Goal: Transaction & Acquisition: Purchase product/service

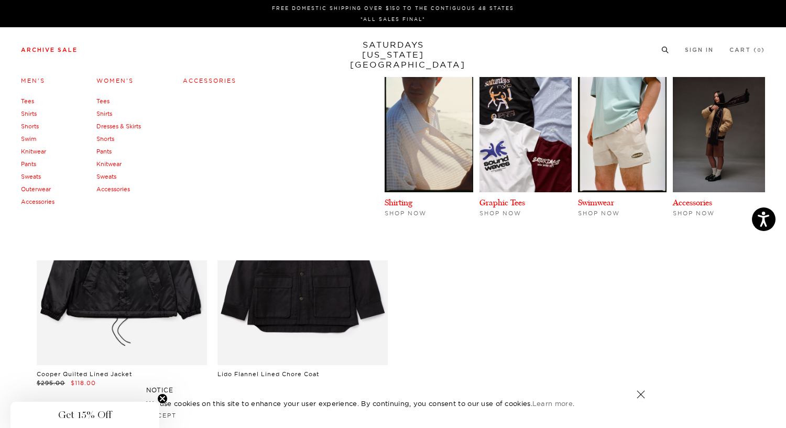
click at [50, 50] on link "Archive Sale" at bounding box center [49, 50] width 57 height 6
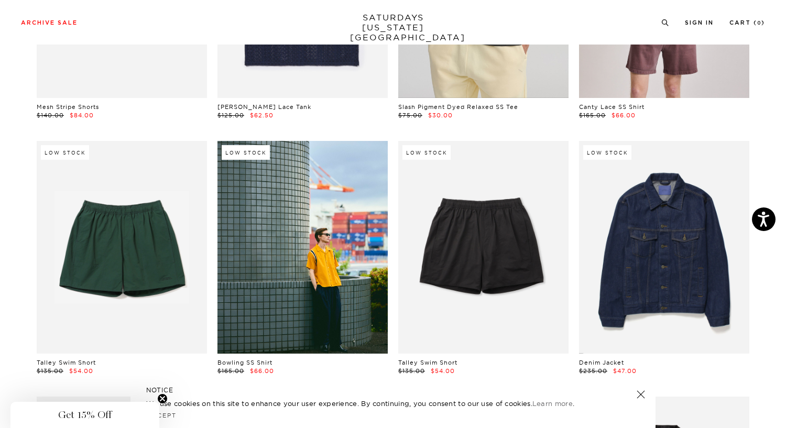
scroll to position [479, 1]
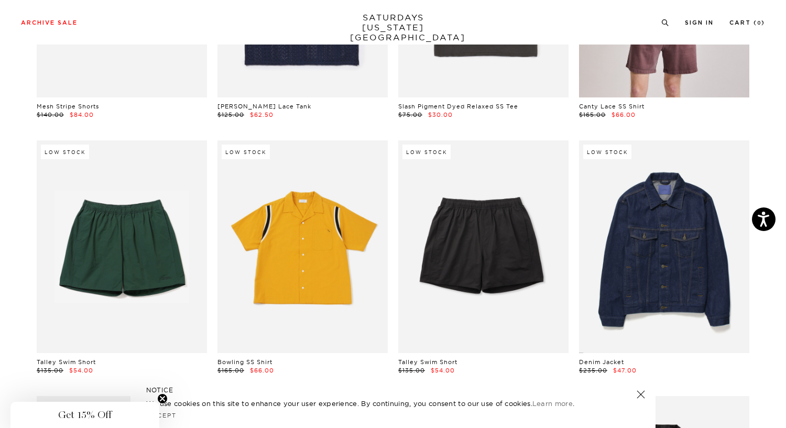
click at [337, 248] on link at bounding box center [302, 246] width 170 height 213
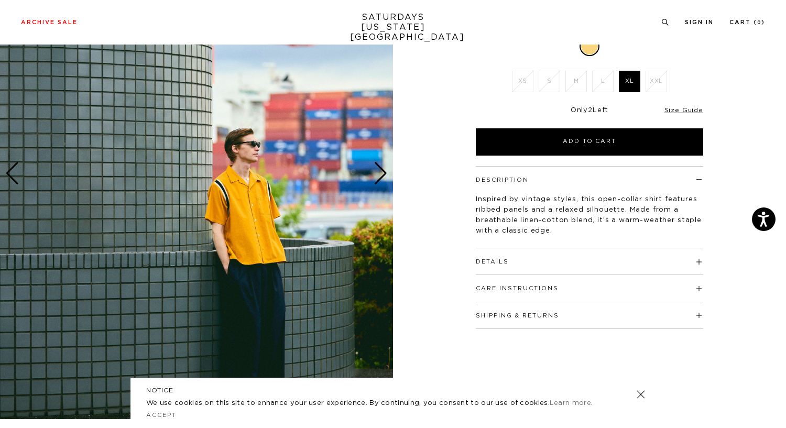
scroll to position [128, 0]
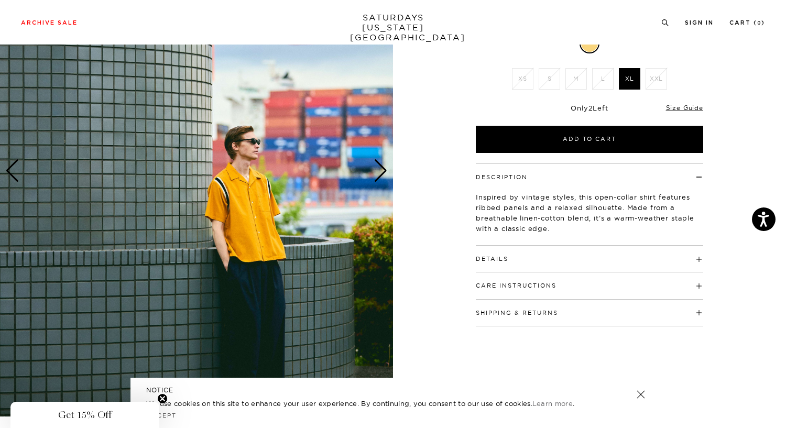
click at [356, 256] on img at bounding box center [196, 170] width 393 height 491
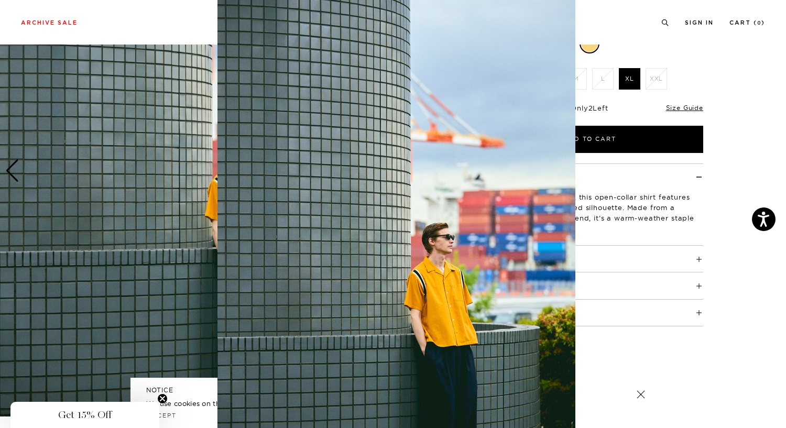
scroll to position [5, 0]
click at [62, 24] on figure at bounding box center [393, 214] width 786 height 428
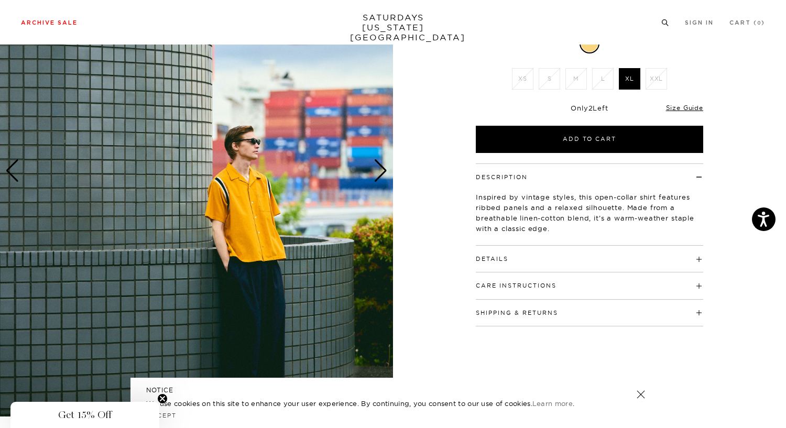
scroll to position [0, 0]
click at [62, 24] on link "Archive Sale" at bounding box center [49, 23] width 57 height 6
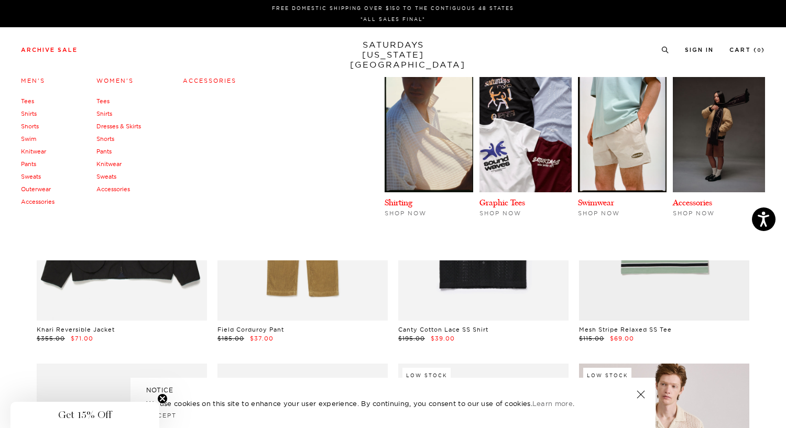
click at [37, 76] on h4 "Men's" at bounding box center [38, 81] width 34 height 14
click at [47, 50] on link "Archive Sale" at bounding box center [49, 50] width 57 height 6
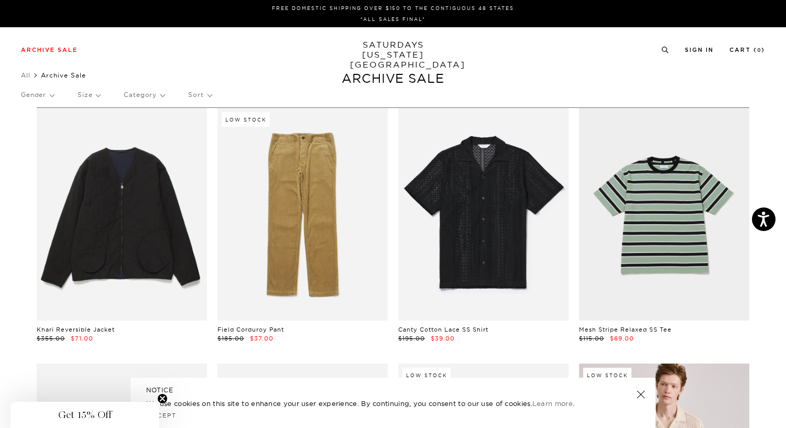
click at [39, 98] on p "Gender" at bounding box center [37, 95] width 33 height 24
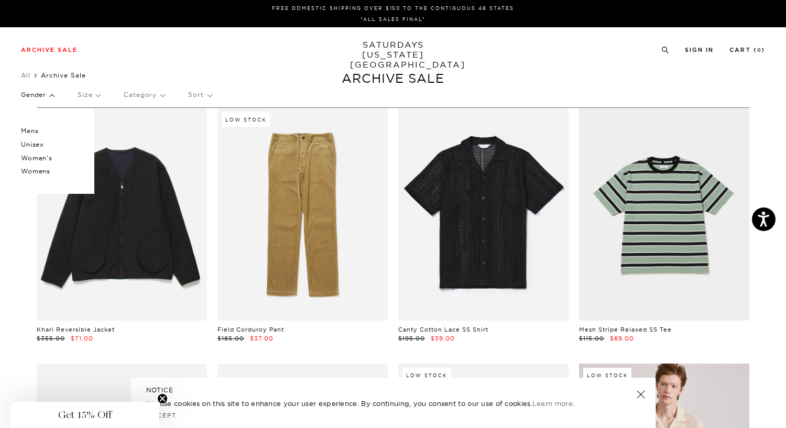
click at [36, 144] on p "Unisex" at bounding box center [52, 145] width 63 height 14
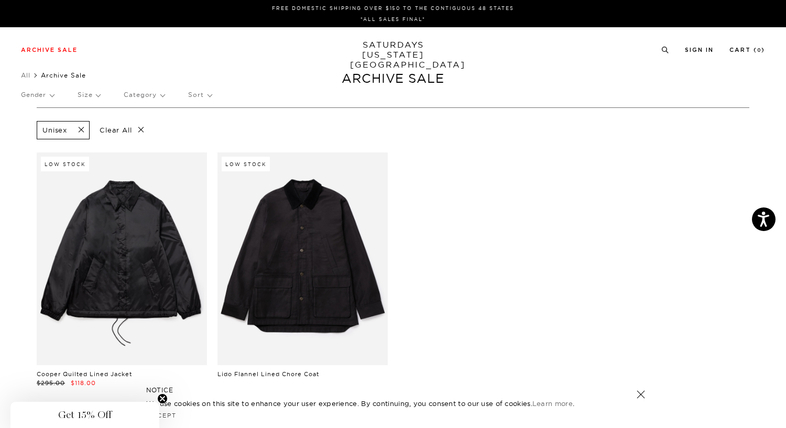
click at [49, 95] on p "Gender" at bounding box center [37, 95] width 33 height 24
click at [31, 127] on p "Mens" at bounding box center [52, 131] width 63 height 14
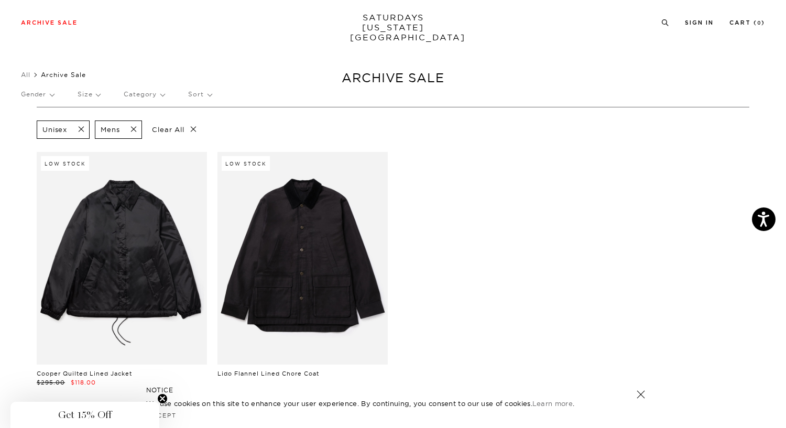
click at [48, 97] on p "Gender" at bounding box center [37, 94] width 33 height 24
click at [29, 127] on p "Mens" at bounding box center [52, 131] width 63 height 14
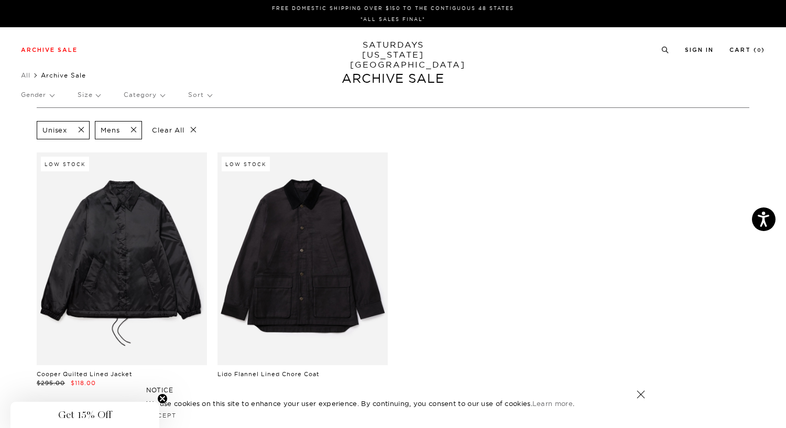
click at [69, 75] on span "Archive Sale" at bounding box center [63, 75] width 45 height 8
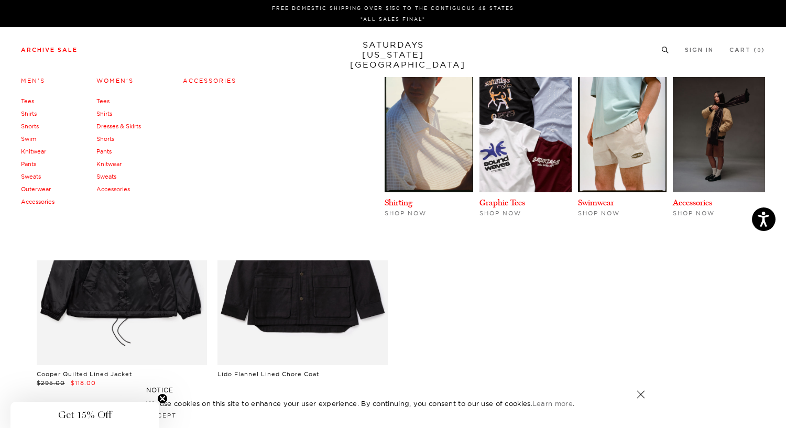
click at [24, 115] on link "Shirts" at bounding box center [29, 113] width 16 height 7
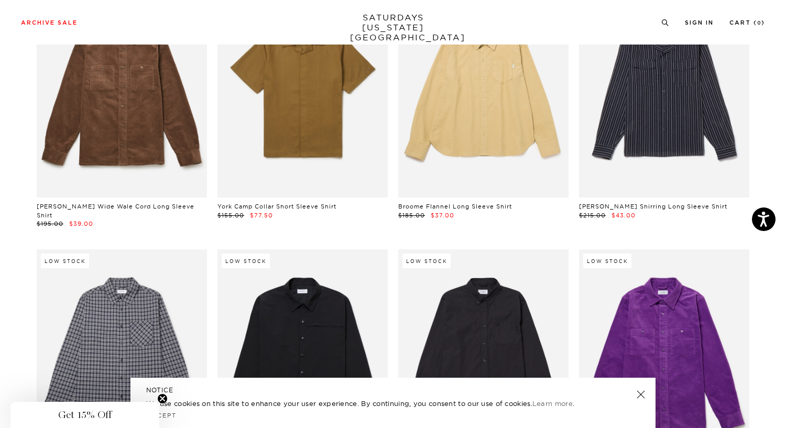
scroll to position [2631, 0]
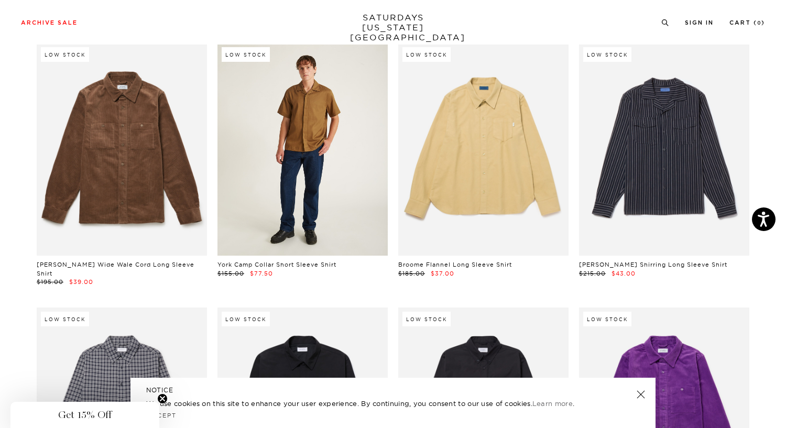
click at [345, 202] on link at bounding box center [302, 149] width 170 height 213
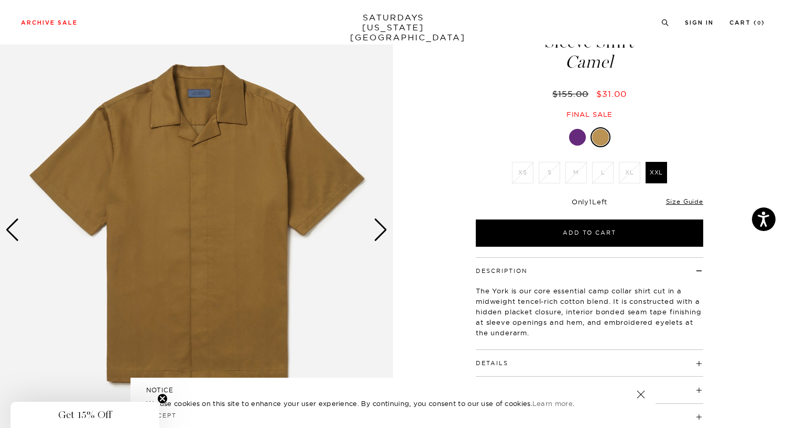
scroll to position [70, 0]
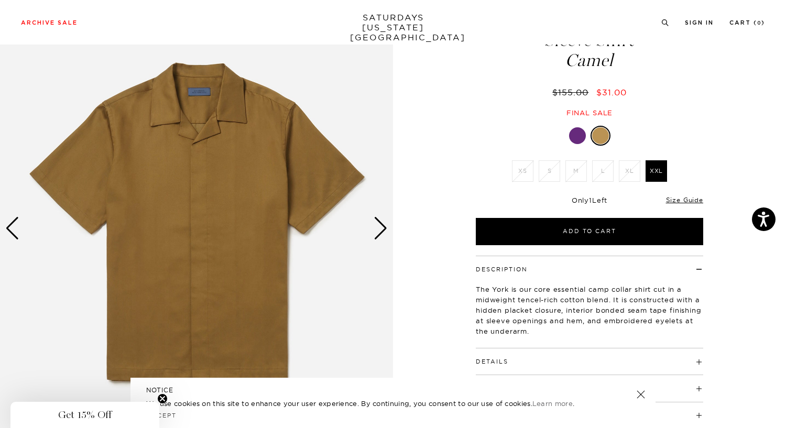
click at [386, 226] on div "Next slide" at bounding box center [380, 228] width 14 height 23
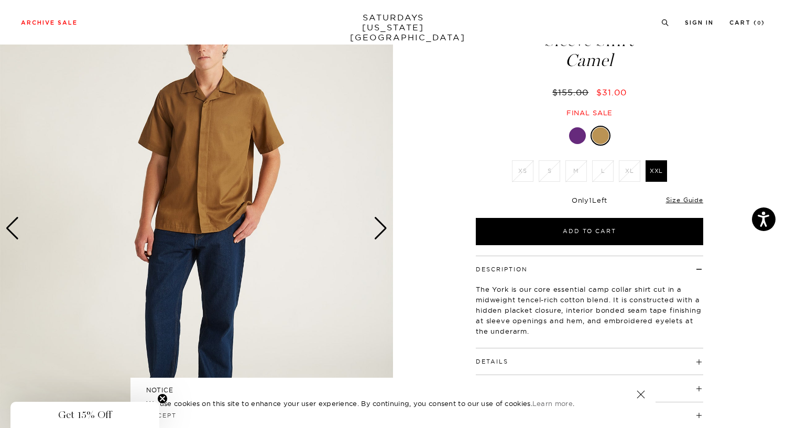
click at [386, 226] on div "Next slide" at bounding box center [380, 228] width 14 height 23
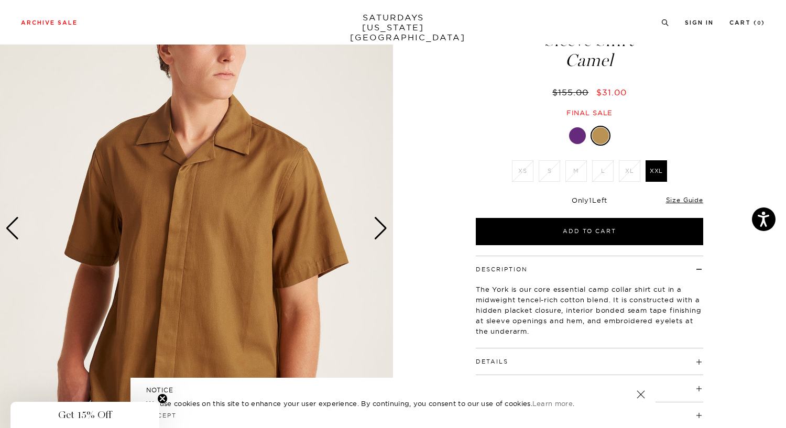
click at [386, 226] on div "Next slide" at bounding box center [380, 228] width 14 height 23
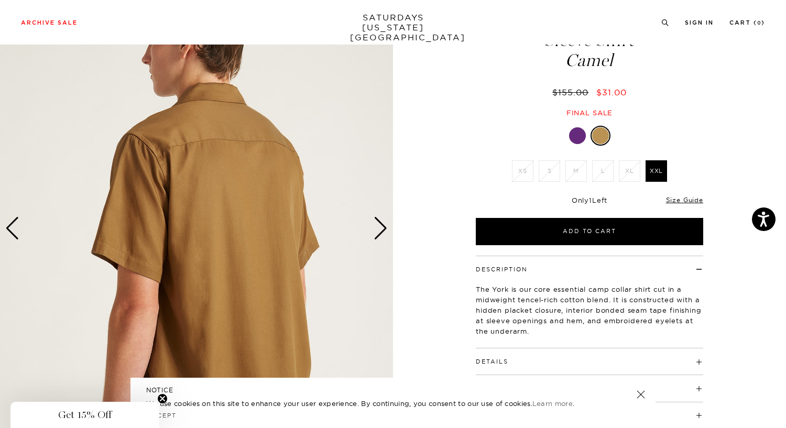
click at [574, 141] on div at bounding box center [577, 135] width 17 height 17
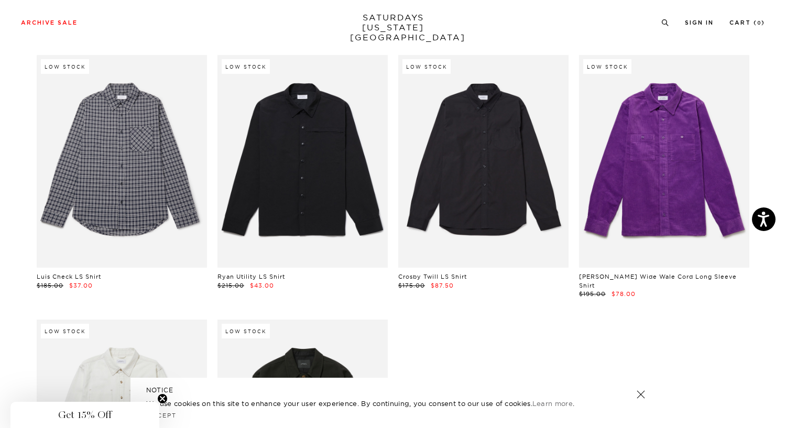
scroll to position [2883, 0]
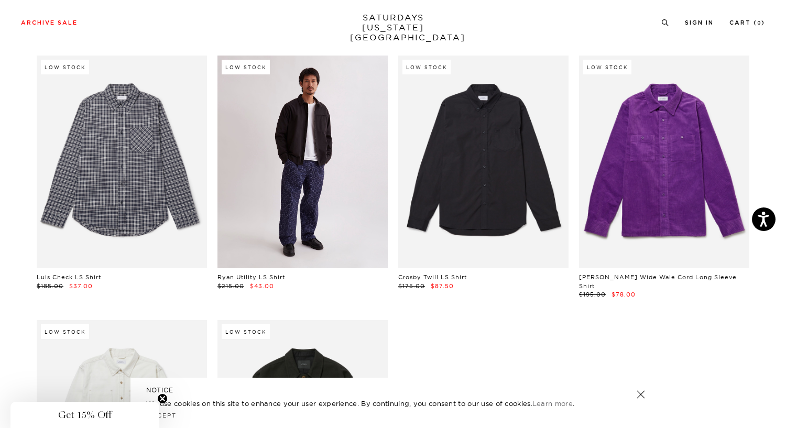
click at [355, 190] on link at bounding box center [302, 162] width 170 height 213
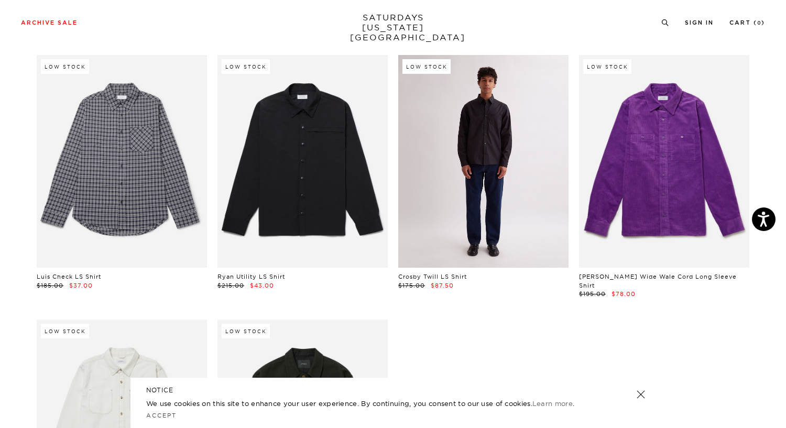
scroll to position [2883, 0]
click at [525, 197] on link at bounding box center [483, 162] width 170 height 213
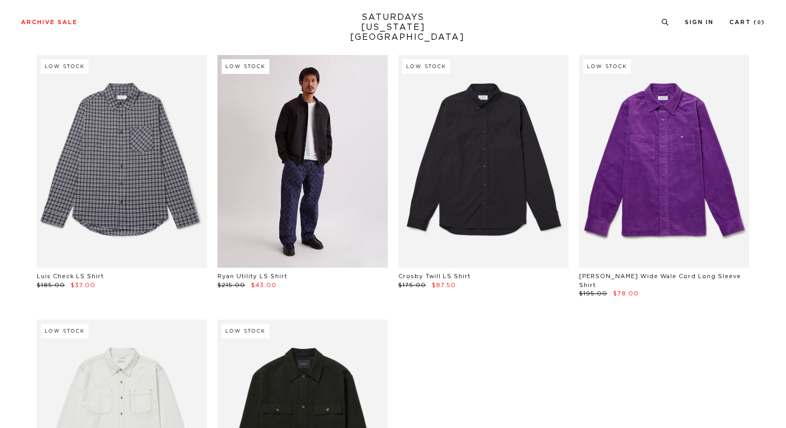
scroll to position [2883, 0]
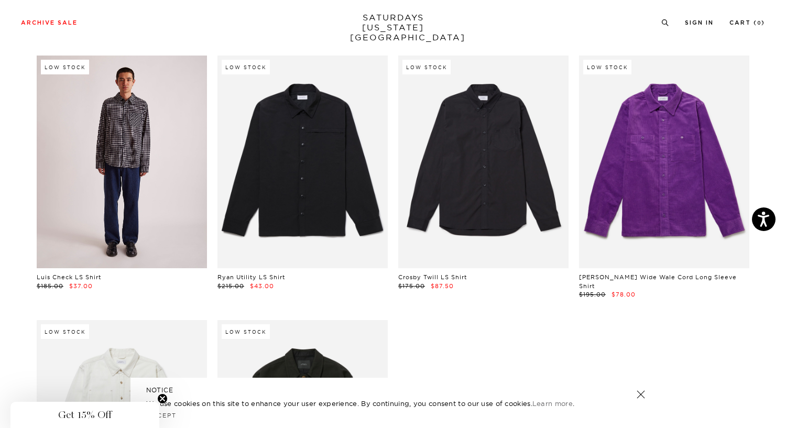
click at [149, 186] on link at bounding box center [122, 162] width 170 height 213
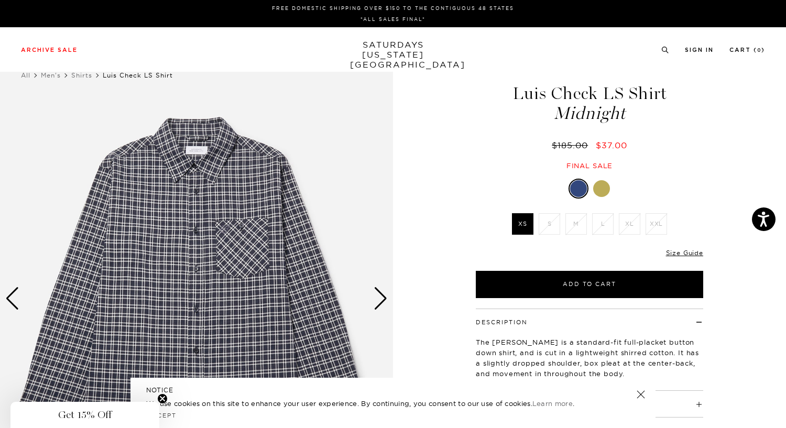
click at [591, 183] on div at bounding box center [589, 189] width 227 height 20
click at [596, 186] on div at bounding box center [601, 188] width 17 height 17
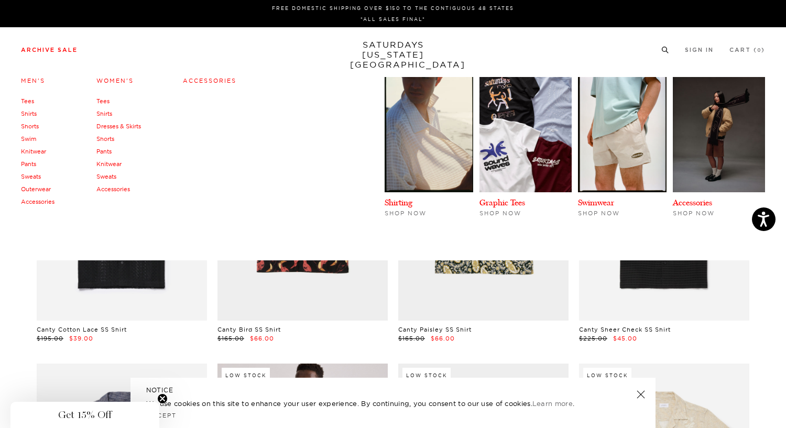
click at [27, 100] on link "Tees" at bounding box center [27, 100] width 13 height 7
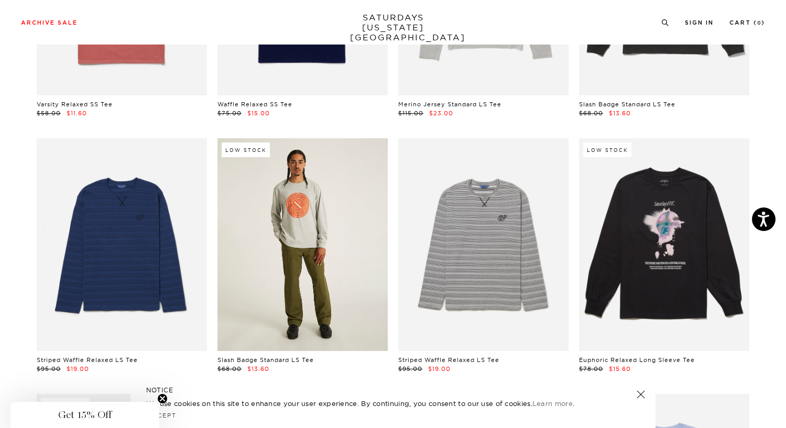
scroll to position [1006, 0]
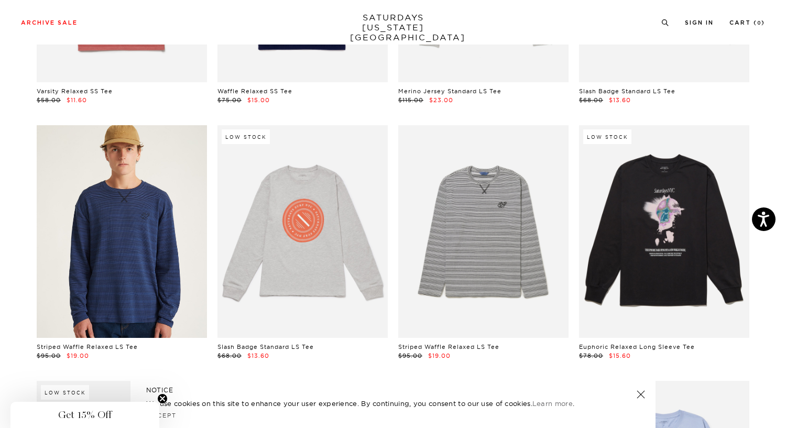
click at [170, 189] on link at bounding box center [122, 231] width 170 height 213
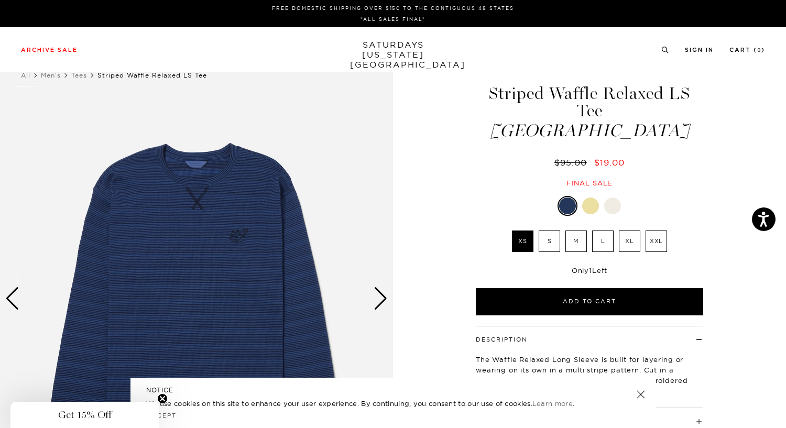
click at [251, 219] on img at bounding box center [196, 298] width 393 height 491
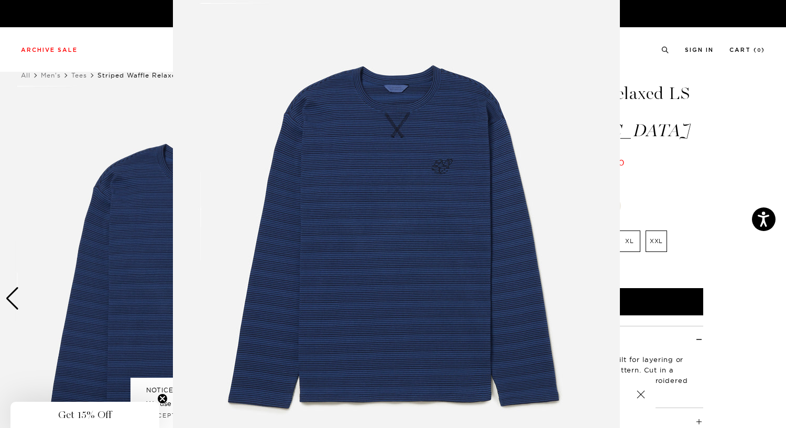
scroll to position [30, 0]
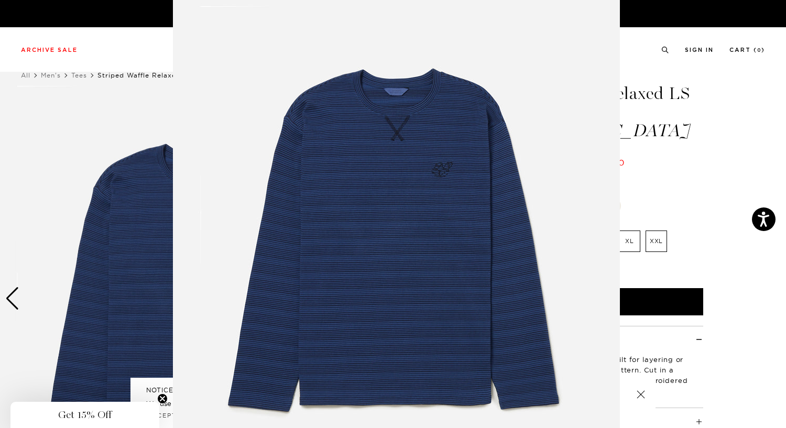
click at [83, 108] on figure at bounding box center [393, 214] width 786 height 428
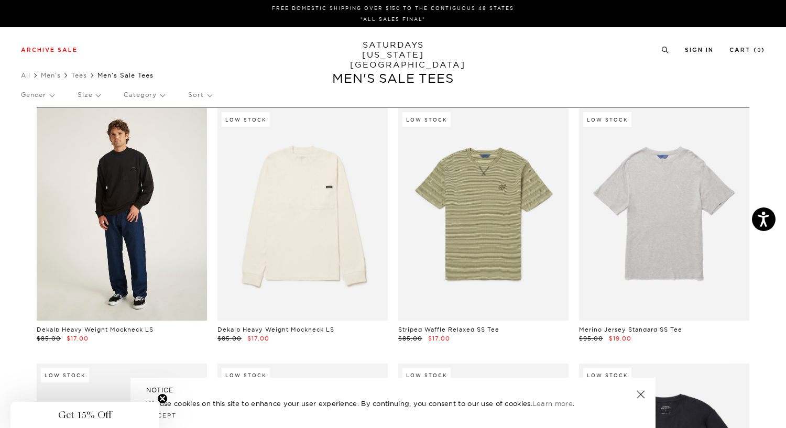
click at [168, 250] on link at bounding box center [122, 214] width 170 height 213
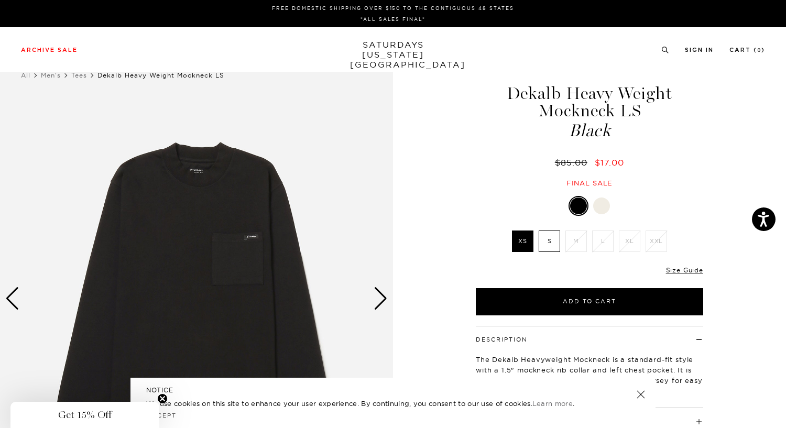
click at [235, 244] on img at bounding box center [196, 298] width 393 height 491
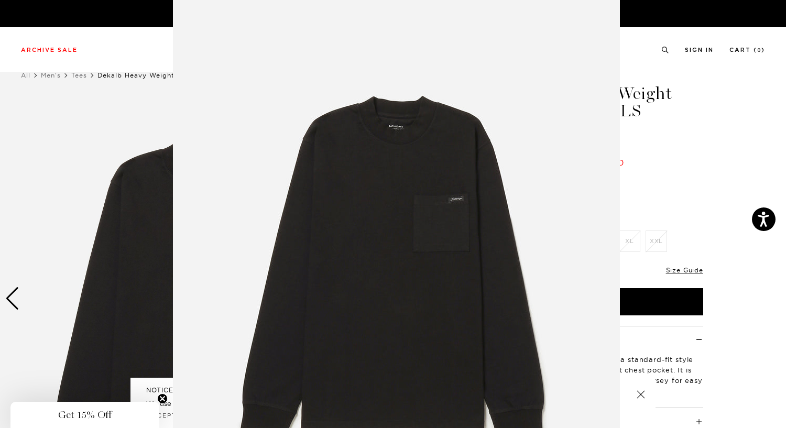
scroll to position [1, 0]
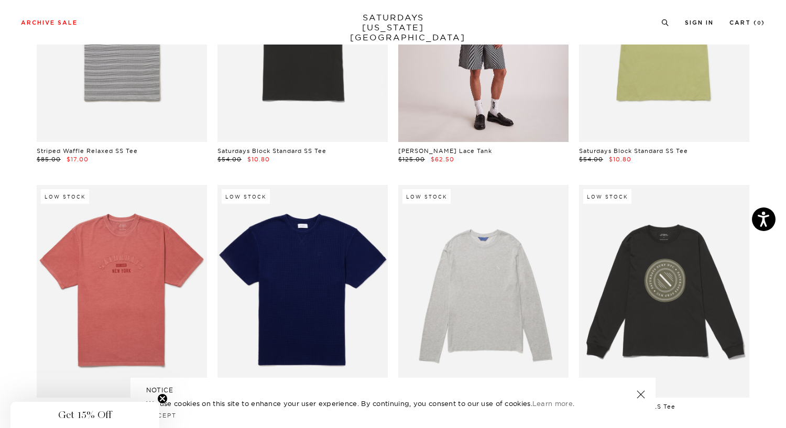
scroll to position [689, 6]
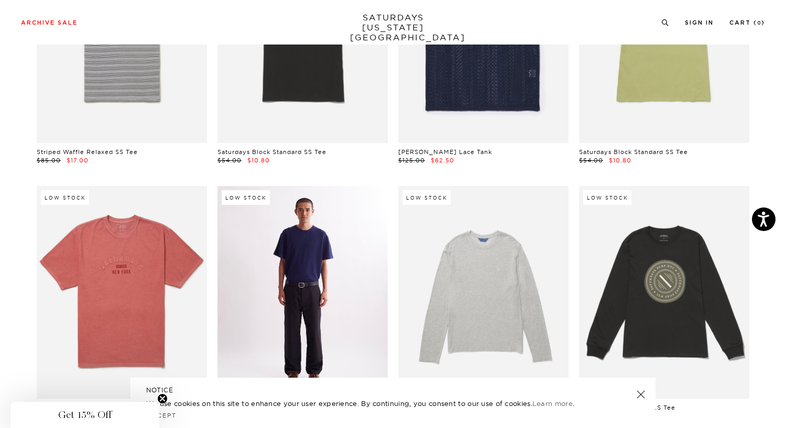
click at [337, 300] on link at bounding box center [302, 292] width 170 height 213
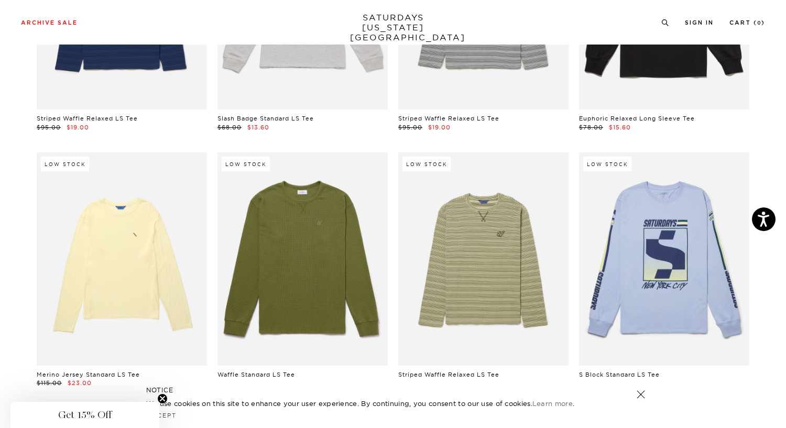
scroll to position [1236, 6]
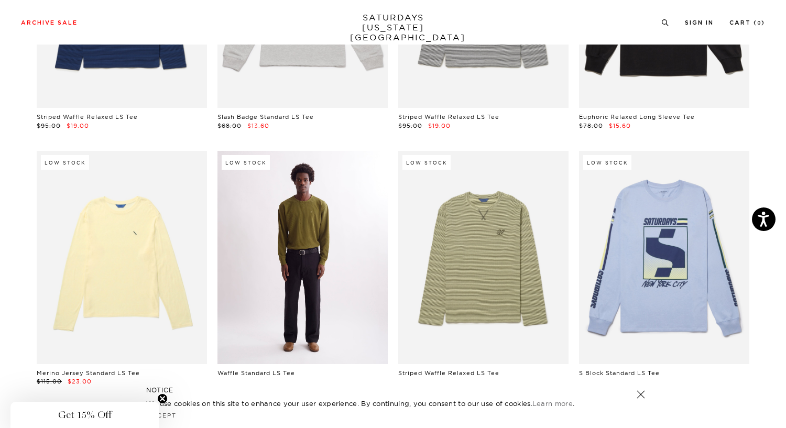
click at [322, 272] on link at bounding box center [302, 257] width 170 height 213
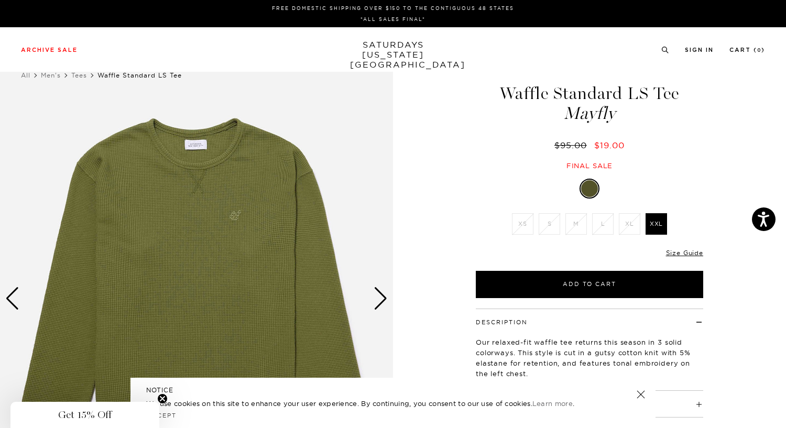
click at [255, 208] on img at bounding box center [196, 298] width 393 height 491
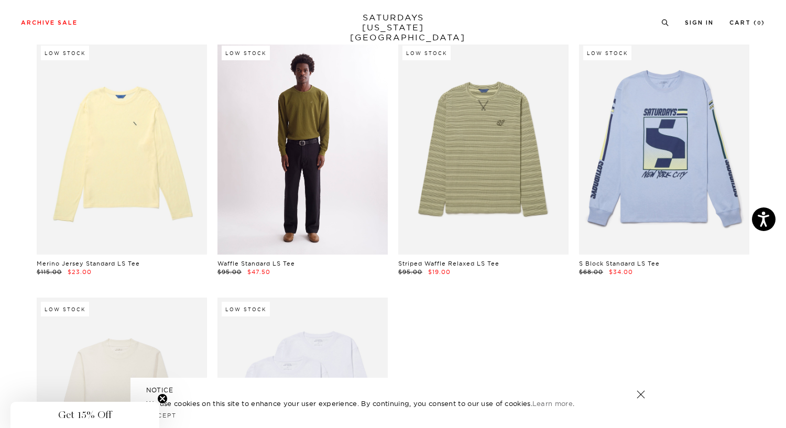
scroll to position [1322, 2]
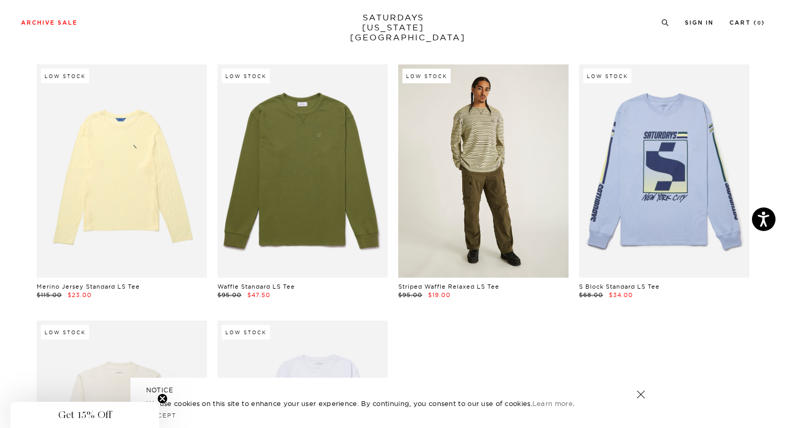
click at [446, 170] on link at bounding box center [483, 170] width 170 height 213
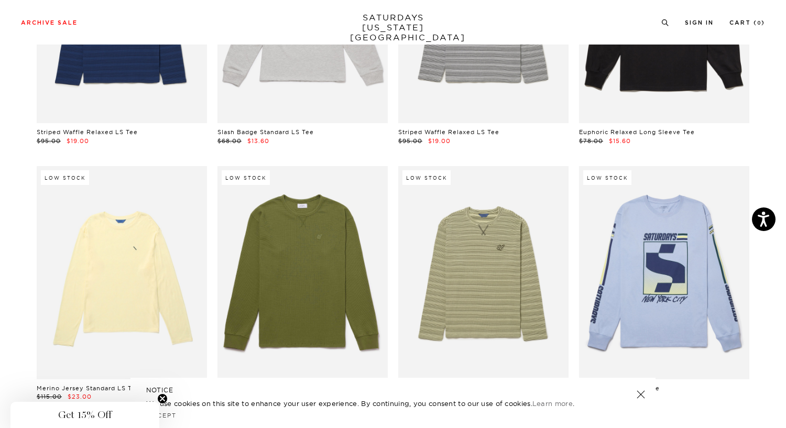
scroll to position [1141, 0]
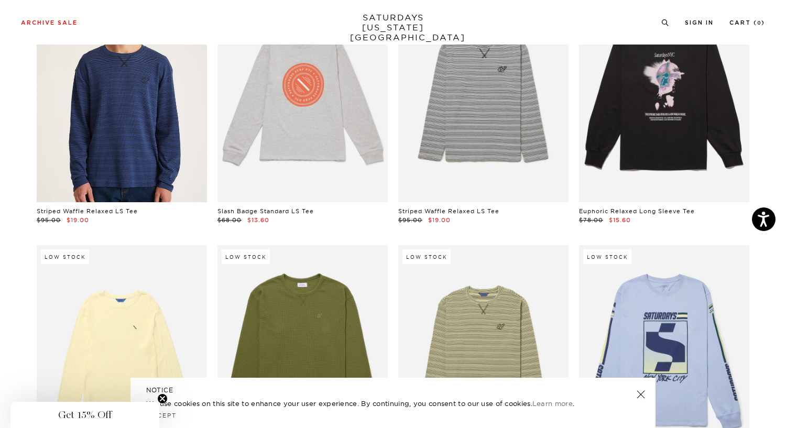
click at [146, 118] on link at bounding box center [122, 96] width 170 height 213
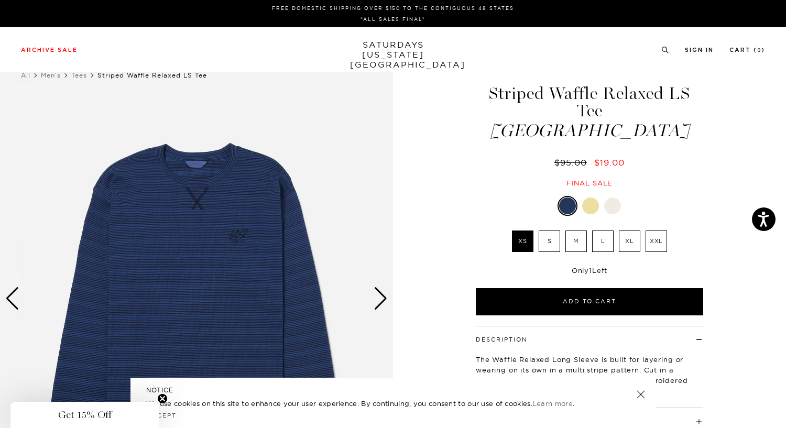
click at [617, 230] on li "XL" at bounding box center [629, 240] width 27 height 21
click at [606, 230] on label "L" at bounding box center [602, 240] width 21 height 21
click at [0, 0] on input "L" at bounding box center [0, 0] width 0 height 0
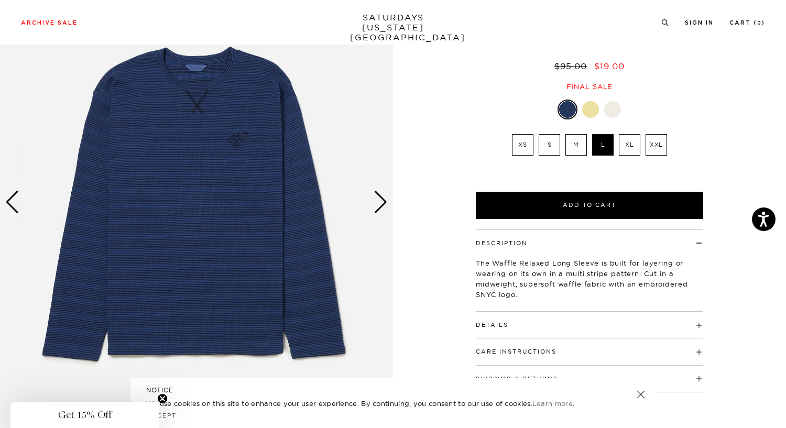
scroll to position [98, 0]
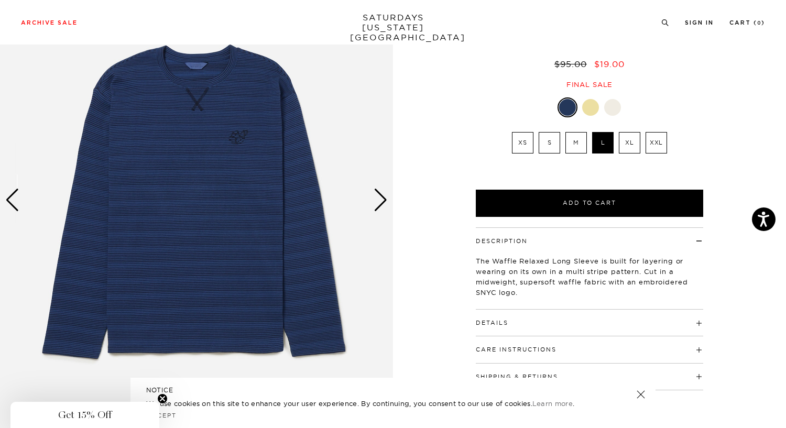
click at [249, 250] on img at bounding box center [196, 199] width 393 height 491
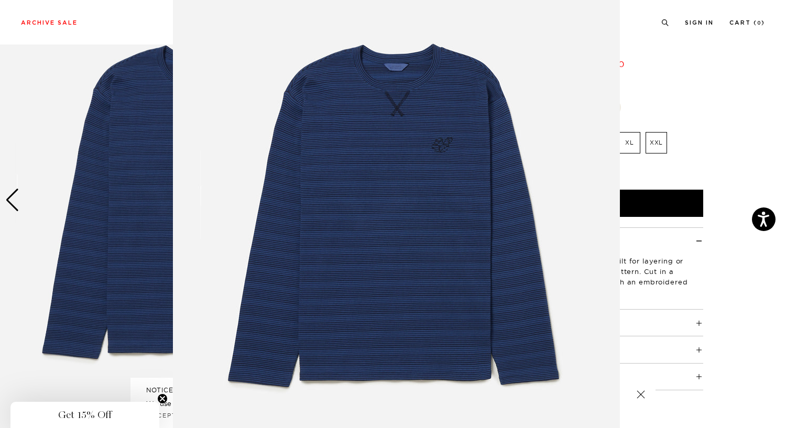
scroll to position [54, 0]
click at [86, 227] on figure at bounding box center [393, 214] width 786 height 428
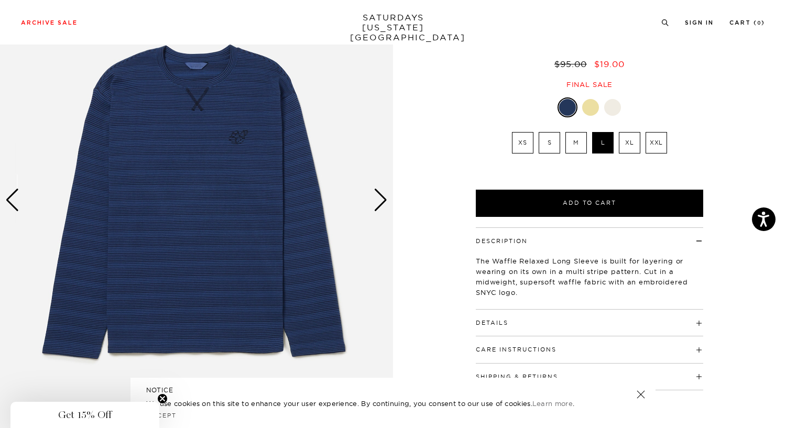
scroll to position [0, 0]
click at [360, 200] on img at bounding box center [196, 199] width 393 height 491
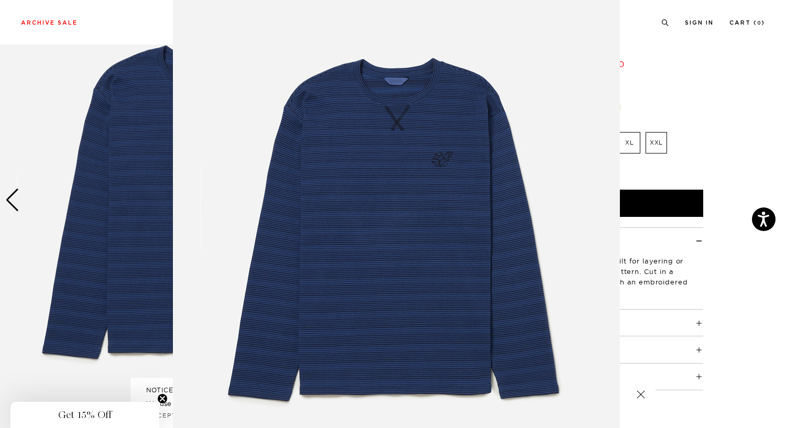
click at [377, 201] on img at bounding box center [396, 228] width 447 height 536
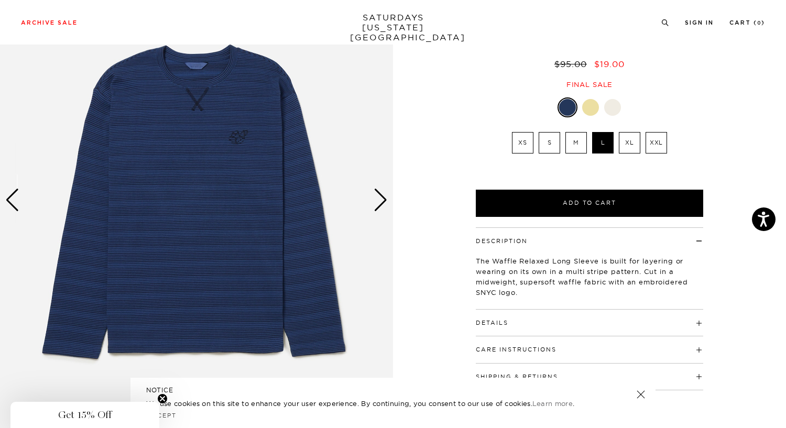
click at [378, 205] on div "Next slide" at bounding box center [380, 200] width 14 height 23
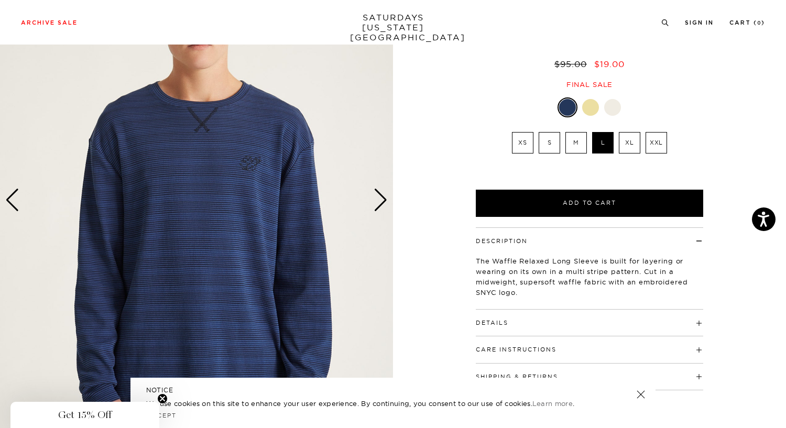
click at [378, 205] on div "Next slide" at bounding box center [380, 200] width 14 height 23
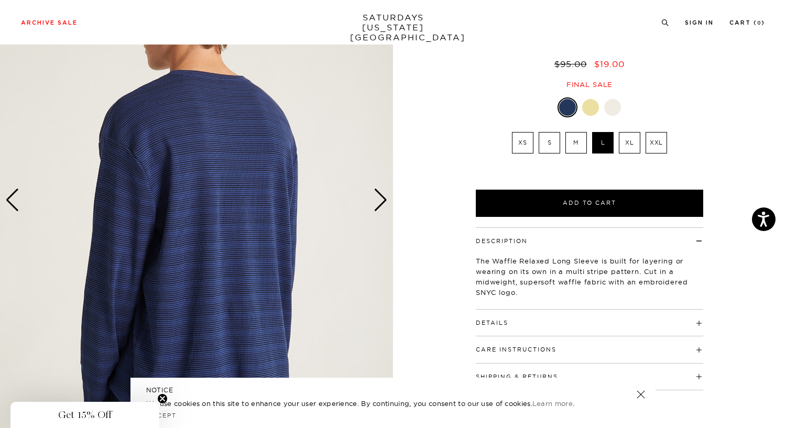
click at [378, 205] on div "Next slide" at bounding box center [380, 200] width 14 height 23
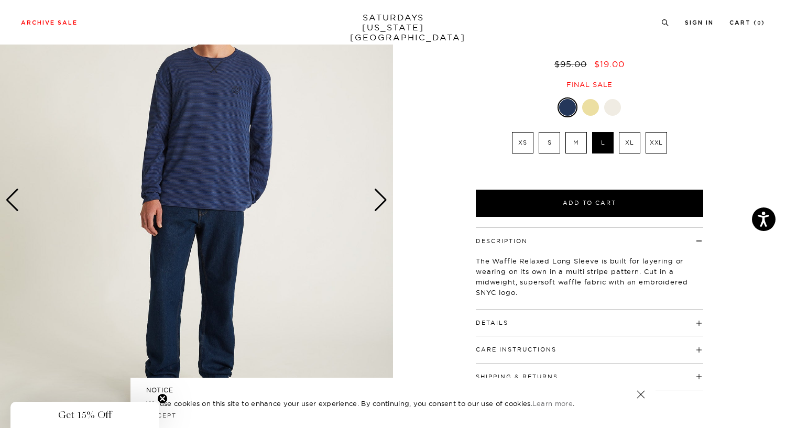
click at [378, 205] on div "Next slide" at bounding box center [380, 200] width 14 height 23
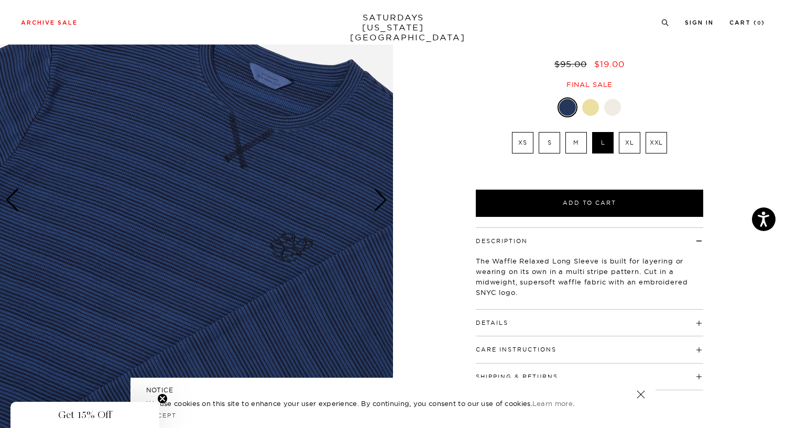
click at [378, 205] on div "Next slide" at bounding box center [380, 200] width 14 height 23
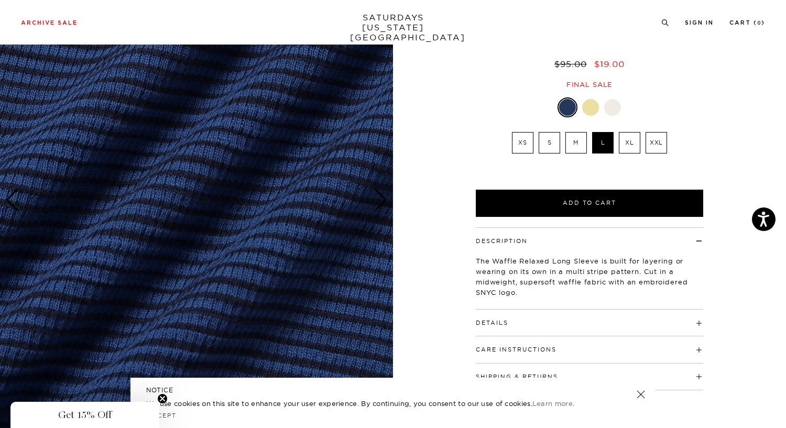
click at [378, 205] on div "Next slide" at bounding box center [380, 200] width 14 height 23
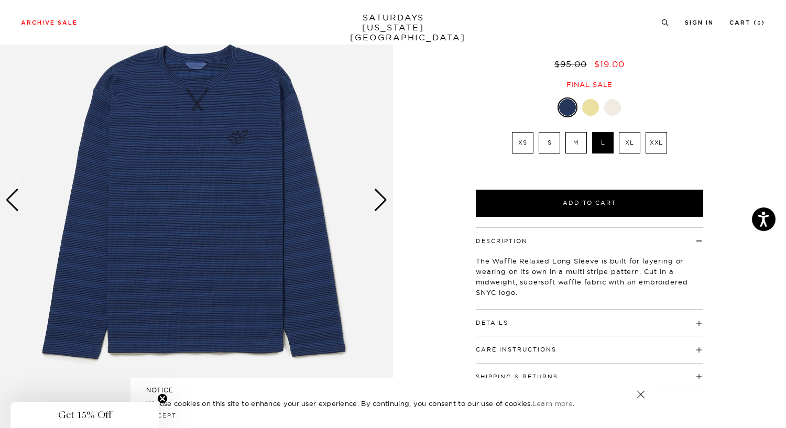
click at [378, 205] on div "Next slide" at bounding box center [380, 200] width 14 height 23
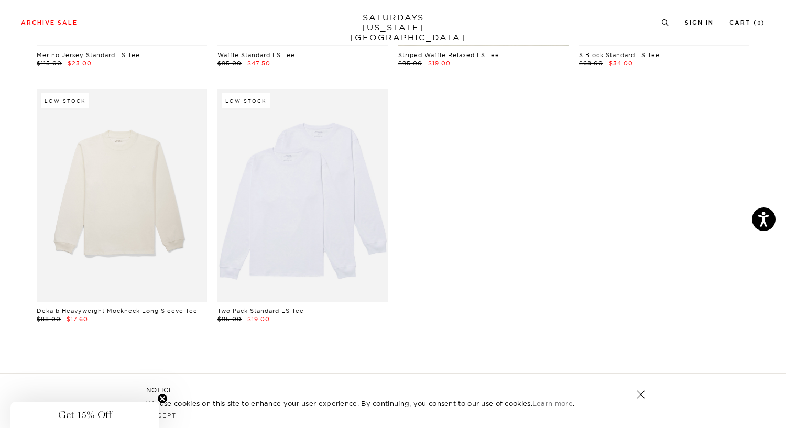
scroll to position [1551, 1]
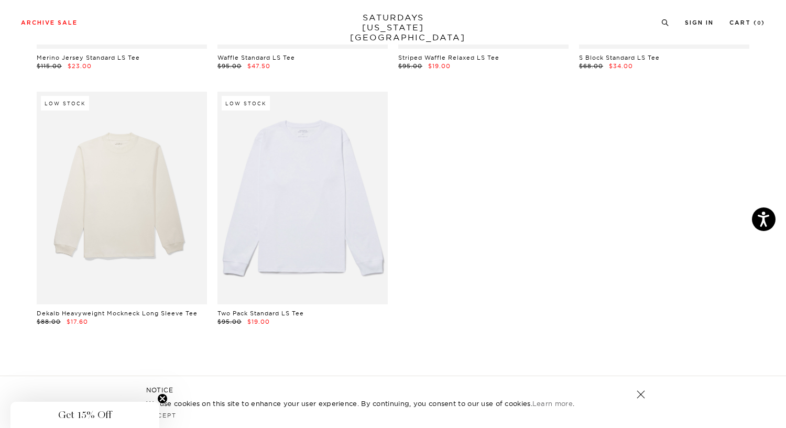
click at [298, 196] on link at bounding box center [302, 198] width 170 height 213
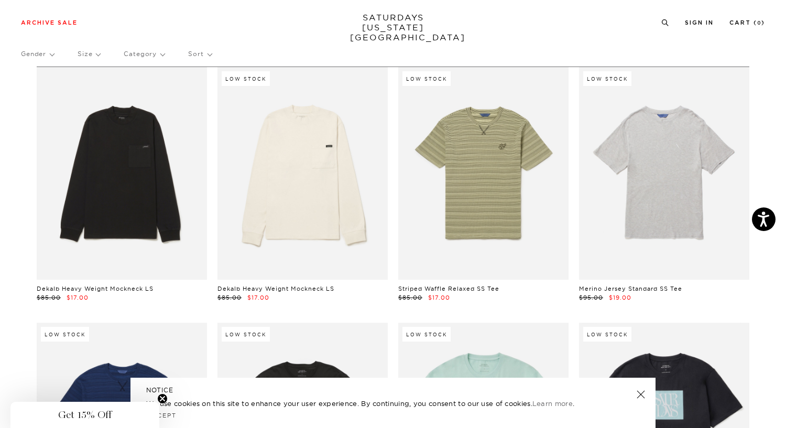
scroll to position [0, 1]
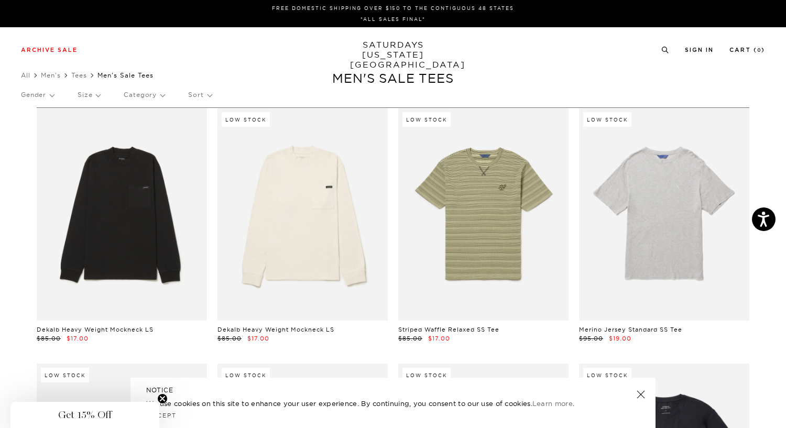
click at [47, 97] on p "Gender" at bounding box center [37, 95] width 33 height 24
click at [32, 76] on li "All" at bounding box center [31, 75] width 20 height 10
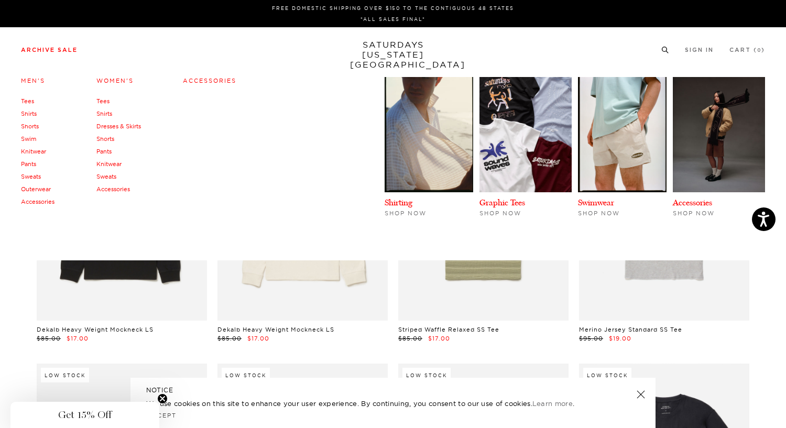
click at [59, 46] on li "Archive Sale Men's Tees Shirts Shorts Swim Knitwear Pants Sweats Outerwear" at bounding box center [49, 49] width 57 height 9
click at [35, 187] on link "Outerwear" at bounding box center [36, 188] width 30 height 7
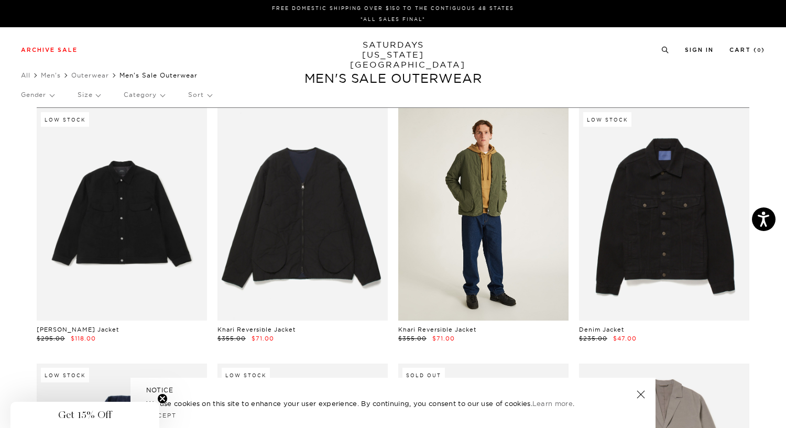
click at [516, 241] on link at bounding box center [483, 214] width 170 height 213
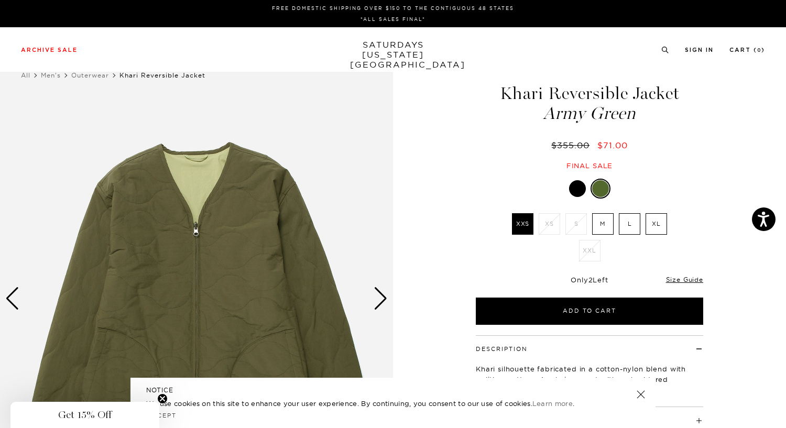
click at [631, 223] on label "L" at bounding box center [629, 223] width 21 height 21
click at [0, 0] on input "L" at bounding box center [0, 0] width 0 height 0
click at [377, 301] on div "Next slide" at bounding box center [380, 298] width 14 height 23
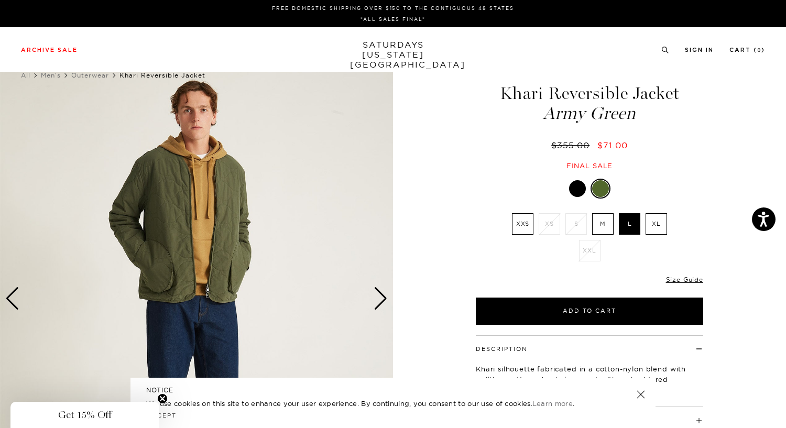
click at [377, 301] on div "Next slide" at bounding box center [380, 298] width 14 height 23
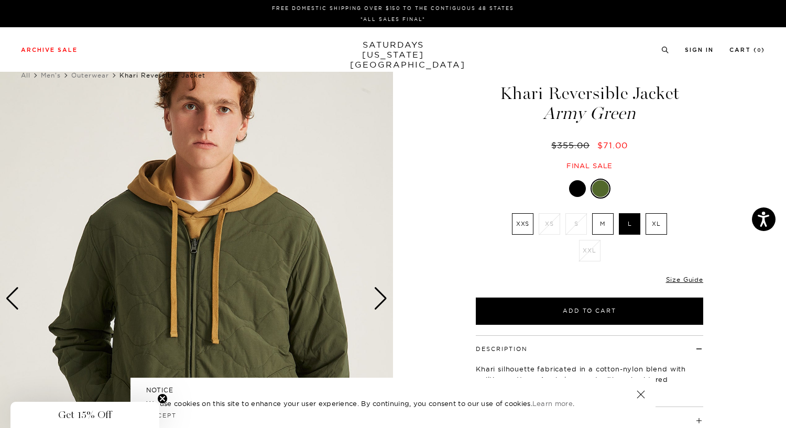
click at [377, 301] on div "Next slide" at bounding box center [380, 298] width 14 height 23
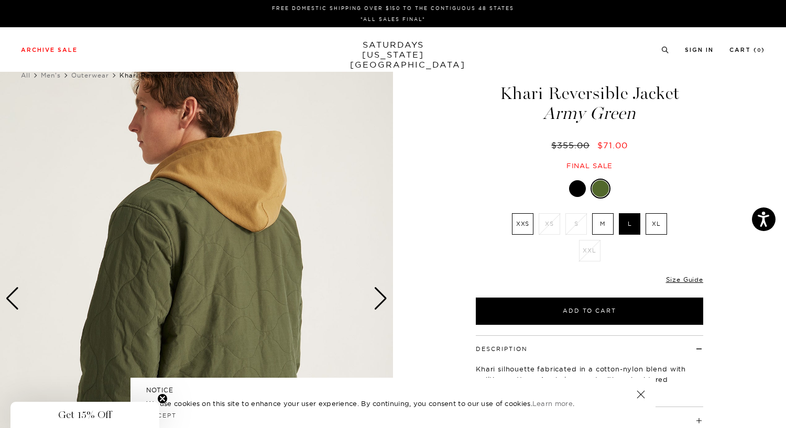
click at [377, 301] on div "Next slide" at bounding box center [380, 298] width 14 height 23
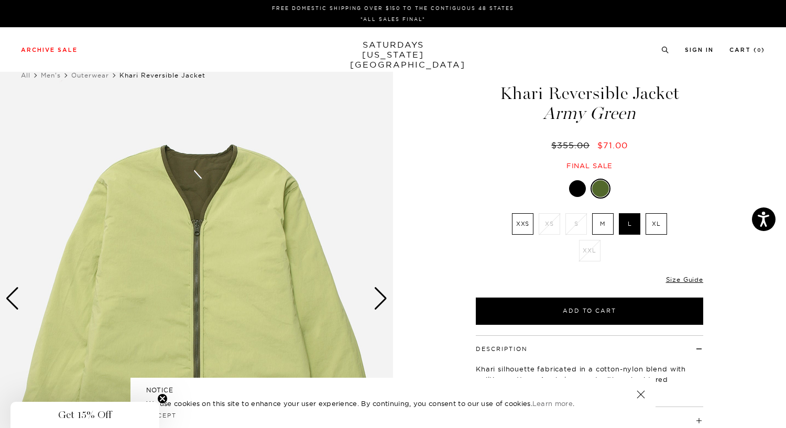
click at [377, 301] on div "Next slide" at bounding box center [380, 298] width 14 height 23
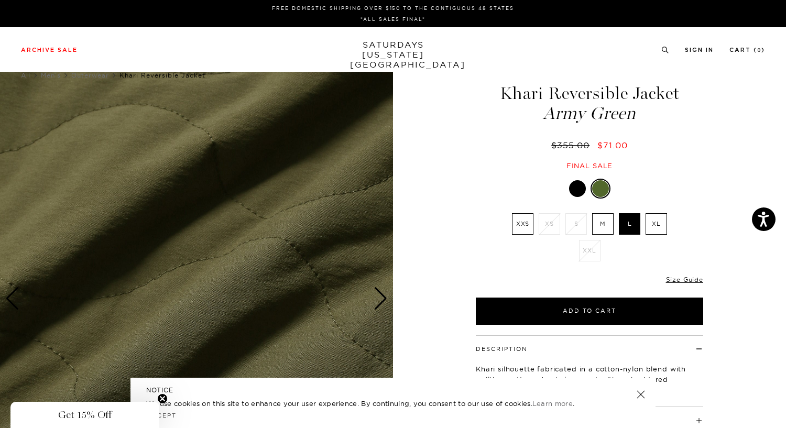
click at [377, 301] on div "Next slide" at bounding box center [380, 298] width 14 height 23
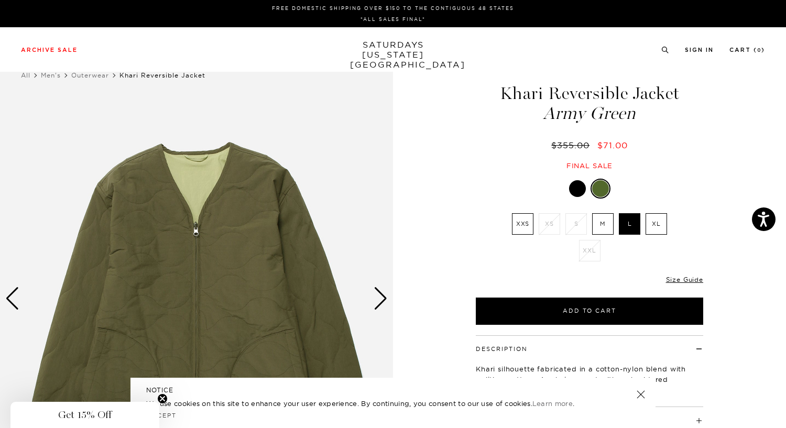
click at [377, 301] on div "Next slide" at bounding box center [380, 298] width 14 height 23
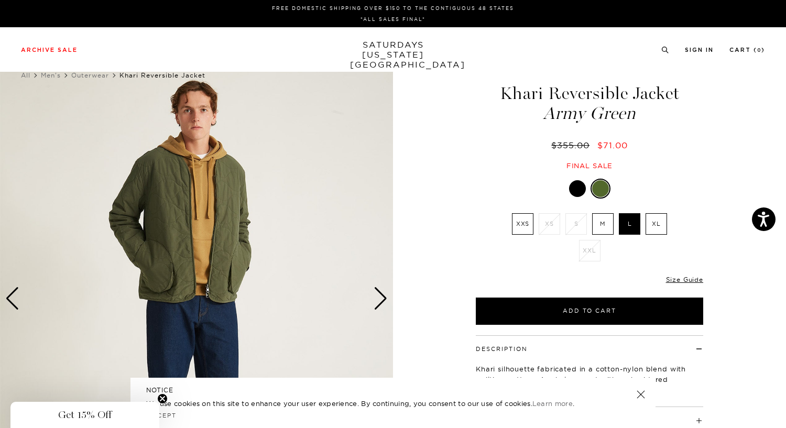
click at [377, 301] on div "Next slide" at bounding box center [380, 298] width 14 height 23
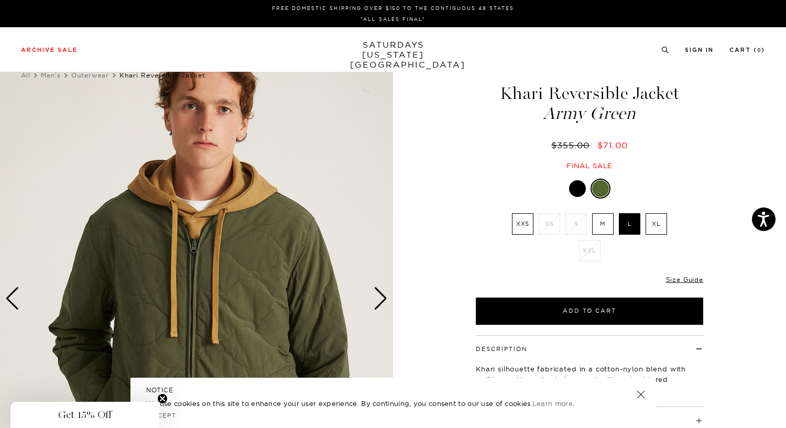
click at [377, 301] on div "Next slide" at bounding box center [380, 298] width 14 height 23
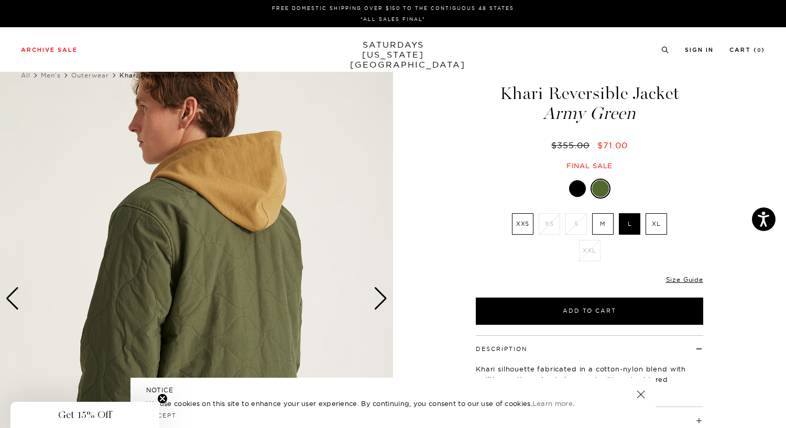
click at [377, 301] on div "Next slide" at bounding box center [380, 298] width 14 height 23
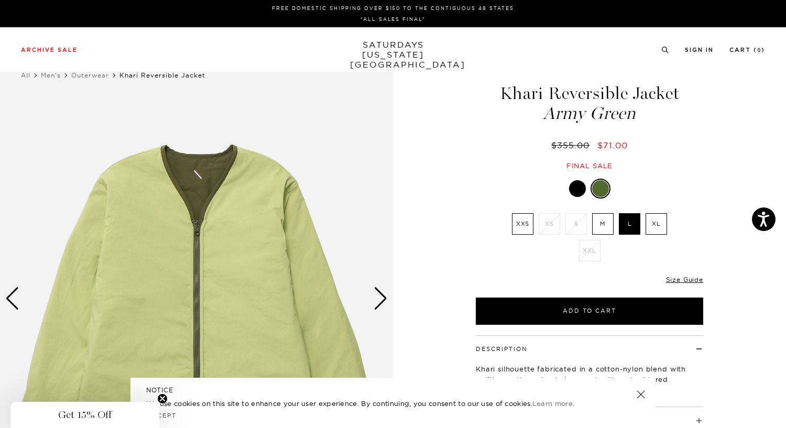
click at [377, 301] on div "Next slide" at bounding box center [380, 298] width 14 height 23
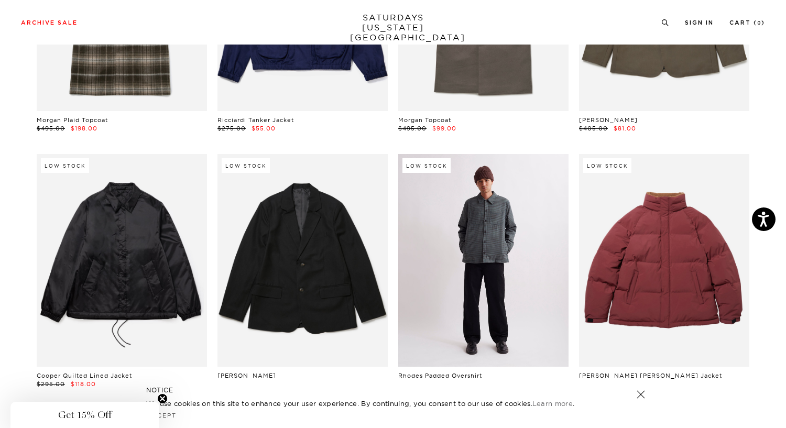
scroll to position [1490, 0]
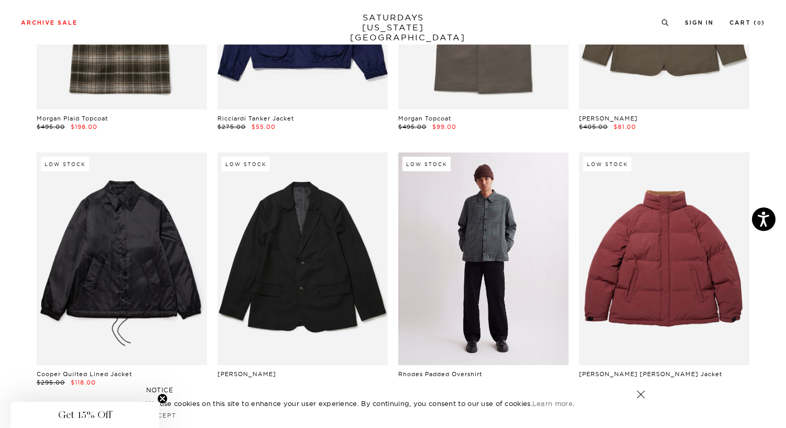
click at [527, 293] on link at bounding box center [483, 258] width 170 height 213
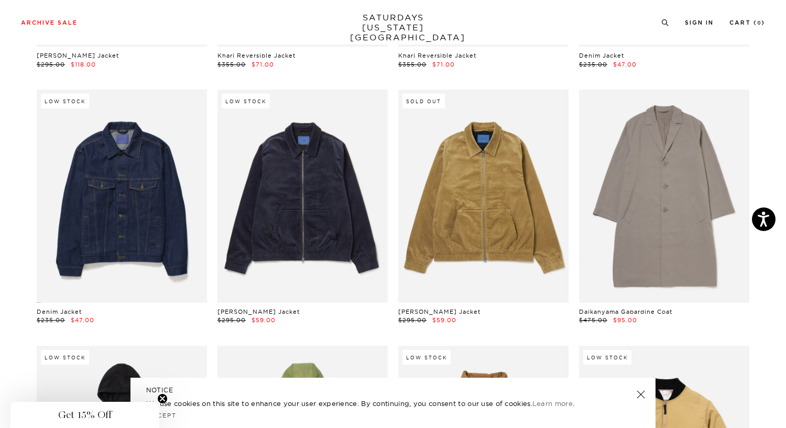
scroll to position [279, 0]
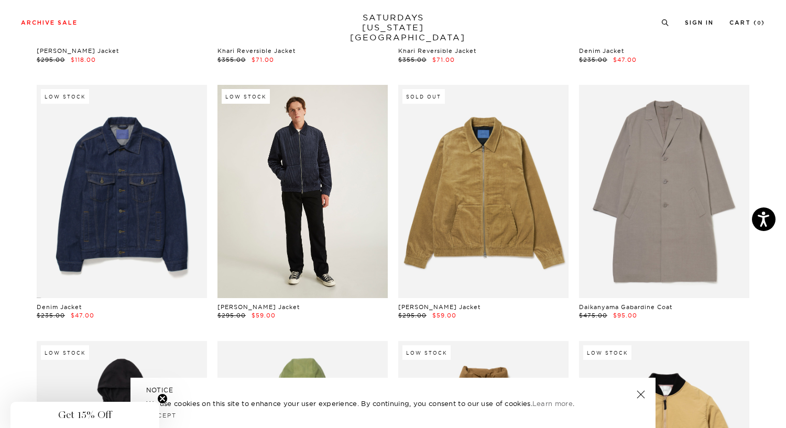
click at [349, 224] on link at bounding box center [302, 191] width 170 height 213
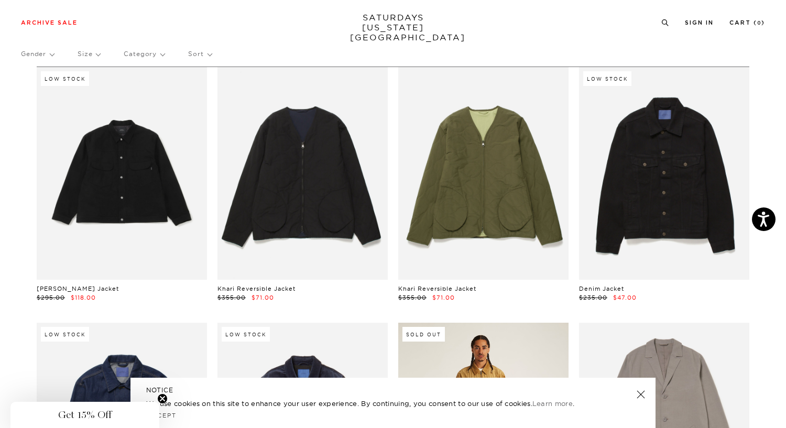
scroll to position [22, 0]
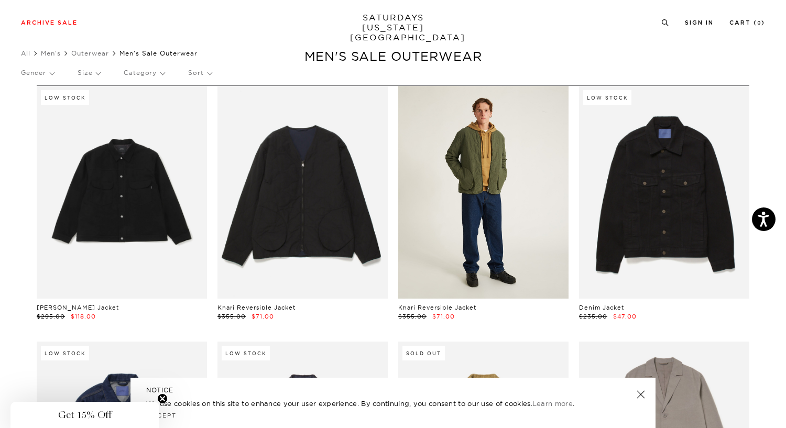
click at [493, 217] on link at bounding box center [483, 192] width 170 height 213
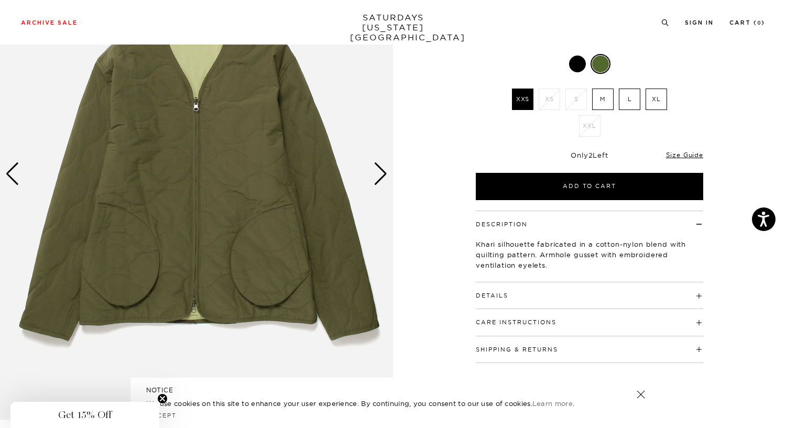
scroll to position [263, 0]
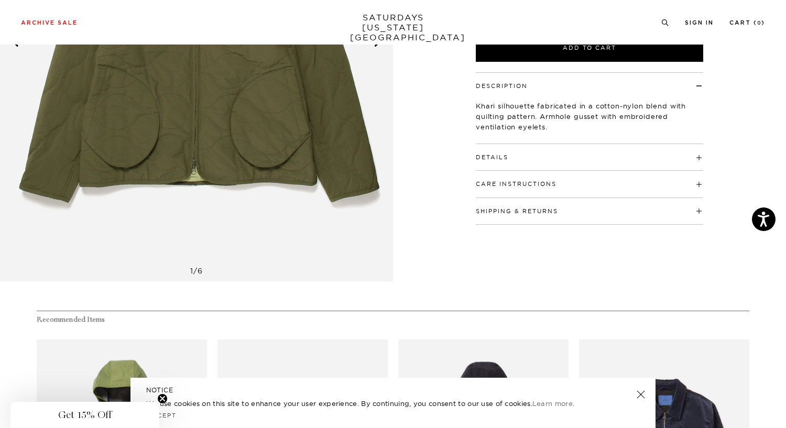
click at [545, 159] on h4 "Details" at bounding box center [589, 152] width 227 height 17
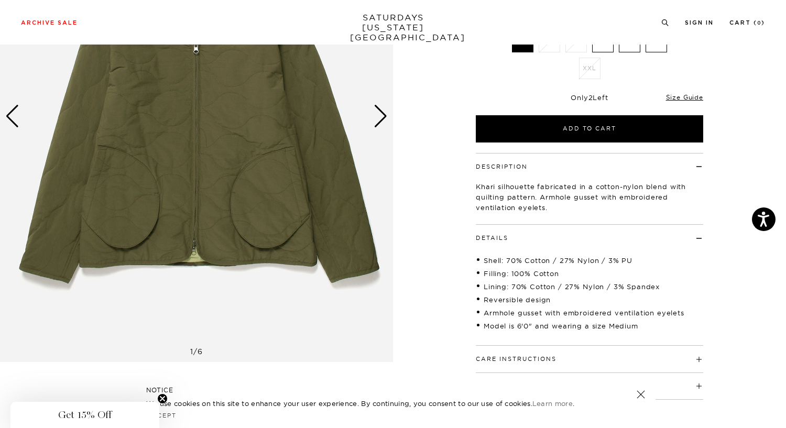
scroll to position [194, 0]
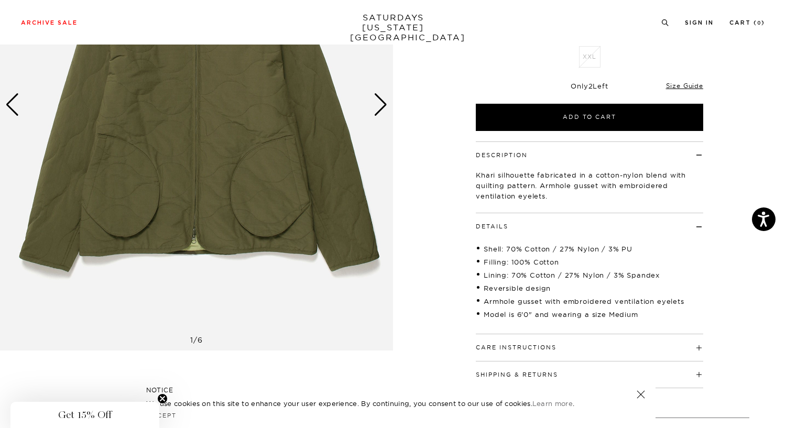
click at [635, 395] on div "NOTICE We use cookies on this site to enhance your user experience. By continui…" at bounding box center [392, 403] width 525 height 50
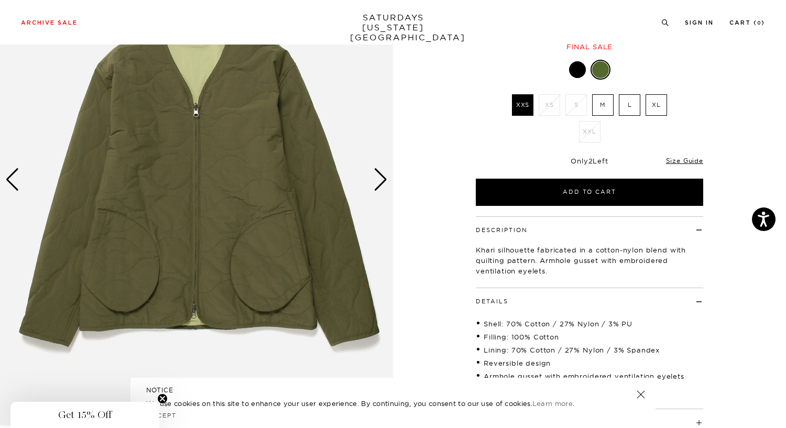
scroll to position [116, 0]
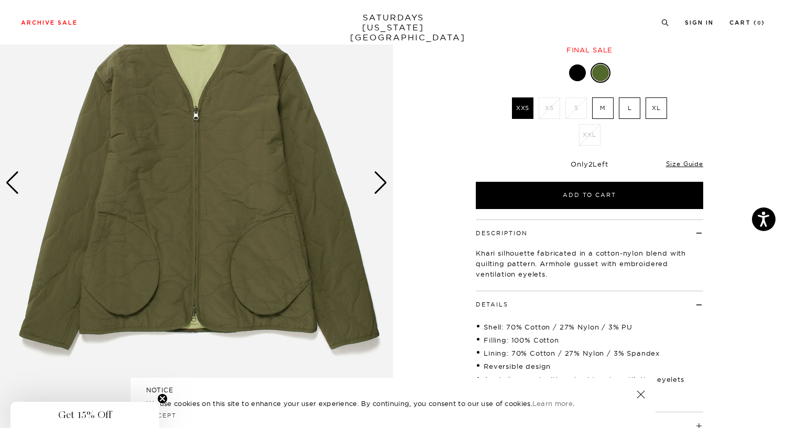
click at [378, 186] on div "Next slide" at bounding box center [380, 182] width 14 height 23
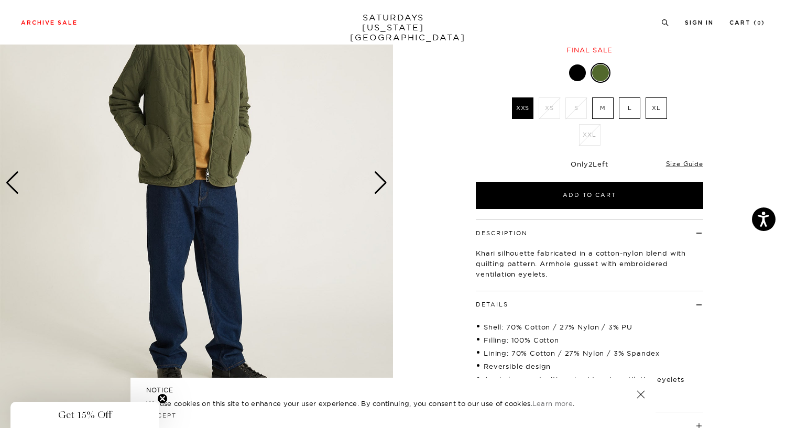
click at [378, 186] on div "Next slide" at bounding box center [380, 182] width 14 height 23
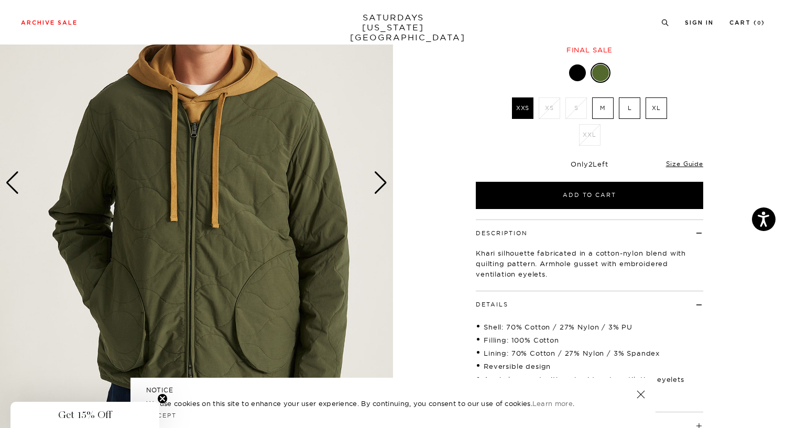
click at [378, 186] on div "Next slide" at bounding box center [380, 182] width 14 height 23
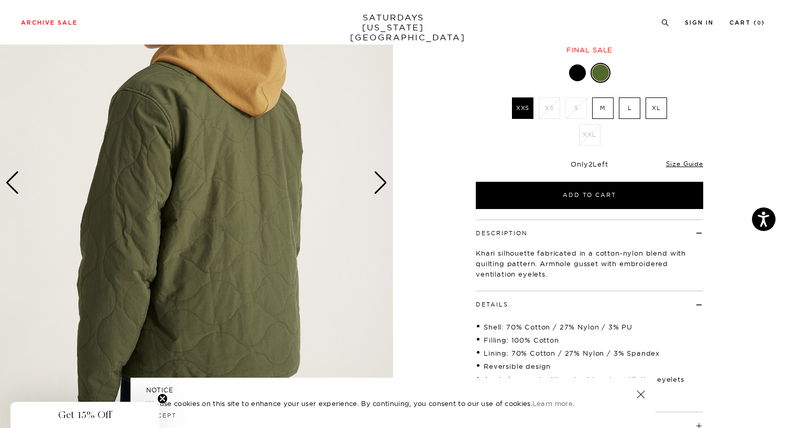
click at [378, 186] on div "Next slide" at bounding box center [380, 182] width 14 height 23
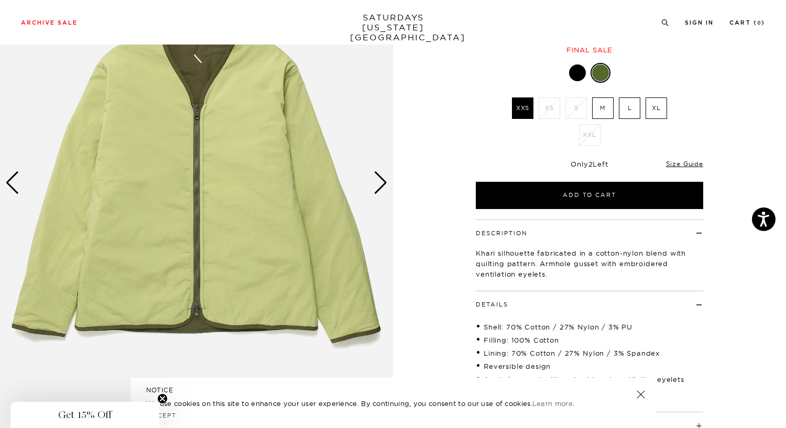
click at [378, 186] on div "Next slide" at bounding box center [380, 182] width 14 height 23
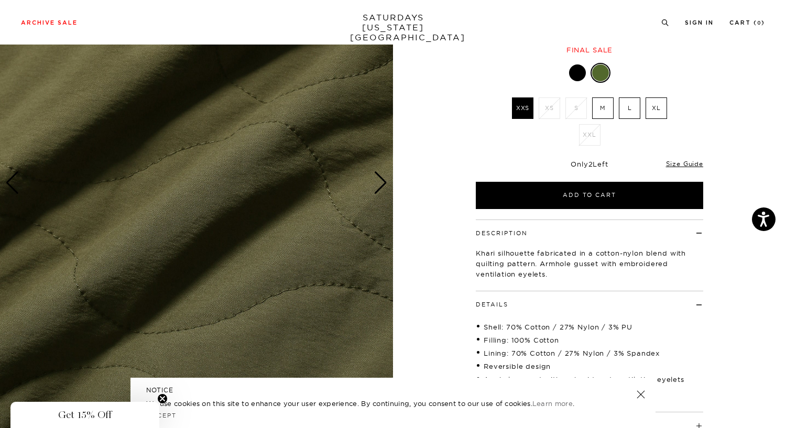
click at [378, 186] on div "Next slide" at bounding box center [380, 182] width 14 height 23
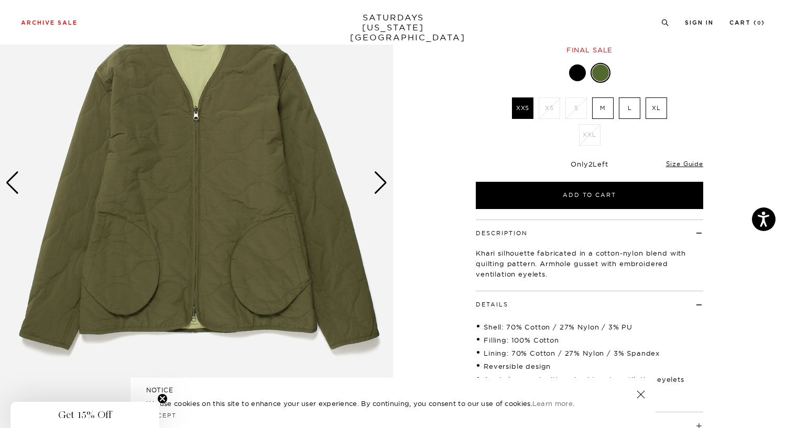
click at [378, 186] on div "Next slide" at bounding box center [380, 182] width 14 height 23
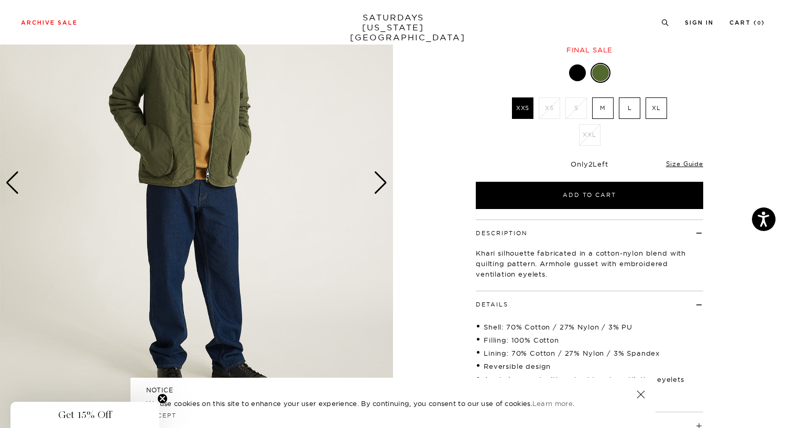
click at [378, 186] on div "Next slide" at bounding box center [380, 182] width 14 height 23
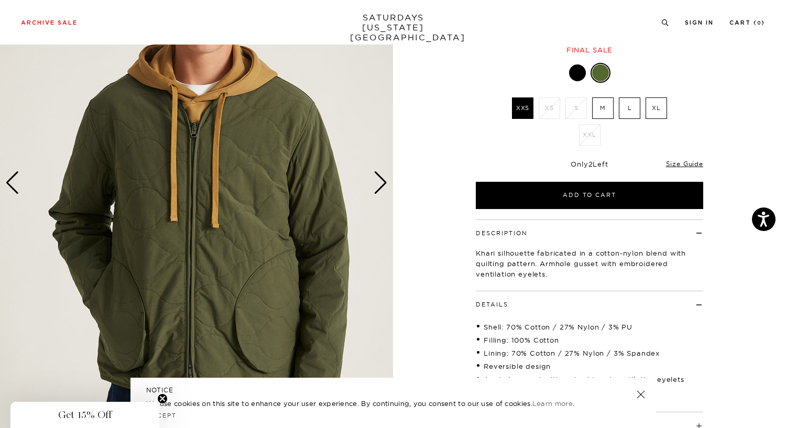
click at [378, 186] on div "Next slide" at bounding box center [380, 182] width 14 height 23
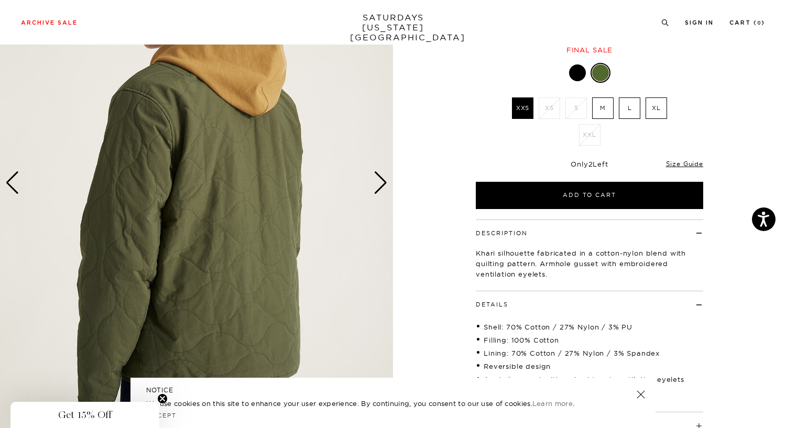
click at [378, 186] on div "Next slide" at bounding box center [380, 182] width 14 height 23
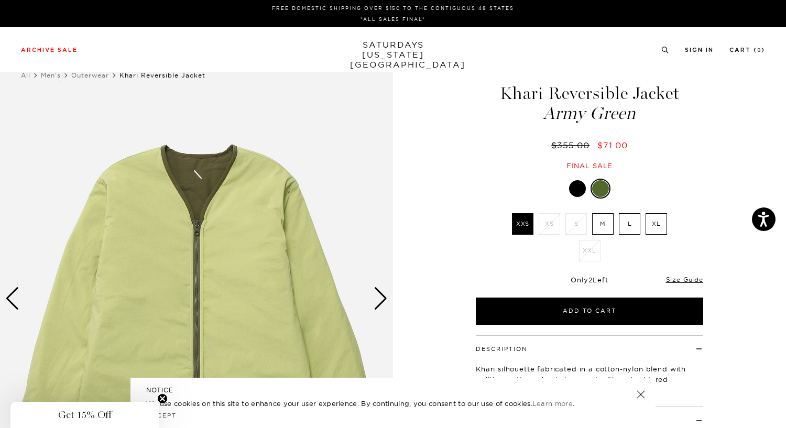
scroll to position [3, 0]
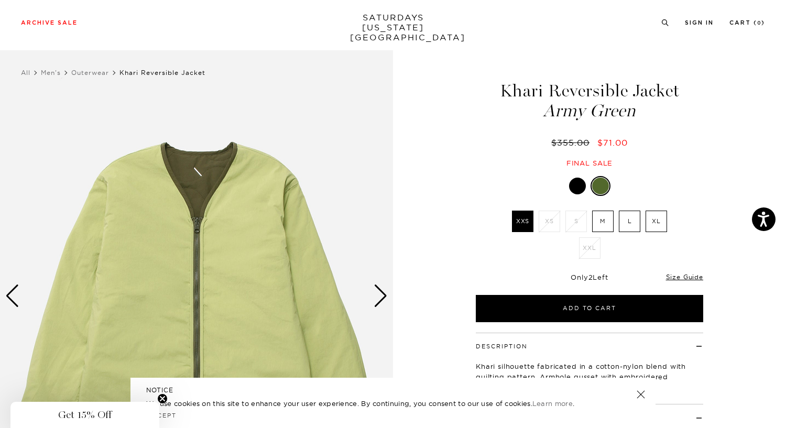
click at [379, 302] on div "Next slide" at bounding box center [380, 295] width 14 height 23
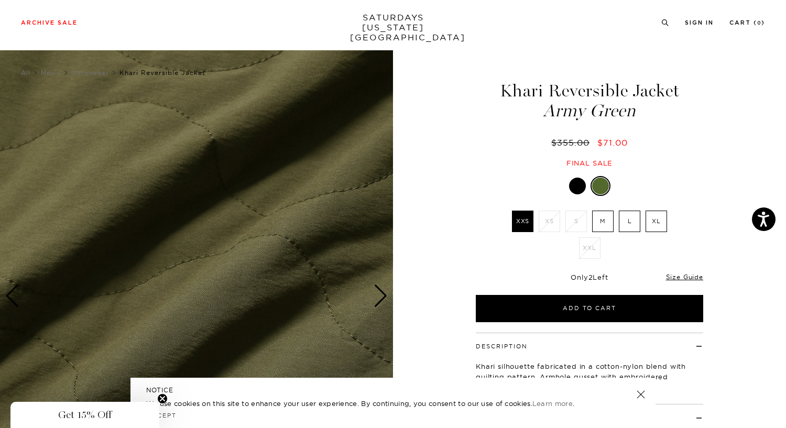
click at [379, 302] on div "Next slide" at bounding box center [380, 295] width 14 height 23
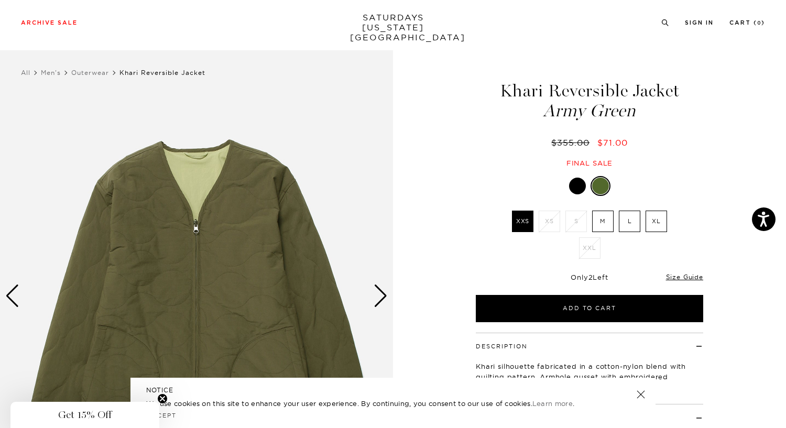
click at [379, 302] on div "Next slide" at bounding box center [380, 295] width 14 height 23
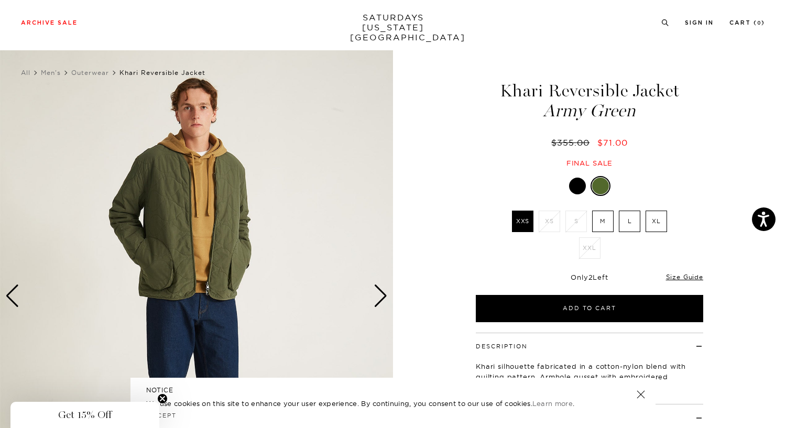
click at [379, 302] on div "Next slide" at bounding box center [380, 295] width 14 height 23
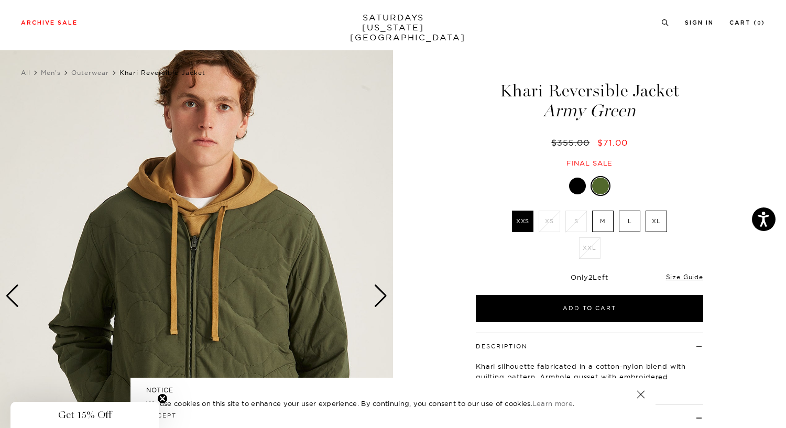
click at [379, 302] on div "Next slide" at bounding box center [380, 295] width 14 height 23
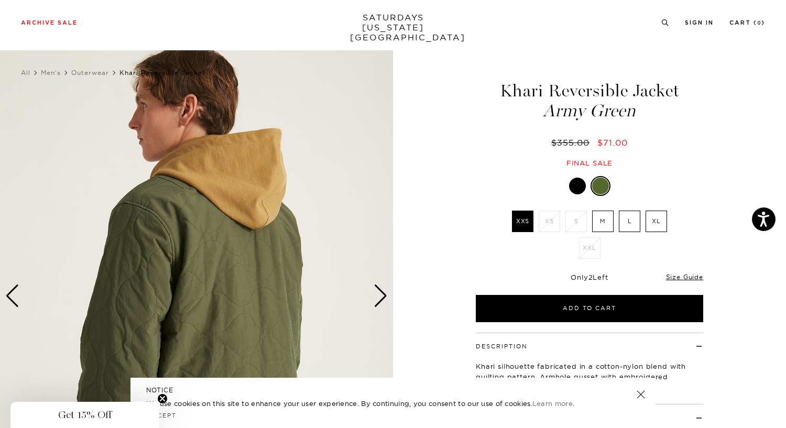
click at [629, 219] on label "L" at bounding box center [629, 221] width 21 height 21
click at [0, 0] on input "L" at bounding box center [0, 0] width 0 height 0
click at [602, 224] on label "M" at bounding box center [602, 221] width 21 height 21
click at [0, 0] on input "M" at bounding box center [0, 0] width 0 height 0
click at [625, 221] on label "L" at bounding box center [629, 221] width 21 height 21
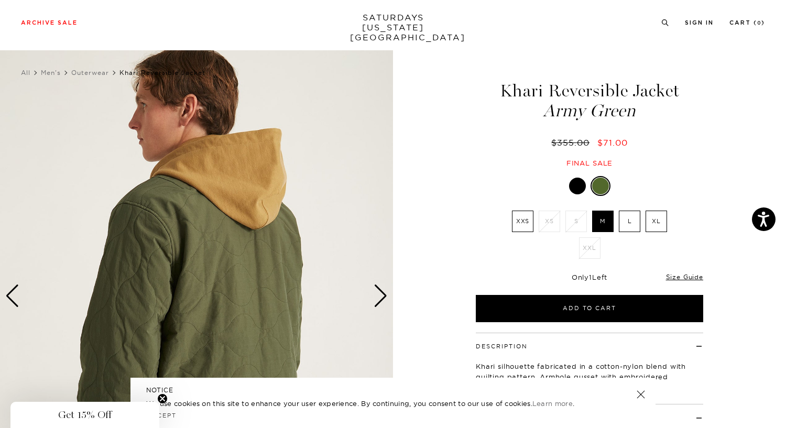
click at [0, 0] on input "L" at bounding box center [0, 0] width 0 height 0
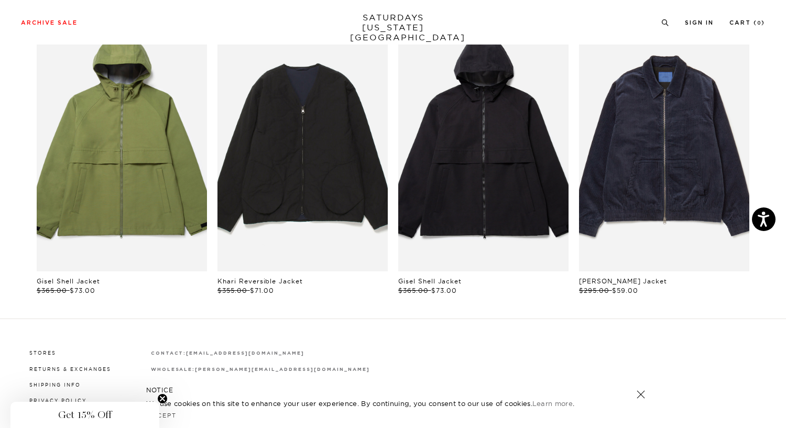
scroll to position [628, 1]
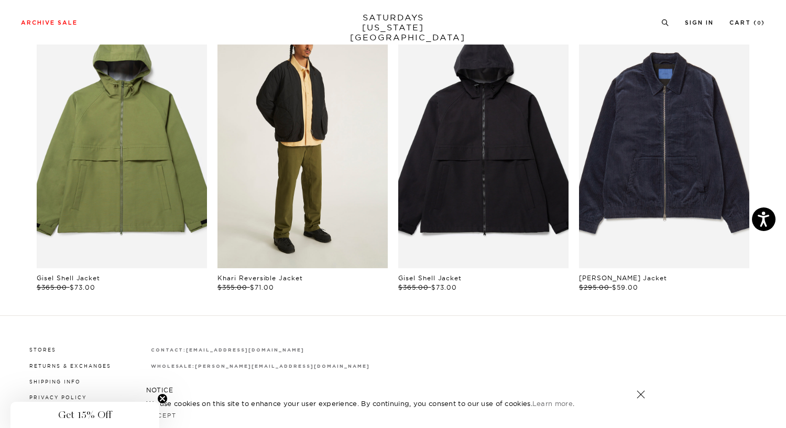
click at [293, 198] on link "files/U32417JA01-BLACK_03.jpg" at bounding box center [302, 141] width 170 height 256
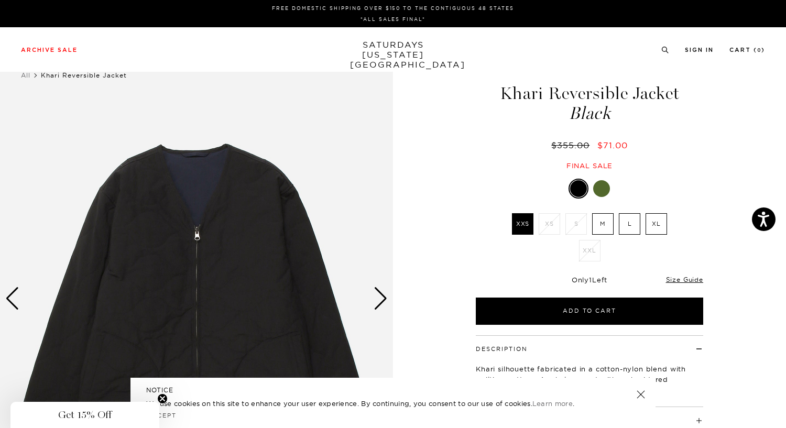
click at [376, 303] on div "Next slide" at bounding box center [380, 298] width 14 height 23
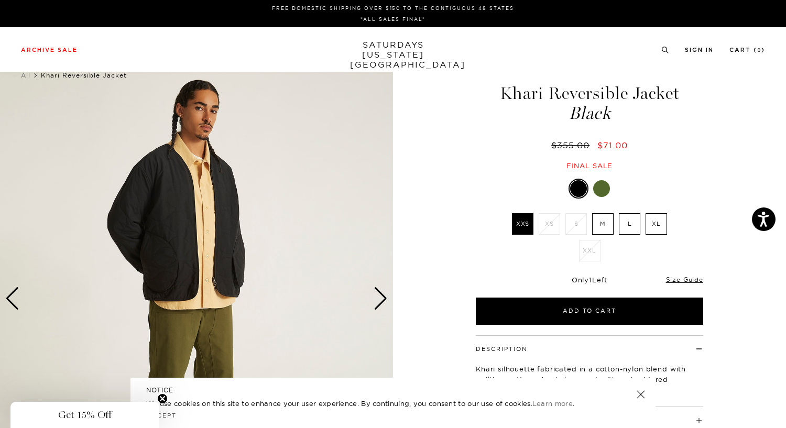
click at [376, 303] on div "Next slide" at bounding box center [380, 298] width 14 height 23
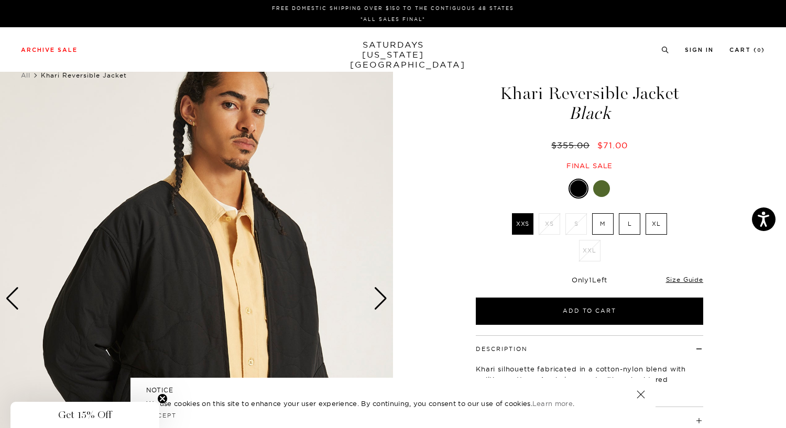
click at [376, 303] on div "Next slide" at bounding box center [380, 298] width 14 height 23
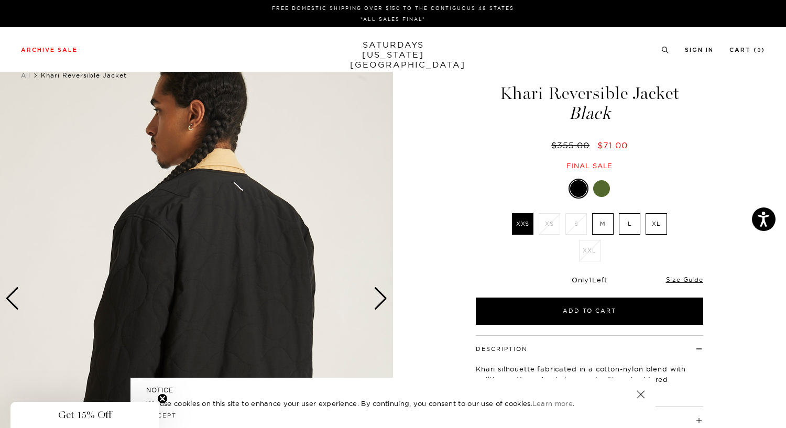
click at [376, 303] on div "Next slide" at bounding box center [380, 298] width 14 height 23
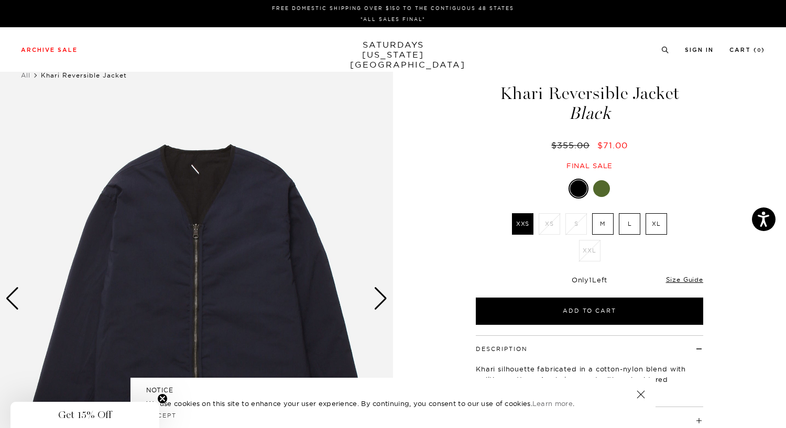
click at [376, 303] on div "Next slide" at bounding box center [380, 298] width 14 height 23
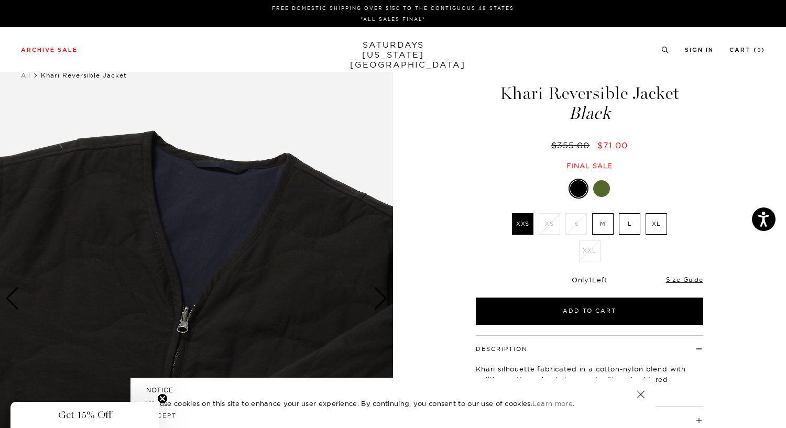
click at [376, 303] on div "Next slide" at bounding box center [380, 298] width 14 height 23
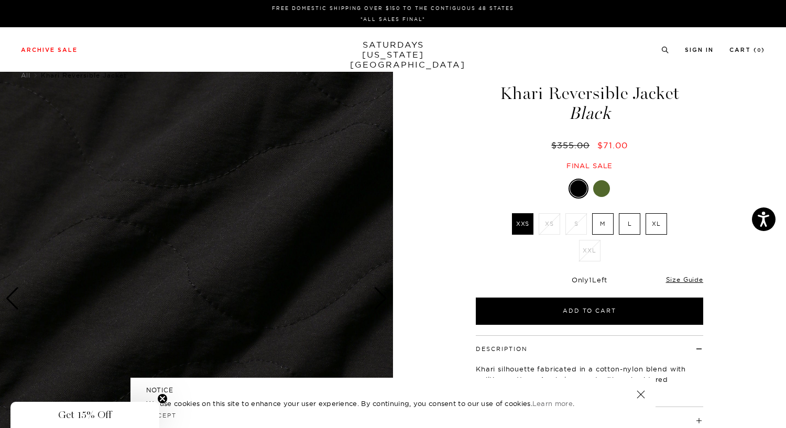
click at [376, 303] on div "Next slide" at bounding box center [380, 298] width 14 height 23
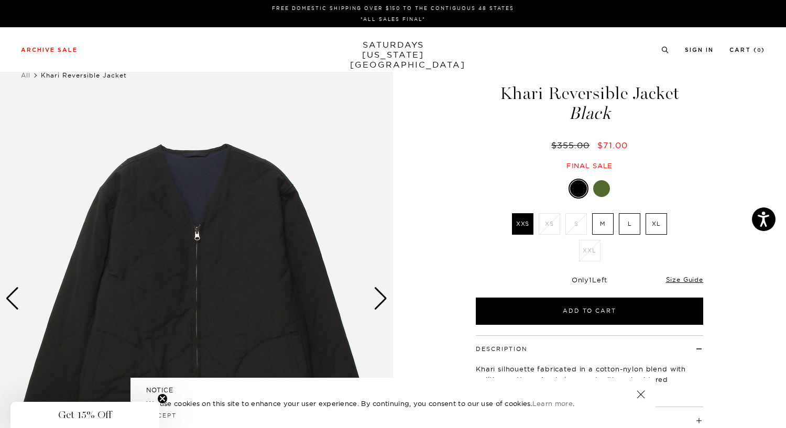
click at [376, 303] on div "Next slide" at bounding box center [380, 298] width 14 height 23
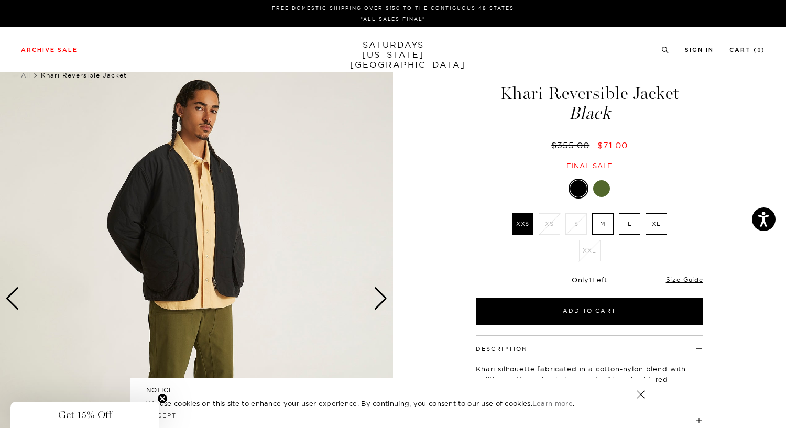
click at [376, 303] on div "Next slide" at bounding box center [380, 298] width 14 height 23
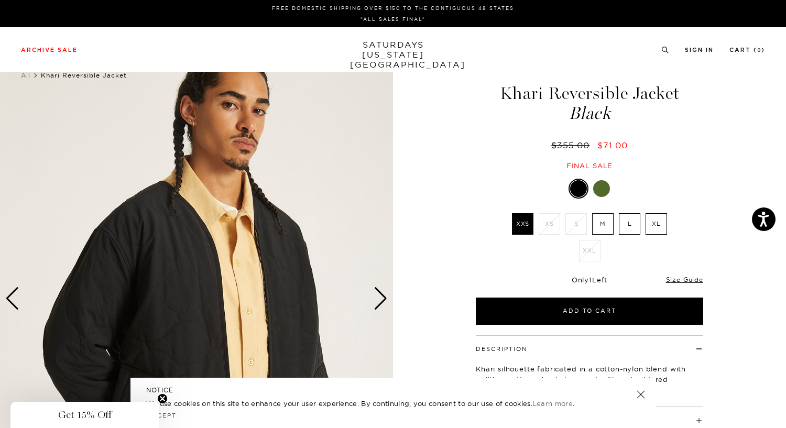
click at [376, 303] on div "Next slide" at bounding box center [380, 298] width 14 height 23
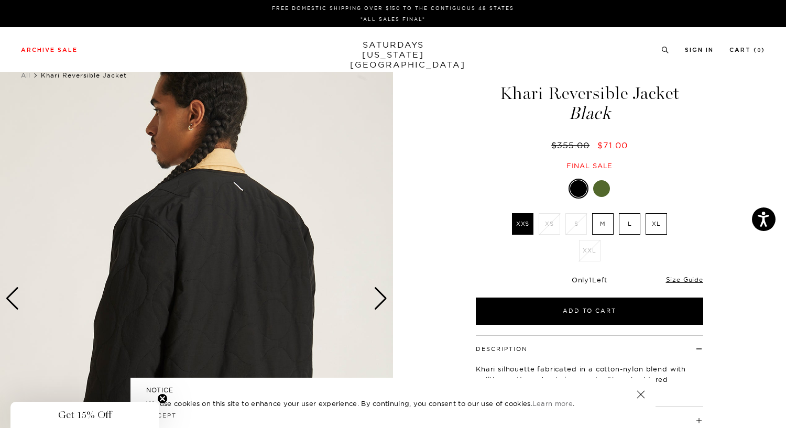
click at [376, 303] on div "Next slide" at bounding box center [380, 298] width 14 height 23
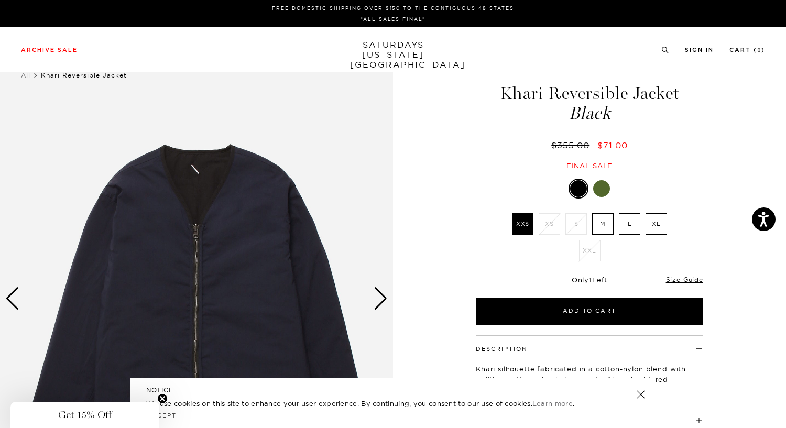
click at [376, 303] on div "Next slide" at bounding box center [380, 298] width 14 height 23
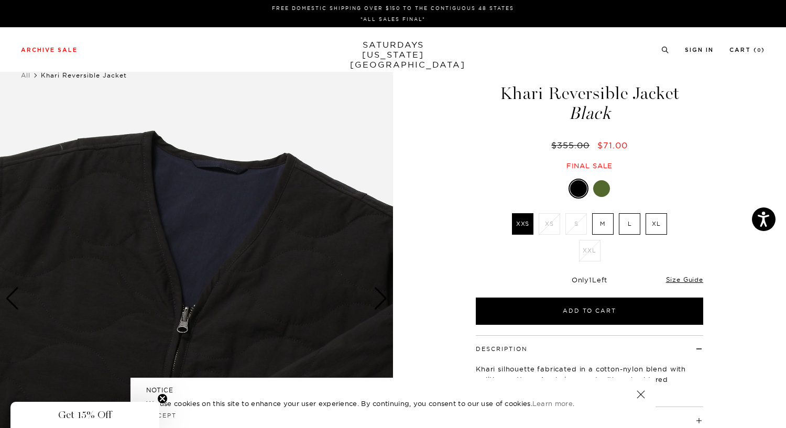
click at [372, 291] on img at bounding box center [196, 298] width 393 height 491
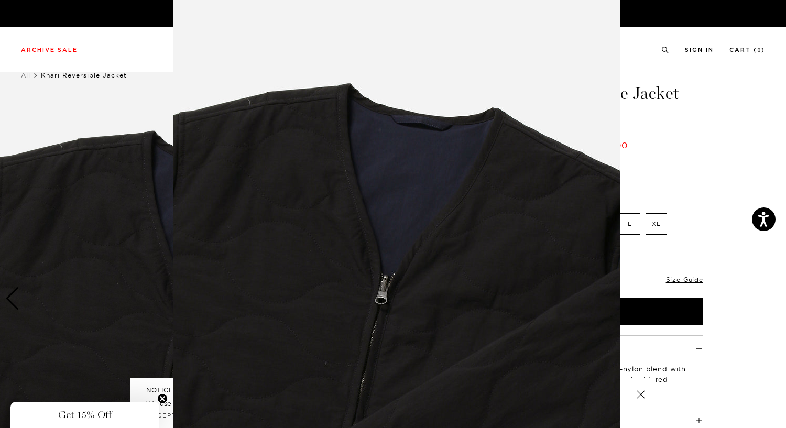
scroll to position [1, 0]
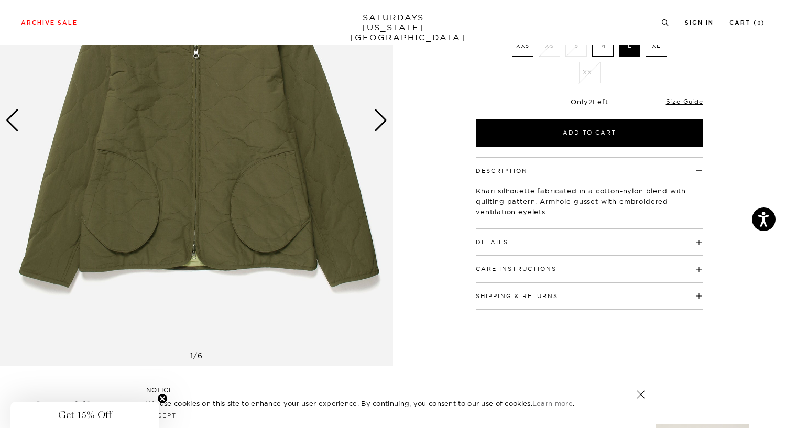
scroll to position [0, 1]
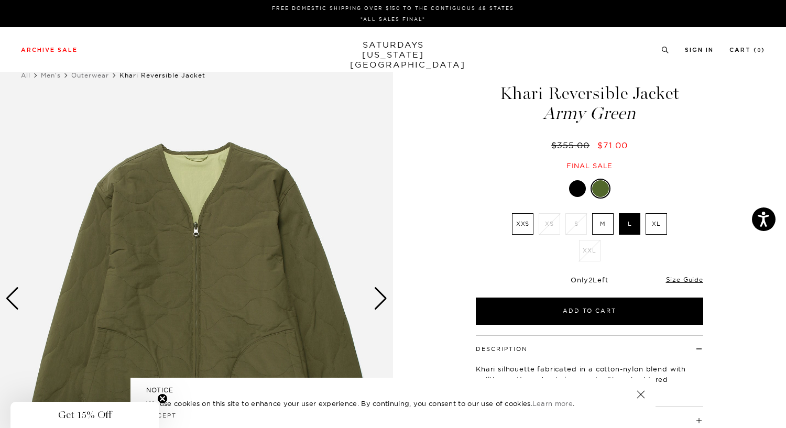
click at [380, 292] on div "Next slide" at bounding box center [380, 298] width 14 height 23
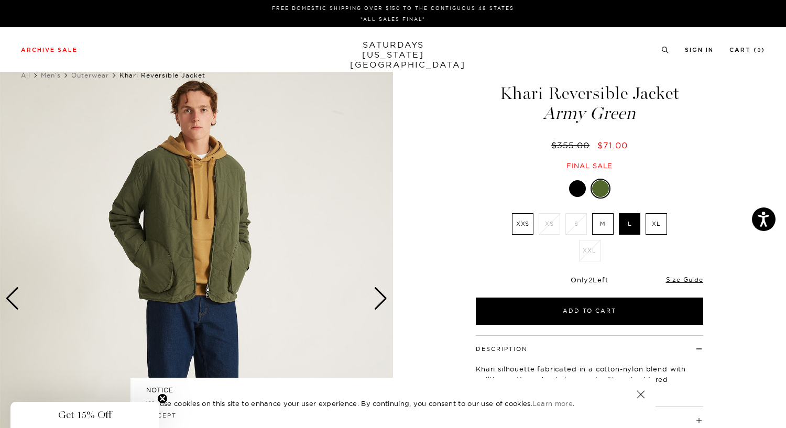
click at [380, 292] on div "Next slide" at bounding box center [380, 298] width 14 height 23
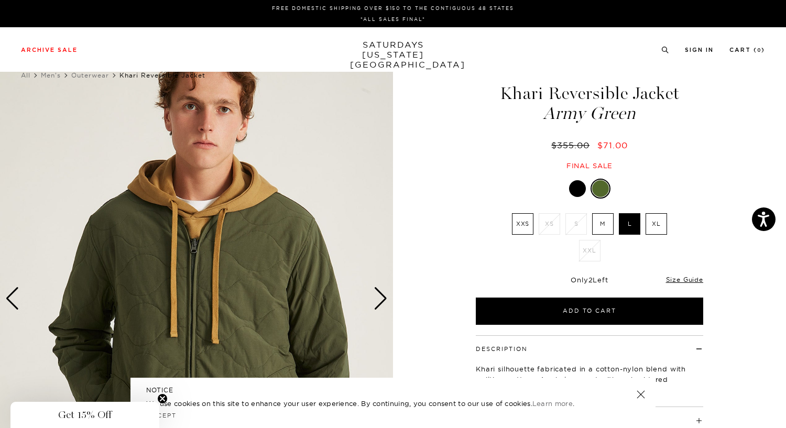
click at [380, 292] on div "Next slide" at bounding box center [380, 298] width 14 height 23
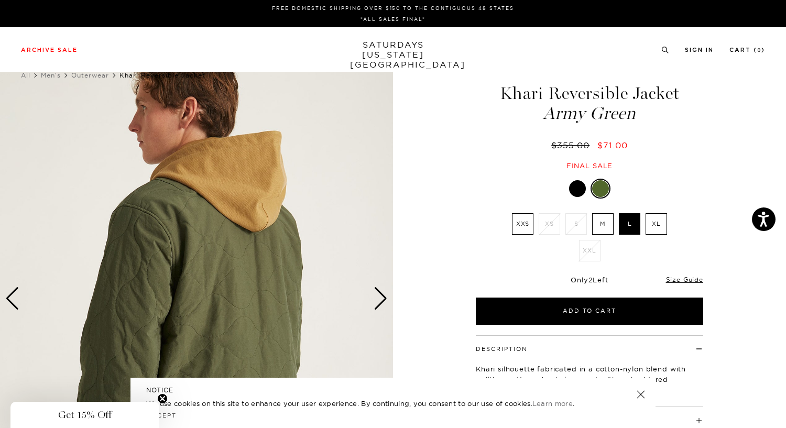
click at [380, 292] on div "Next slide" at bounding box center [380, 298] width 14 height 23
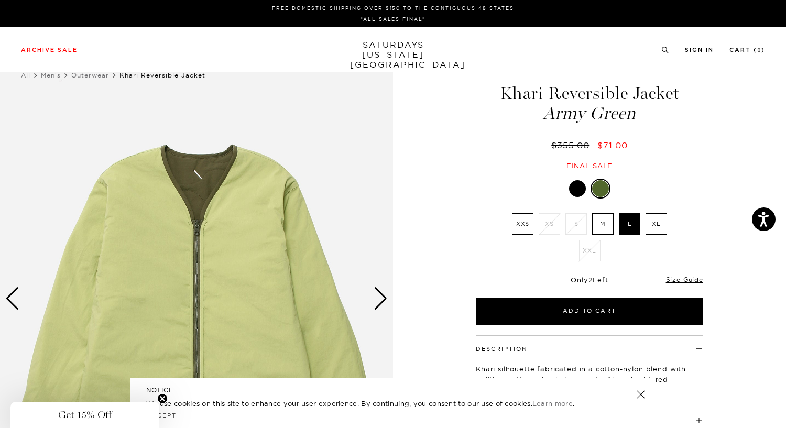
click at [380, 292] on div "Next slide" at bounding box center [380, 298] width 14 height 23
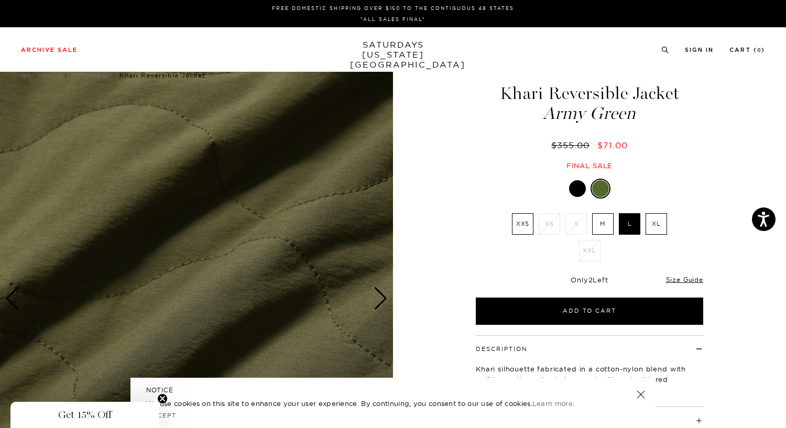
click at [380, 292] on div "Next slide" at bounding box center [380, 298] width 14 height 23
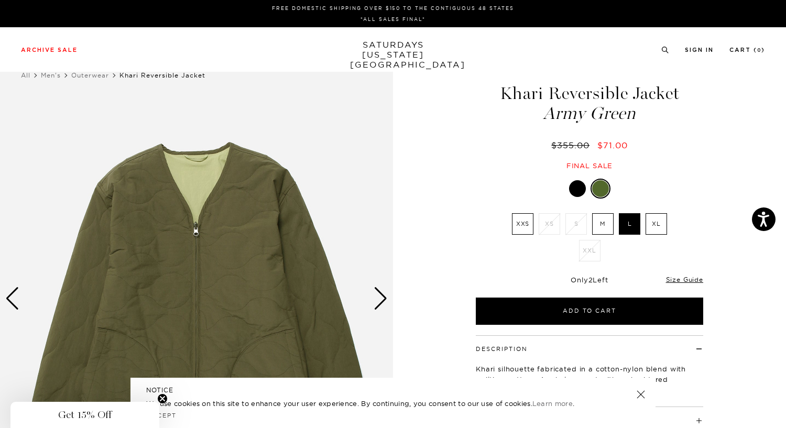
click at [380, 292] on div "Next slide" at bounding box center [380, 298] width 14 height 23
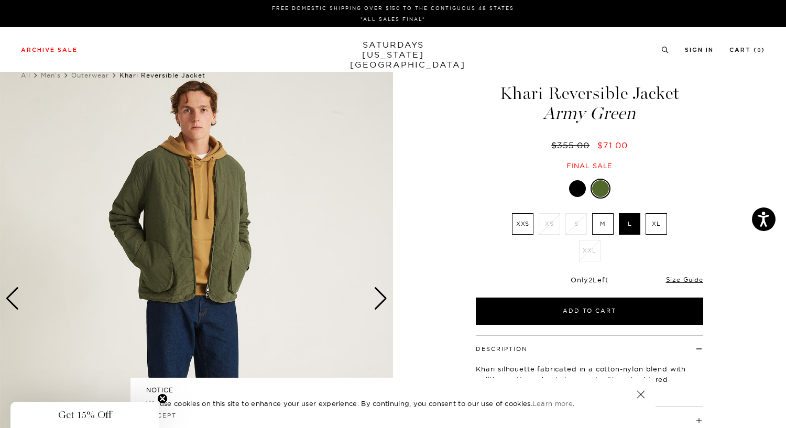
click at [380, 292] on div "Next slide" at bounding box center [380, 298] width 14 height 23
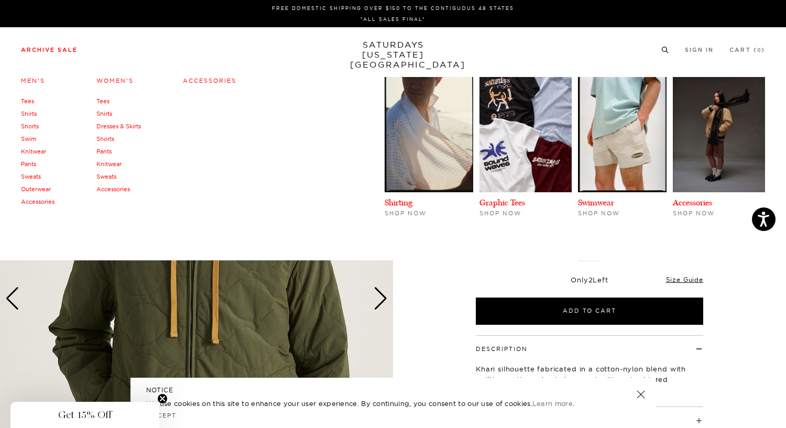
click at [64, 48] on link "Archive Sale" at bounding box center [49, 50] width 57 height 6
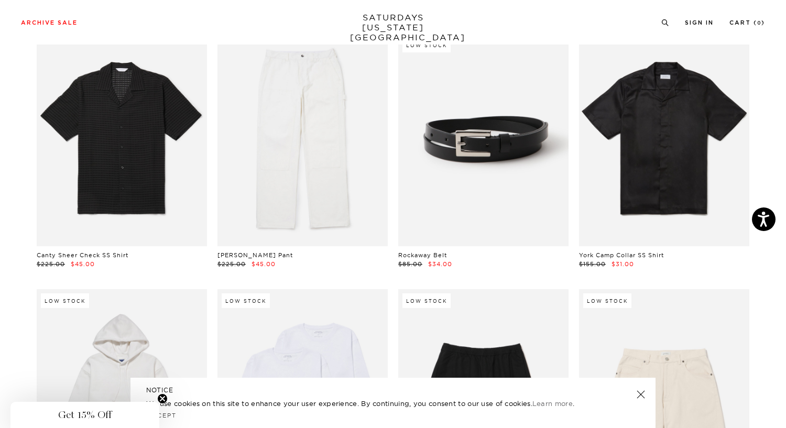
scroll to position [840, 3]
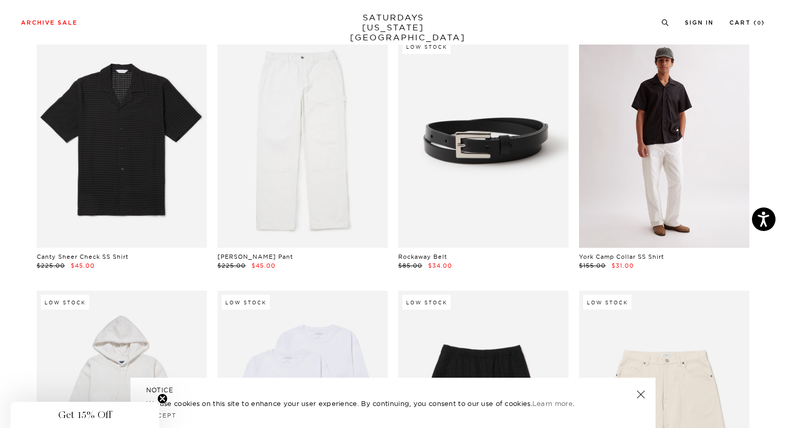
click at [685, 142] on link at bounding box center [664, 141] width 170 height 213
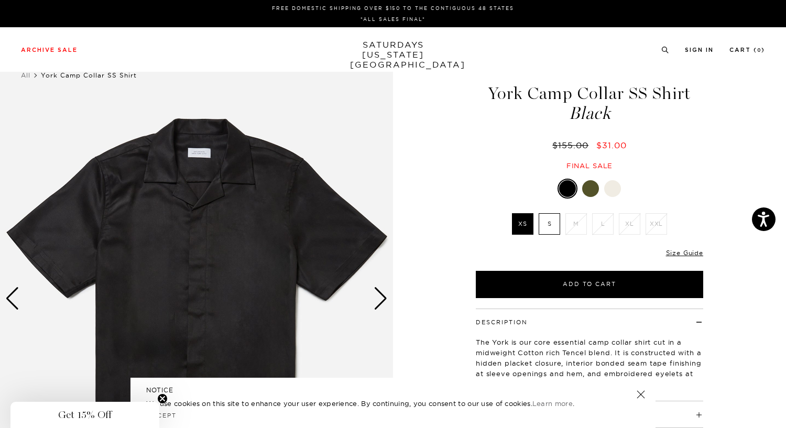
click at [587, 183] on div at bounding box center [590, 188] width 17 height 17
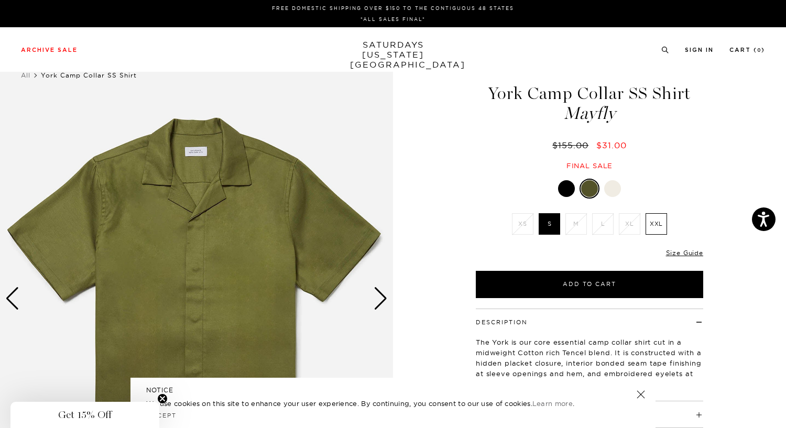
click at [617, 190] on div at bounding box center [612, 188] width 17 height 17
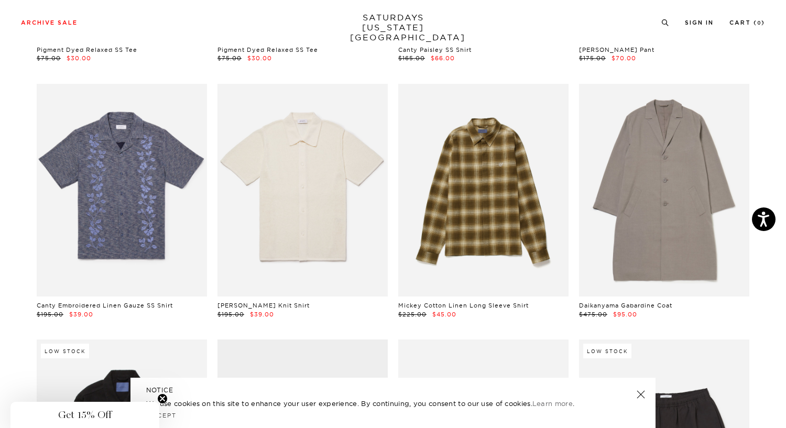
scroll to position [2859, 3]
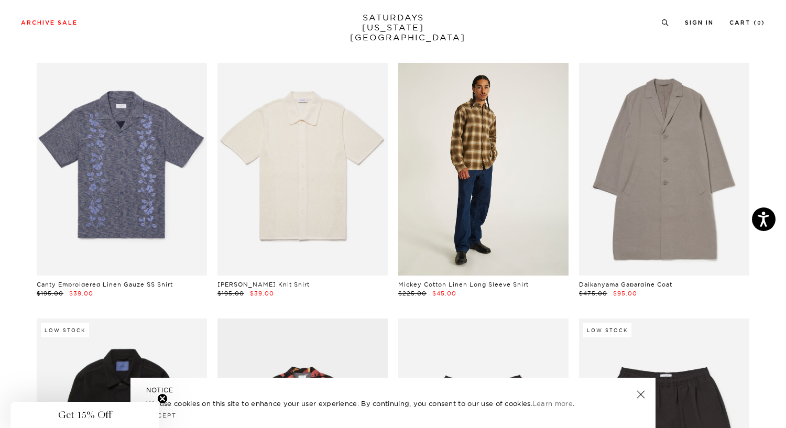
click at [527, 235] on link at bounding box center [483, 169] width 170 height 213
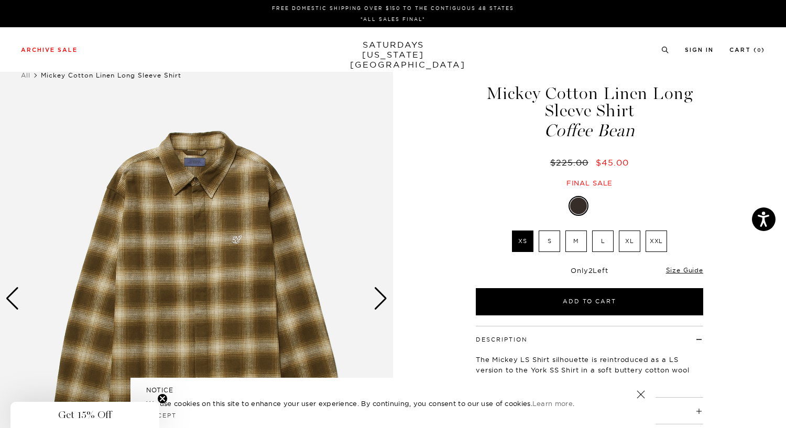
click at [602, 240] on label "L" at bounding box center [602, 240] width 21 height 21
click at [0, 0] on input "L" at bounding box center [0, 0] width 0 height 0
click at [375, 299] on div "Next slide" at bounding box center [380, 298] width 14 height 23
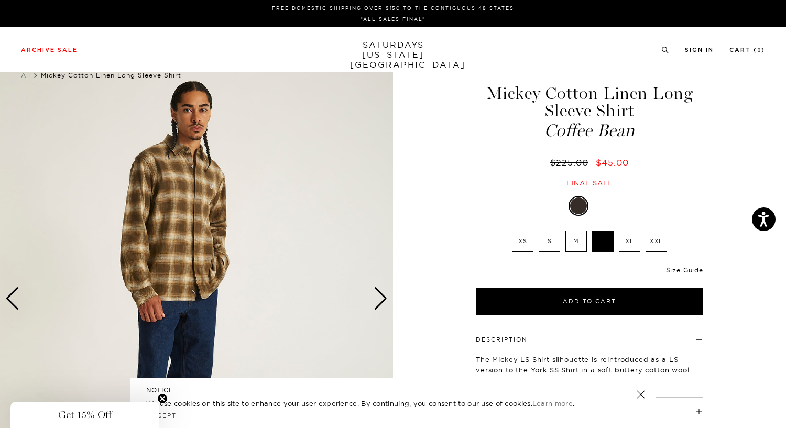
click at [375, 299] on div "Next slide" at bounding box center [380, 298] width 14 height 23
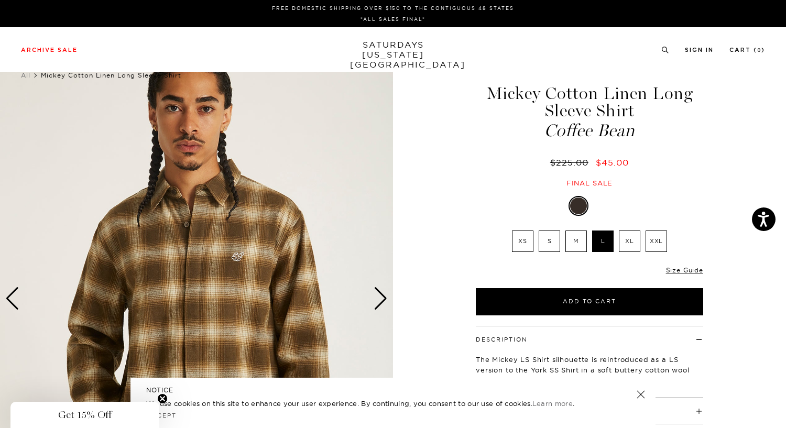
click at [375, 299] on div "Next slide" at bounding box center [380, 298] width 14 height 23
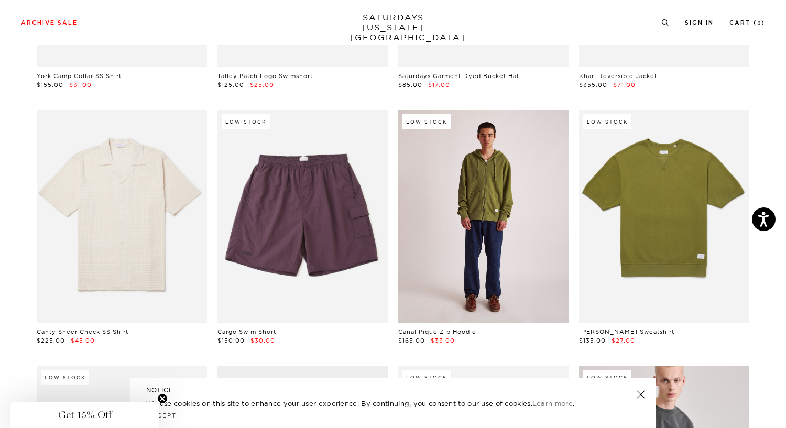
scroll to position [5116, 6]
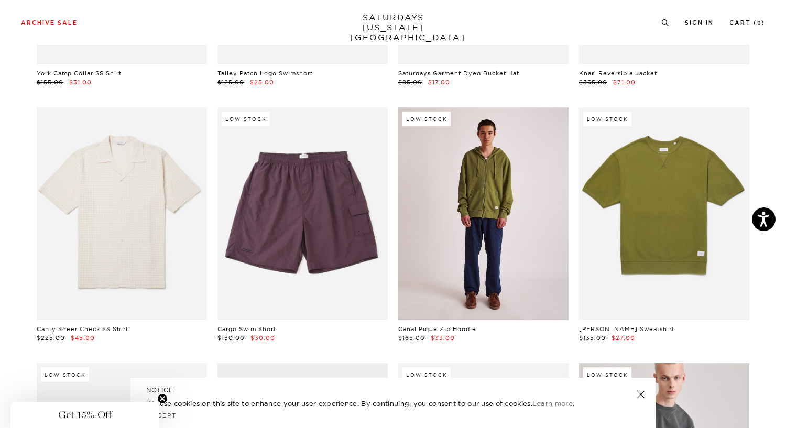
click at [473, 238] on link at bounding box center [483, 213] width 170 height 213
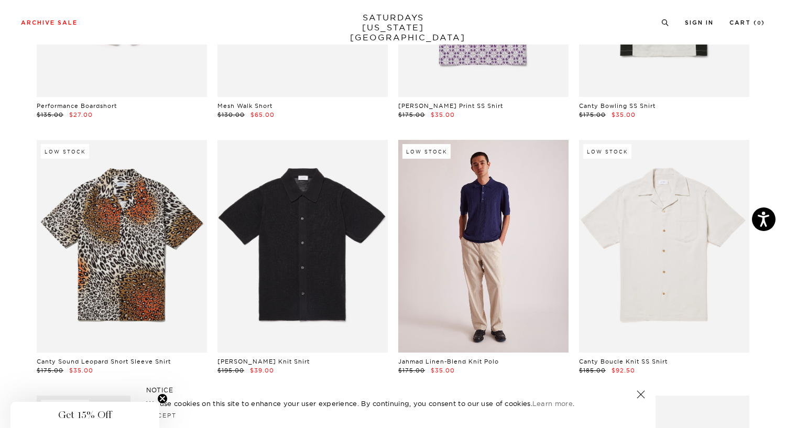
scroll to position [6116, 6]
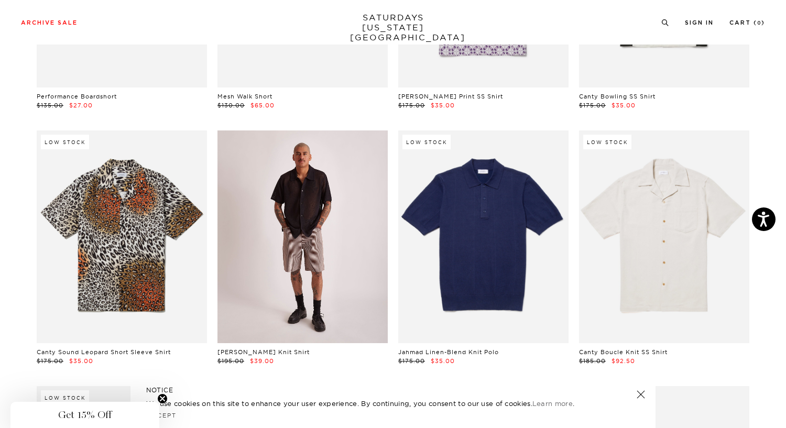
click at [290, 235] on link at bounding box center [302, 236] width 170 height 213
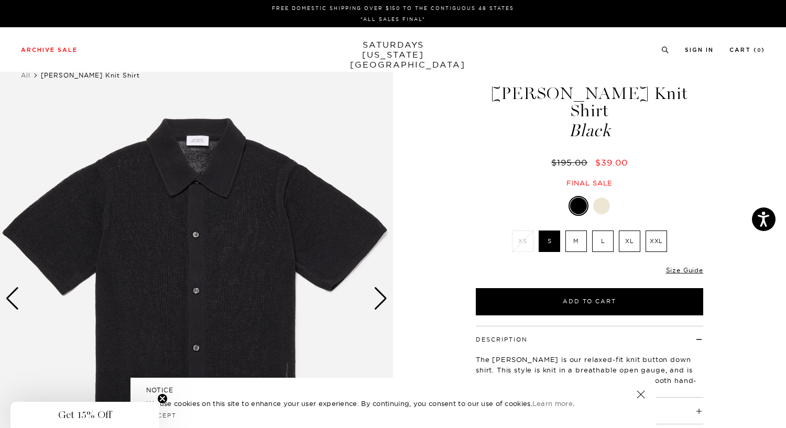
click at [279, 218] on img at bounding box center [196, 298] width 393 height 491
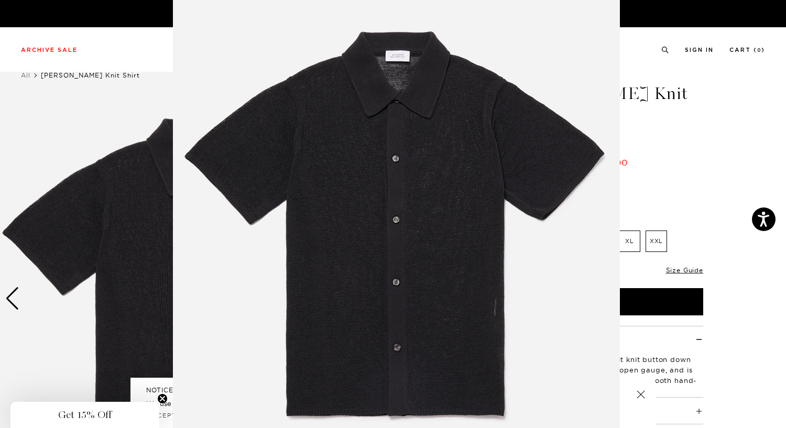
scroll to position [41, 0]
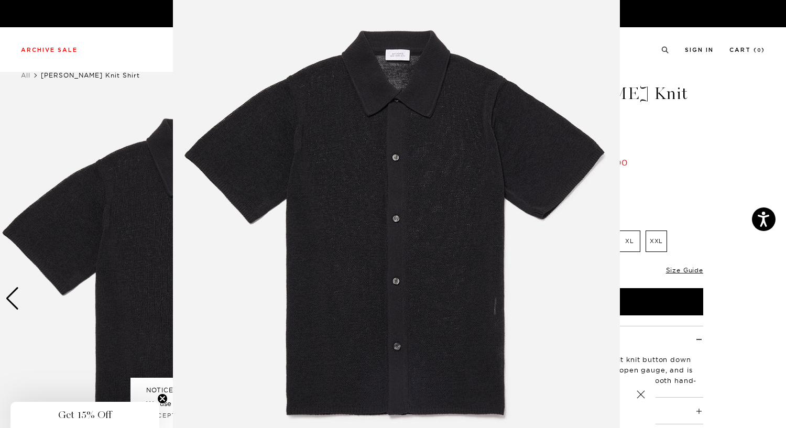
click at [743, 177] on figure at bounding box center [393, 214] width 786 height 428
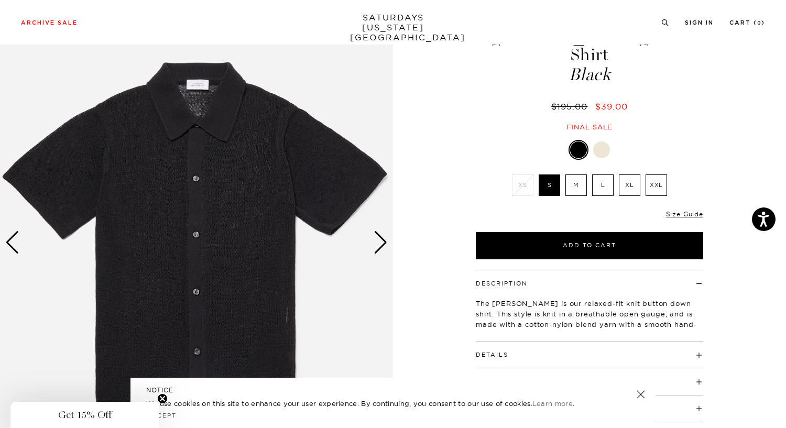
scroll to position [57, 0]
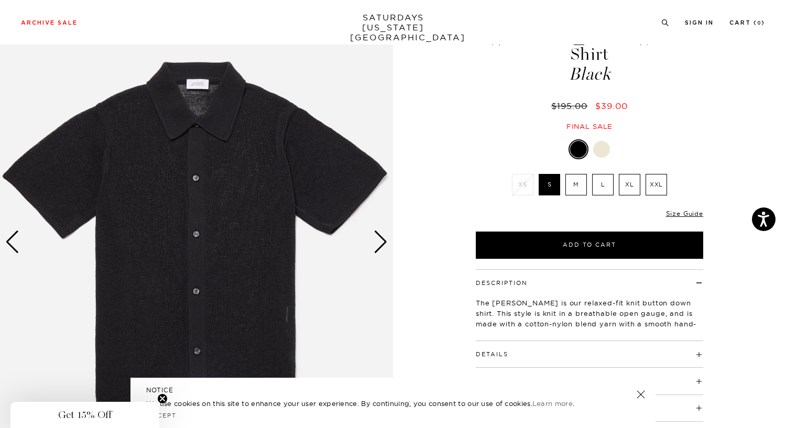
click at [563, 341] on h4 "Details" at bounding box center [589, 349] width 227 height 17
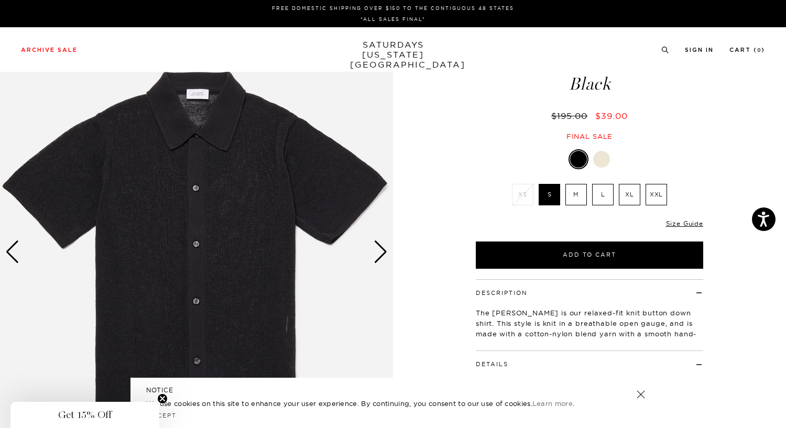
scroll to position [0, 3]
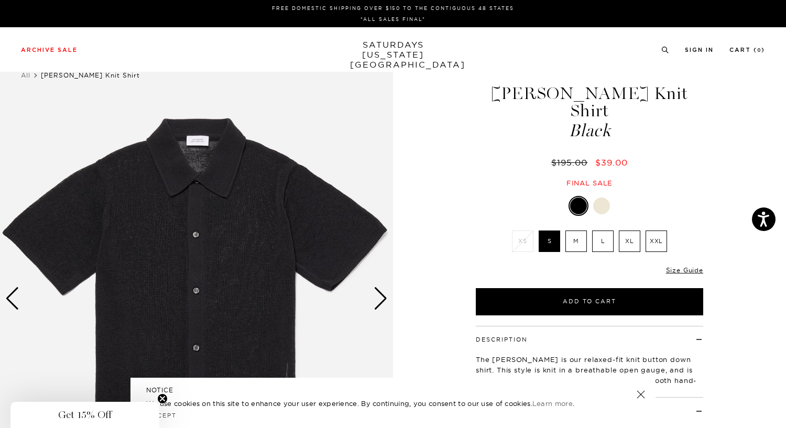
click at [595, 197] on div at bounding box center [601, 205] width 17 height 17
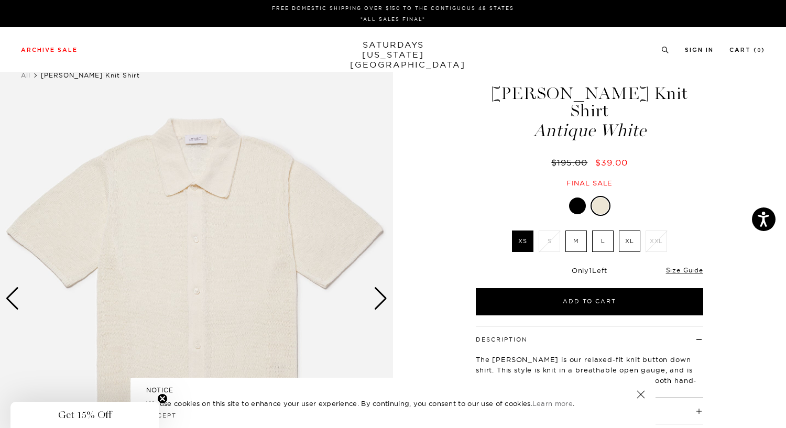
click at [576, 197] on div at bounding box center [577, 205] width 17 height 17
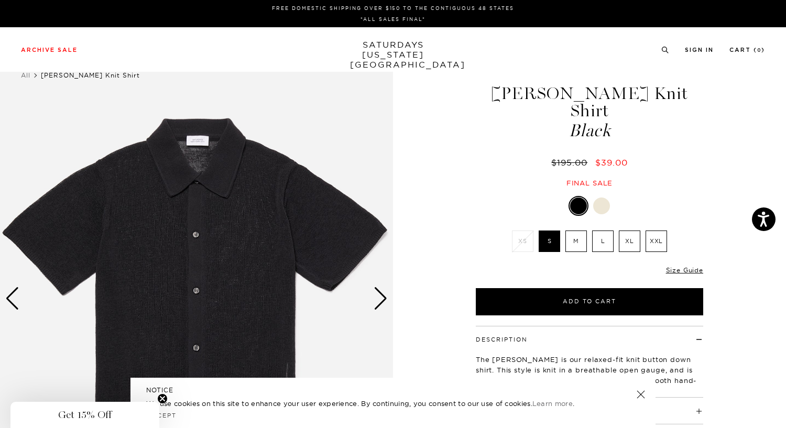
click at [162, 399] on icon "Close teaser" at bounding box center [162, 399] width 4 height 4
click at [646, 394] on link at bounding box center [640, 394] width 15 height 15
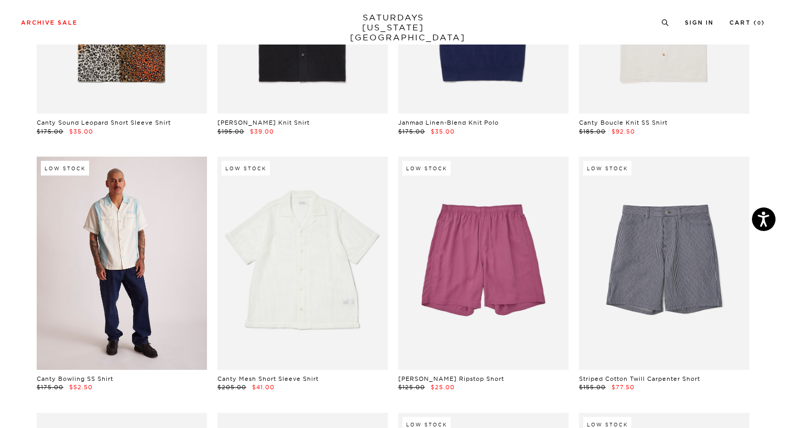
scroll to position [6345, 2]
click at [164, 251] on link at bounding box center [122, 263] width 170 height 213
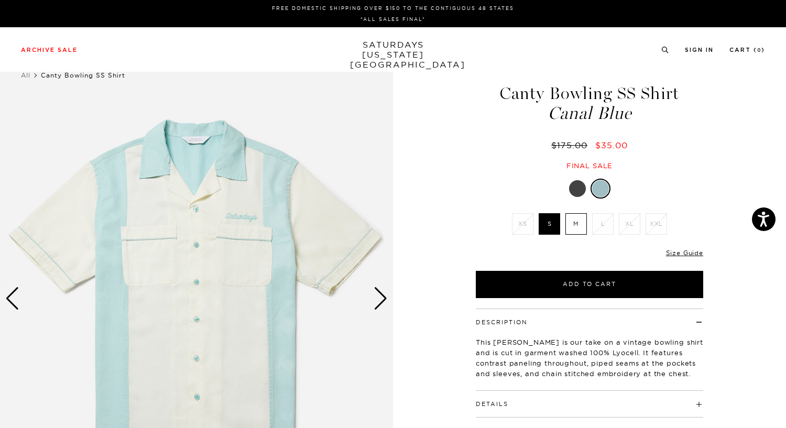
click at [576, 182] on div at bounding box center [577, 188] width 17 height 17
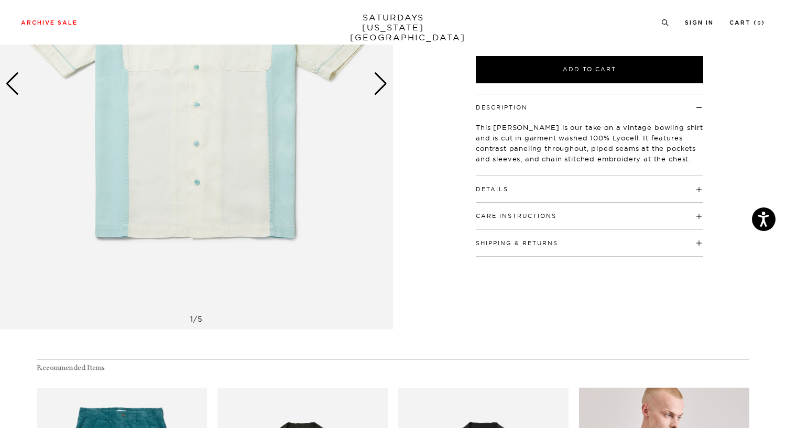
scroll to position [259, 0]
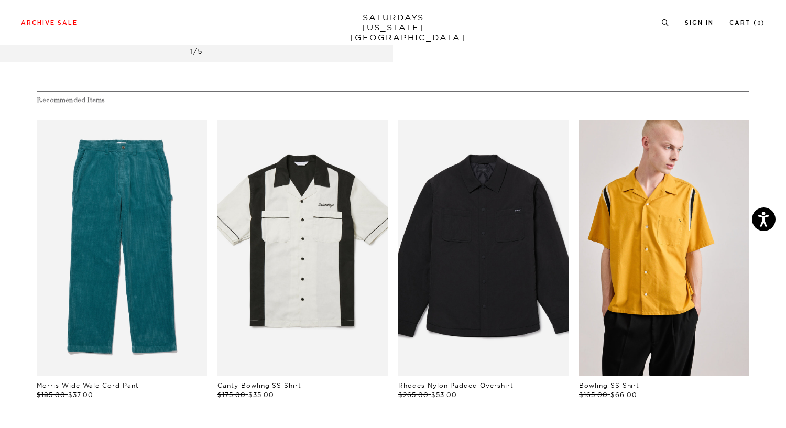
scroll to position [516, 1]
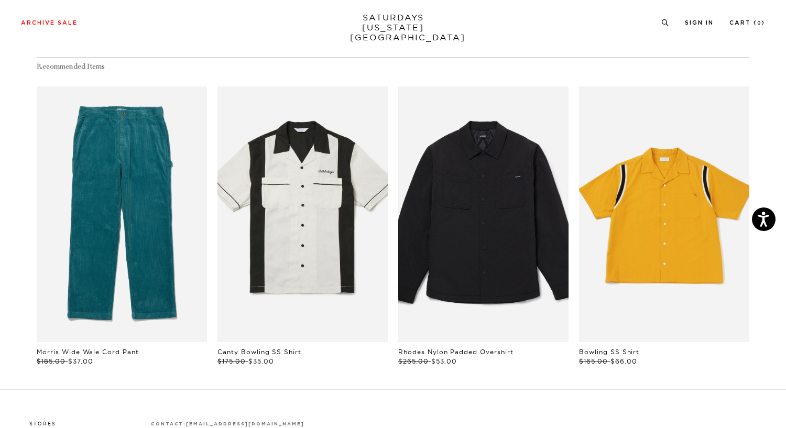
click at [676, 274] on link "files/resized02_1.jpg" at bounding box center [664, 214] width 170 height 256
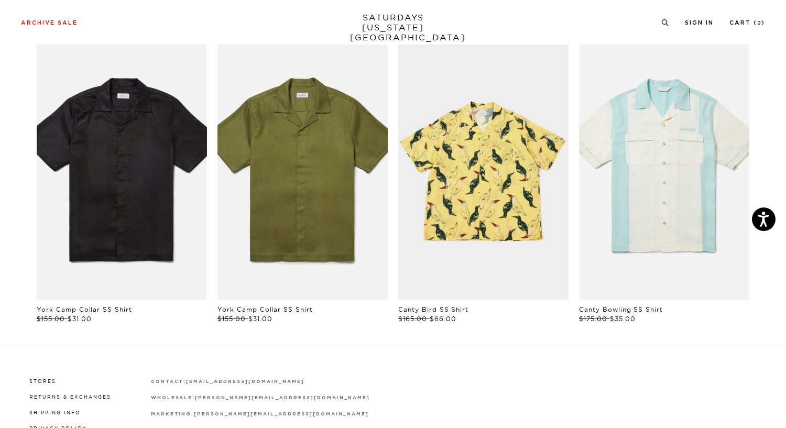
scroll to position [0, 3]
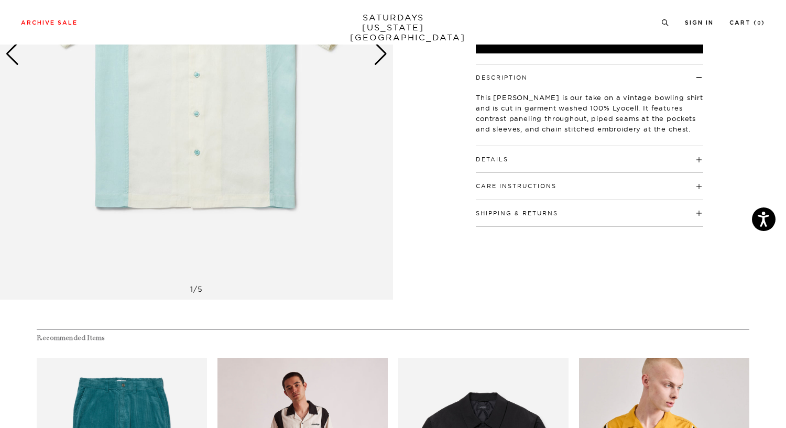
scroll to position [0, 1]
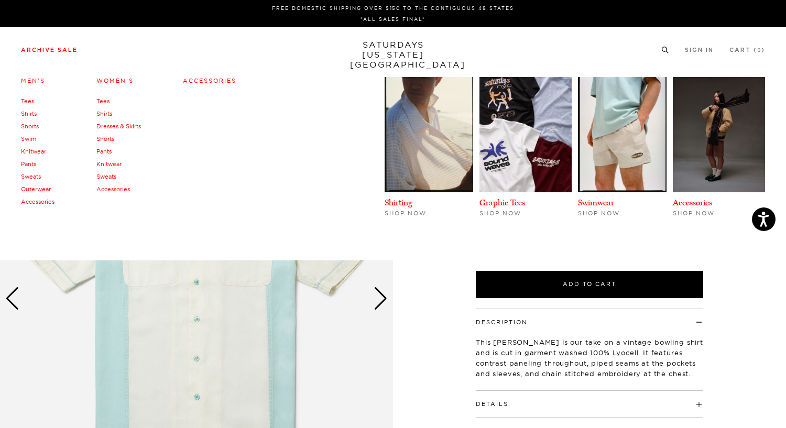
click at [57, 52] on link "Archive Sale" at bounding box center [49, 50] width 57 height 6
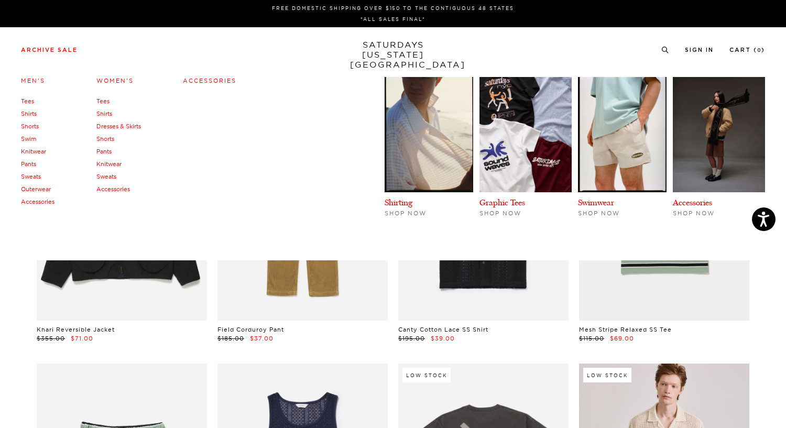
click at [27, 166] on link "Pants" at bounding box center [28, 163] width 15 height 7
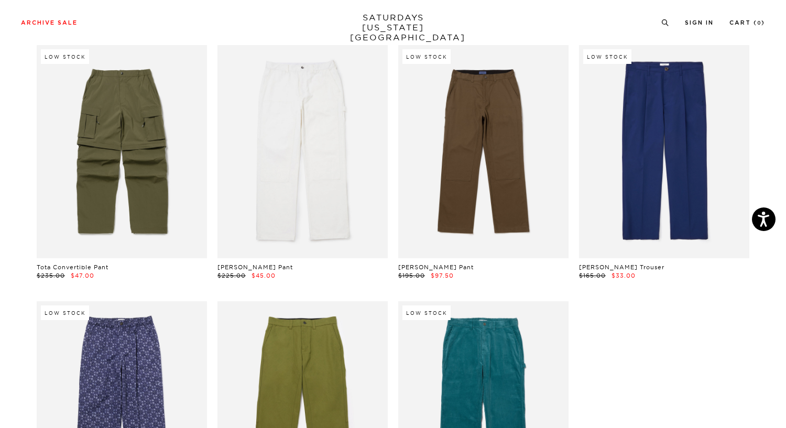
scroll to position [316, 0]
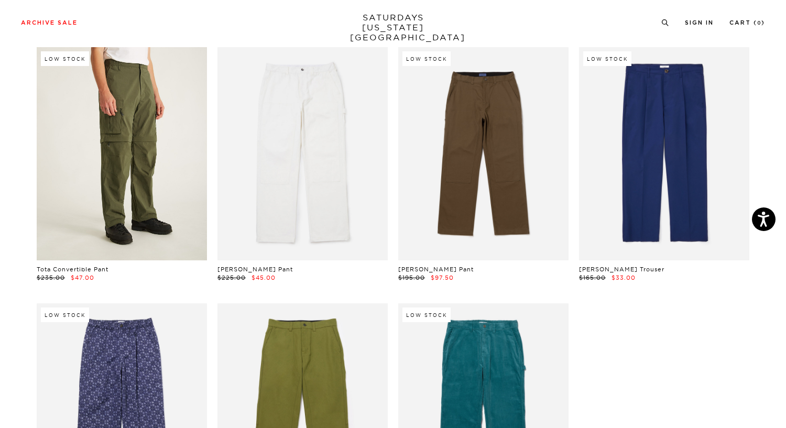
click at [167, 155] on link at bounding box center [122, 153] width 170 height 213
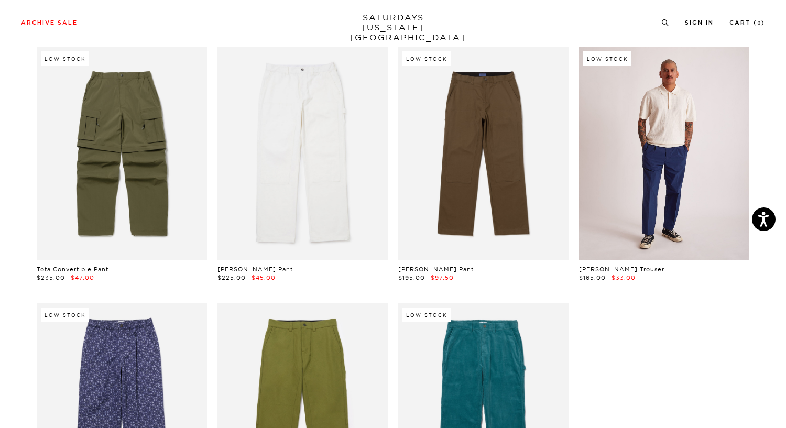
click at [694, 195] on link at bounding box center [664, 153] width 170 height 213
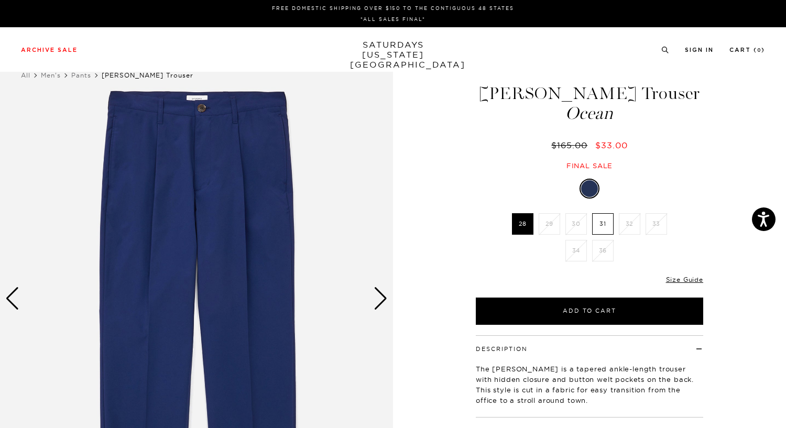
click at [609, 250] on li "36" at bounding box center [602, 250] width 27 height 21
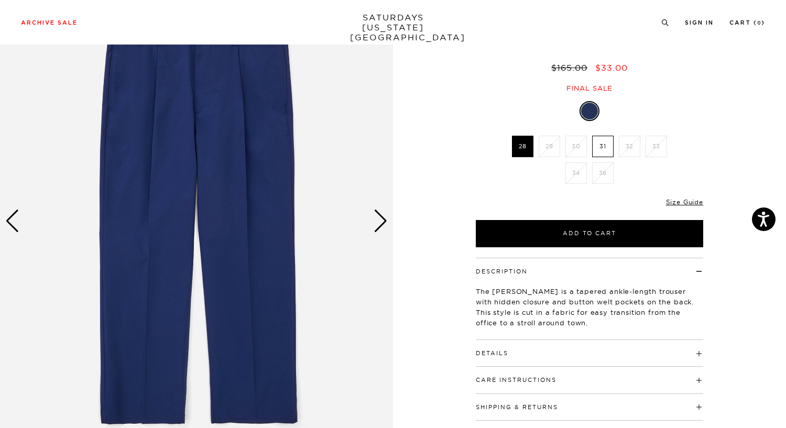
scroll to position [78, 0]
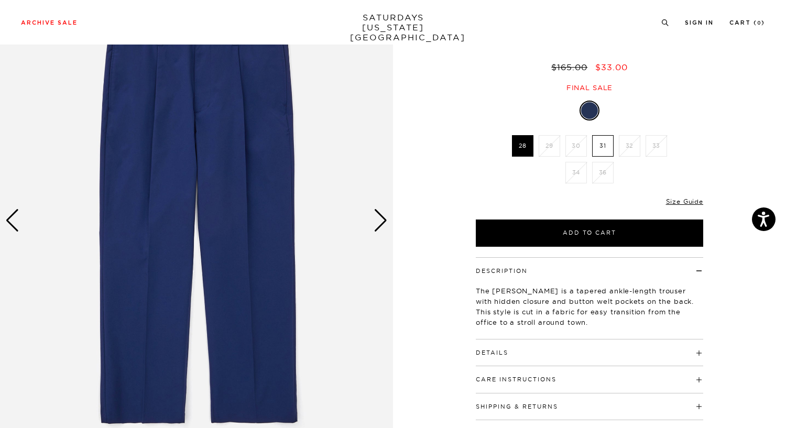
click at [375, 228] on div "Next slide" at bounding box center [380, 220] width 14 height 23
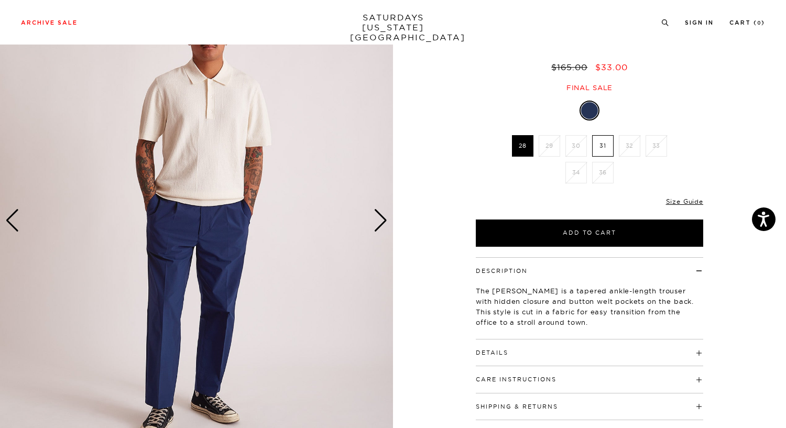
click at [375, 228] on div "Next slide" at bounding box center [380, 220] width 14 height 23
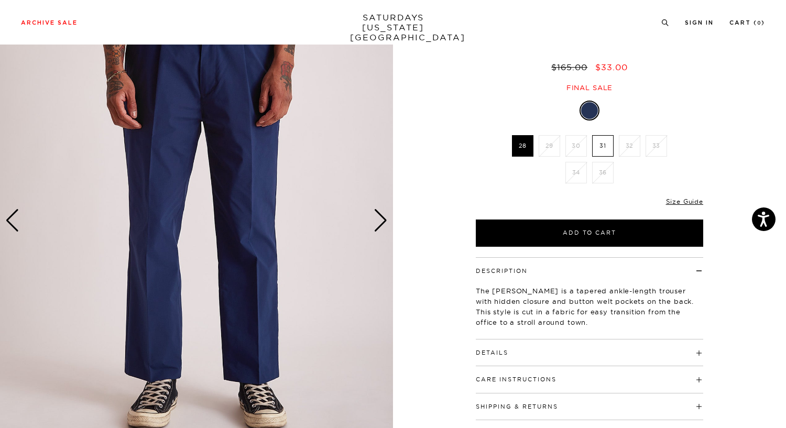
click at [375, 228] on div "Next slide" at bounding box center [380, 220] width 14 height 23
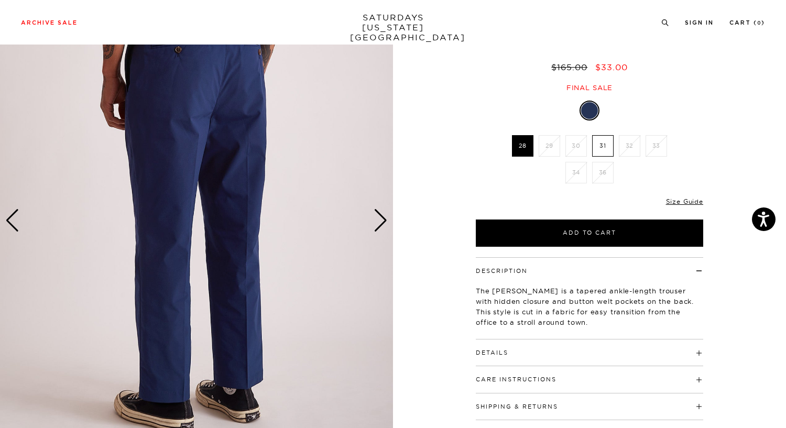
click at [375, 228] on div "Next slide" at bounding box center [380, 220] width 14 height 23
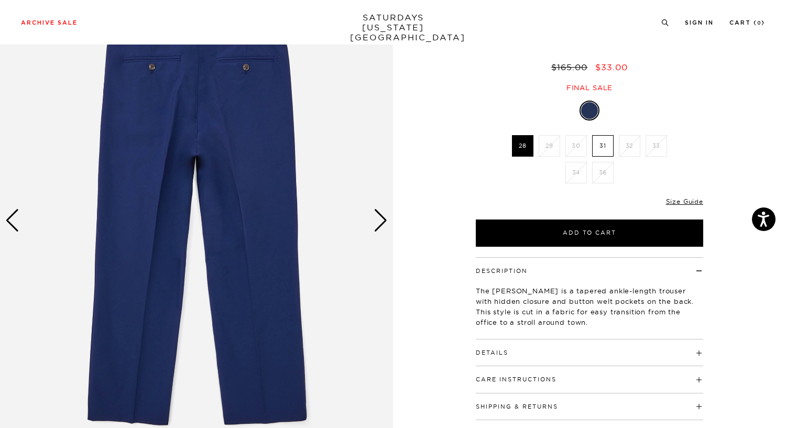
click at [375, 228] on div "Next slide" at bounding box center [380, 220] width 14 height 23
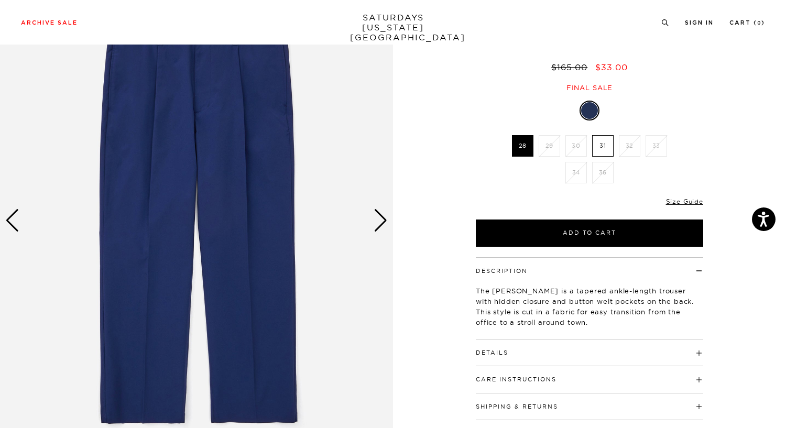
scroll to position [0, 0]
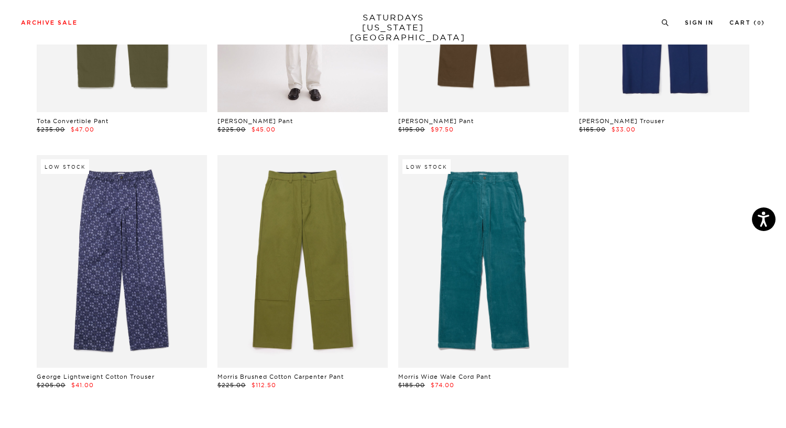
scroll to position [466, 0]
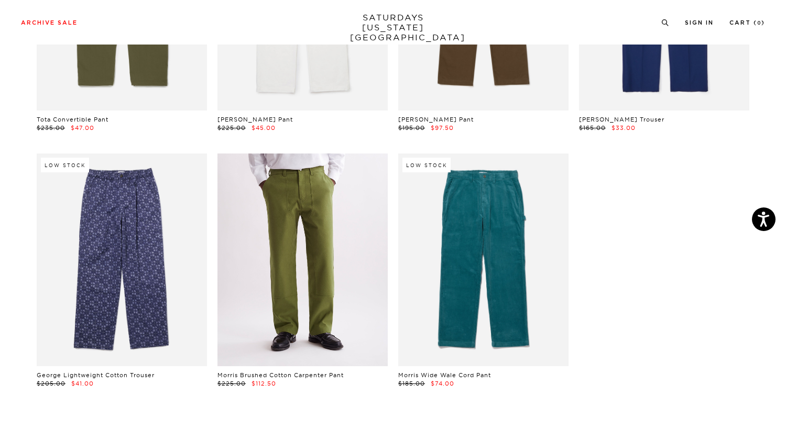
click at [303, 273] on link at bounding box center [302, 259] width 170 height 213
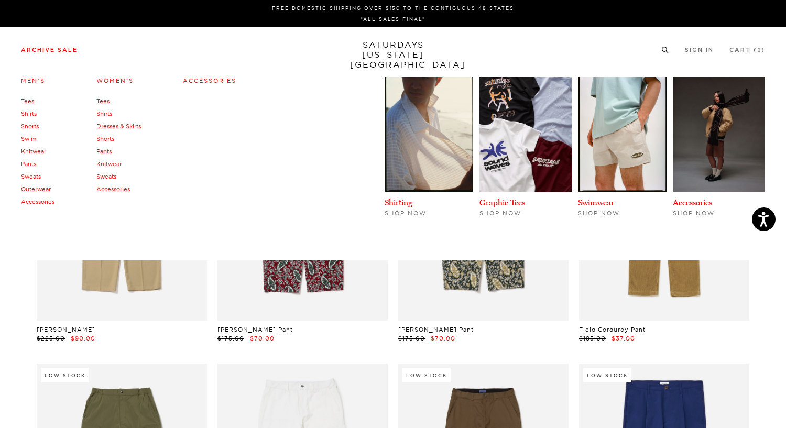
click at [51, 52] on link "Archive Sale" at bounding box center [49, 50] width 57 height 6
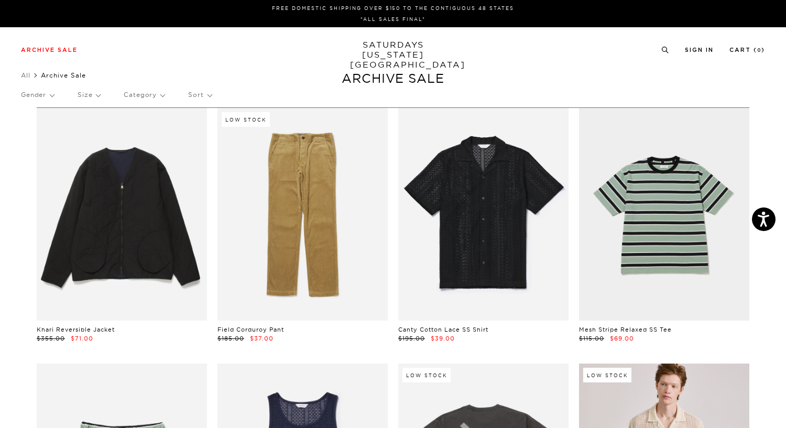
click at [93, 93] on p "Size" at bounding box center [89, 95] width 23 height 24
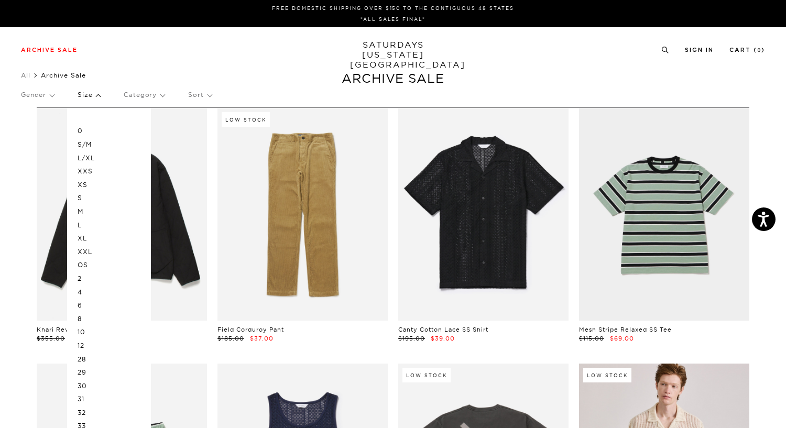
click at [126, 65] on div "Archive Sale Men's Tees Shirts Shorts Swim Knitwear Pants Sweats Women's" at bounding box center [393, 49] width 786 height 45
click at [60, 76] on span "Archive Sale" at bounding box center [63, 75] width 45 height 8
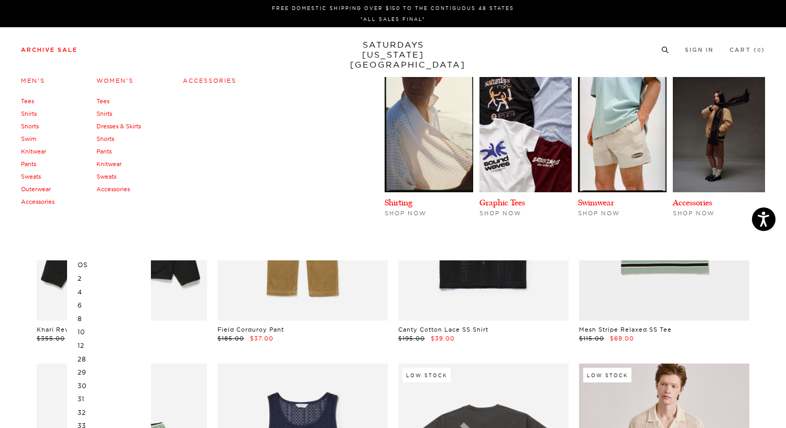
click at [51, 53] on link "Archive Sale" at bounding box center [49, 50] width 57 height 6
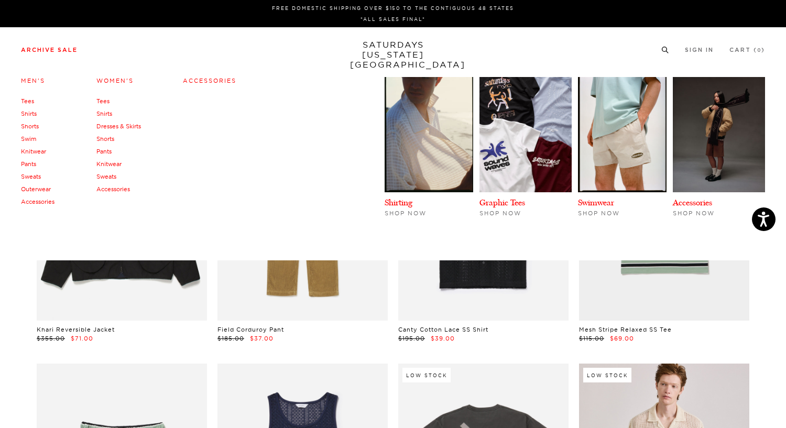
click at [34, 163] on link "Pants" at bounding box center [28, 163] width 15 height 7
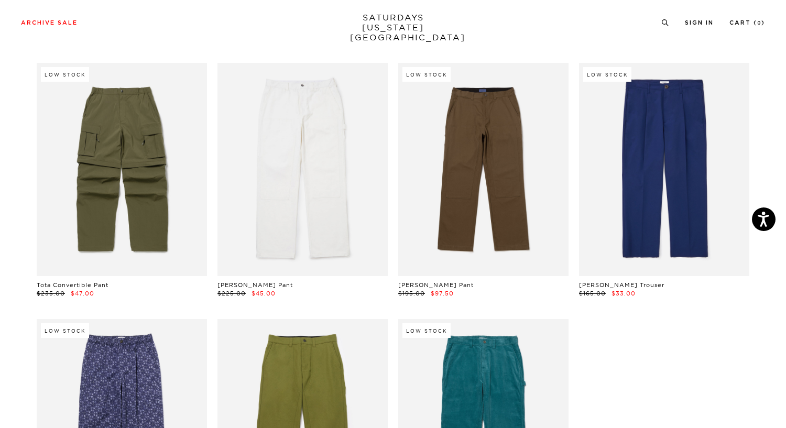
scroll to position [289, 0]
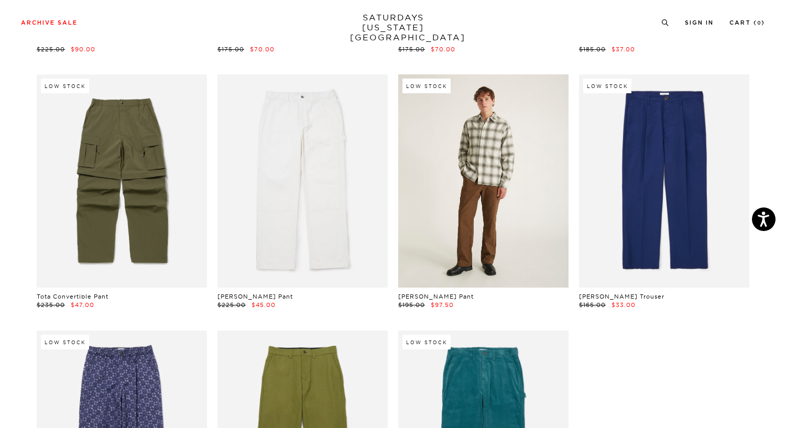
click at [487, 203] on link at bounding box center [483, 180] width 170 height 213
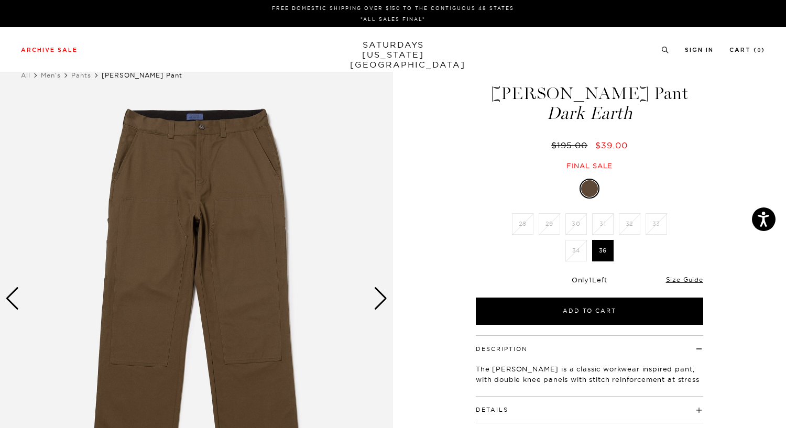
click at [376, 306] on div "Next slide" at bounding box center [380, 298] width 14 height 23
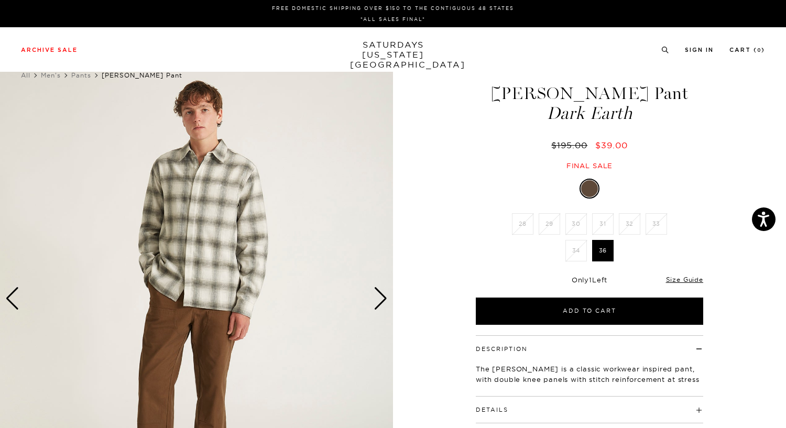
click at [376, 306] on div "Next slide" at bounding box center [380, 298] width 14 height 23
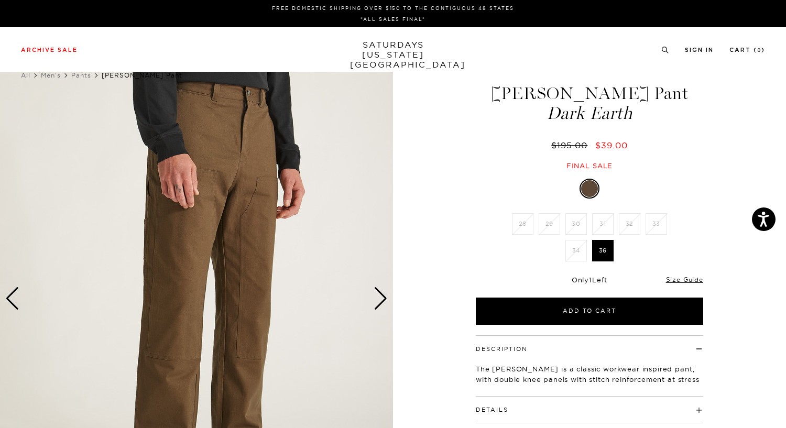
click at [376, 306] on div "Next slide" at bounding box center [380, 298] width 14 height 23
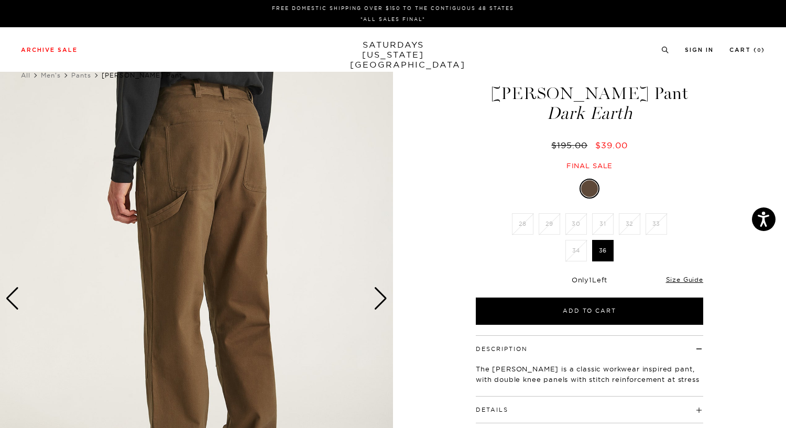
click at [376, 306] on div "Next slide" at bounding box center [380, 298] width 14 height 23
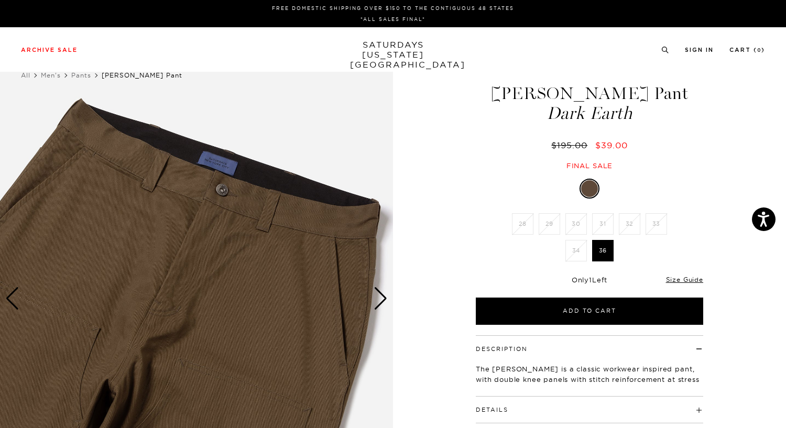
click at [376, 306] on div "Next slide" at bounding box center [380, 298] width 14 height 23
click at [18, 290] on div "Previous slide" at bounding box center [12, 298] width 14 height 23
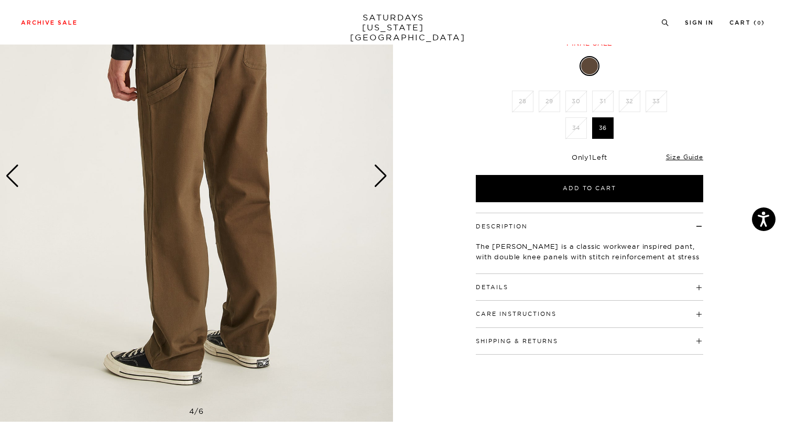
scroll to position [130, 0]
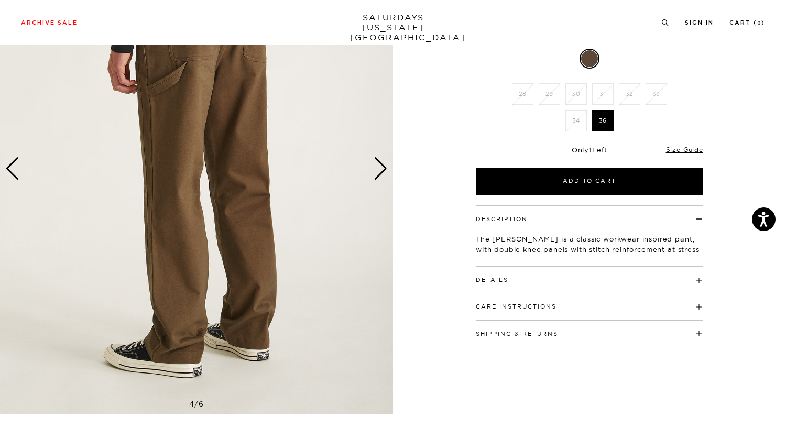
click at [380, 165] on div "Next slide" at bounding box center [380, 168] width 14 height 23
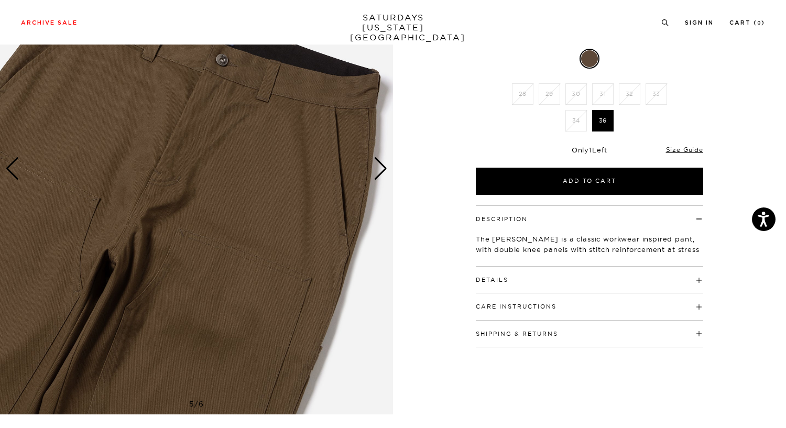
scroll to position [0, 0]
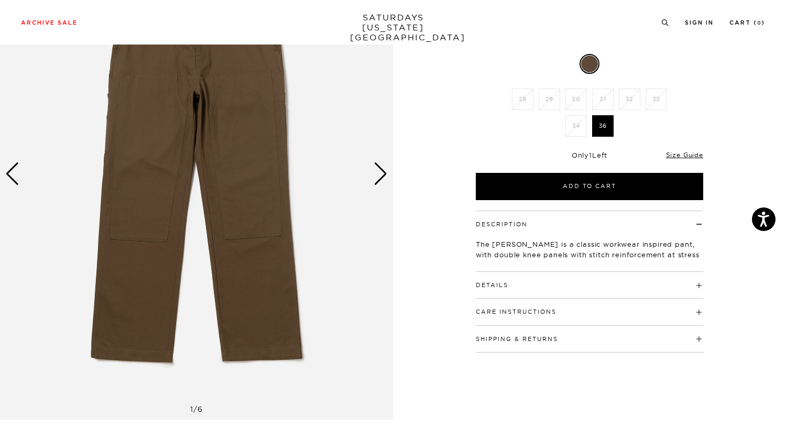
scroll to position [125, 6]
click at [373, 174] on div "Next slide" at bounding box center [380, 173] width 14 height 23
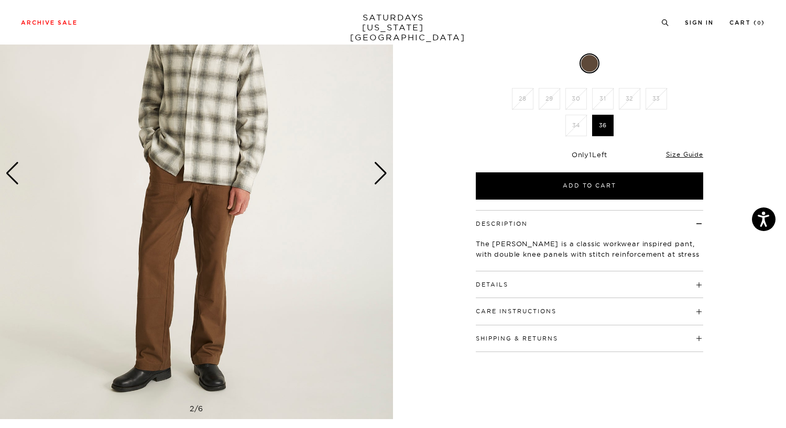
click at [373, 174] on div "Next slide" at bounding box center [380, 173] width 14 height 23
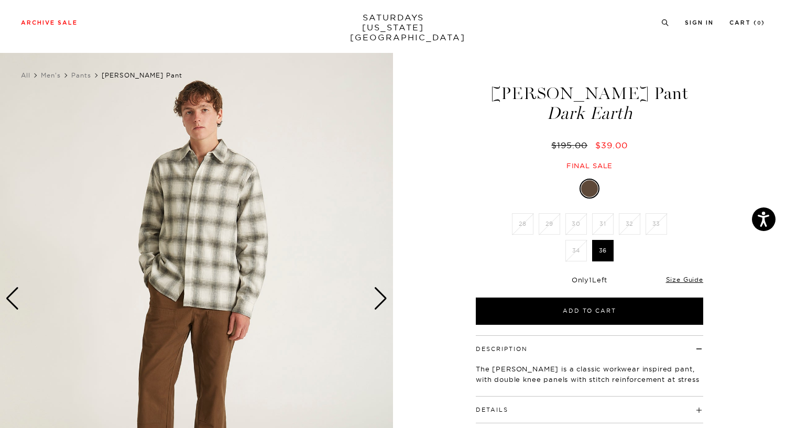
scroll to position [5, 5]
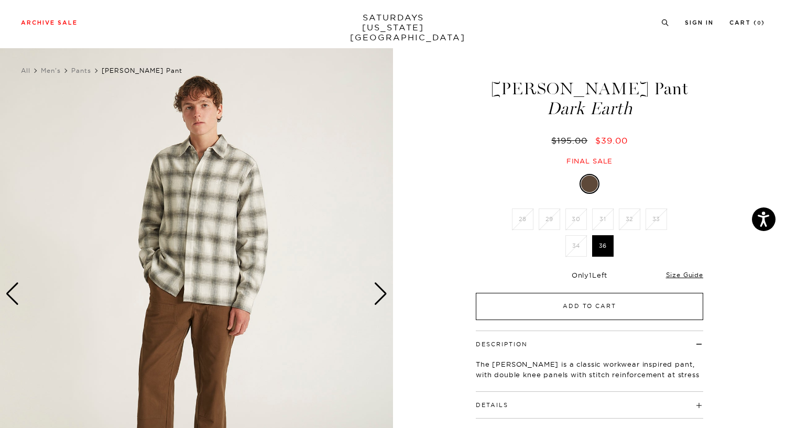
click at [584, 303] on button "Add to Cart" at bounding box center [589, 306] width 227 height 27
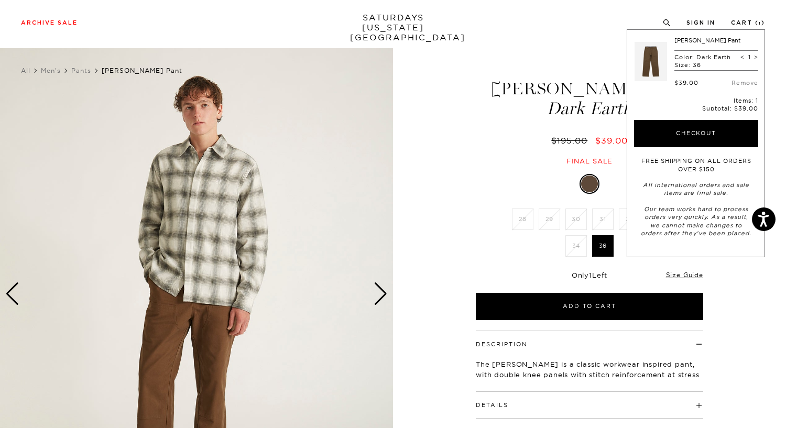
click at [760, 306] on div "2 / 6" at bounding box center [393, 293] width 786 height 491
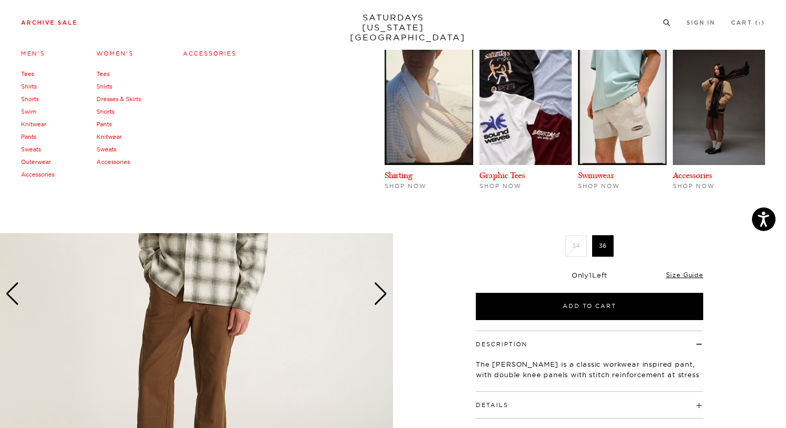
click at [69, 25] on link "Archive Sale" at bounding box center [49, 23] width 57 height 6
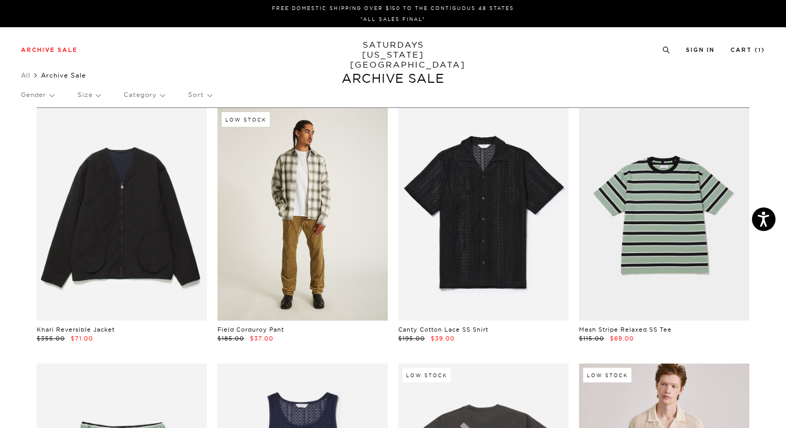
click at [304, 209] on link at bounding box center [302, 214] width 170 height 213
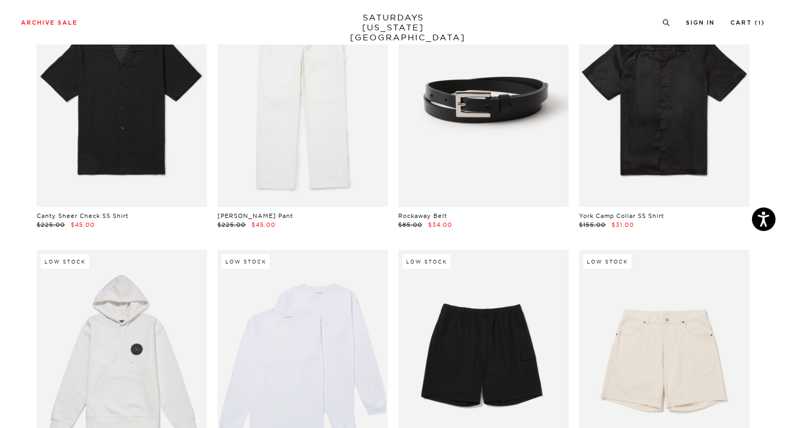
scroll to position [874, 6]
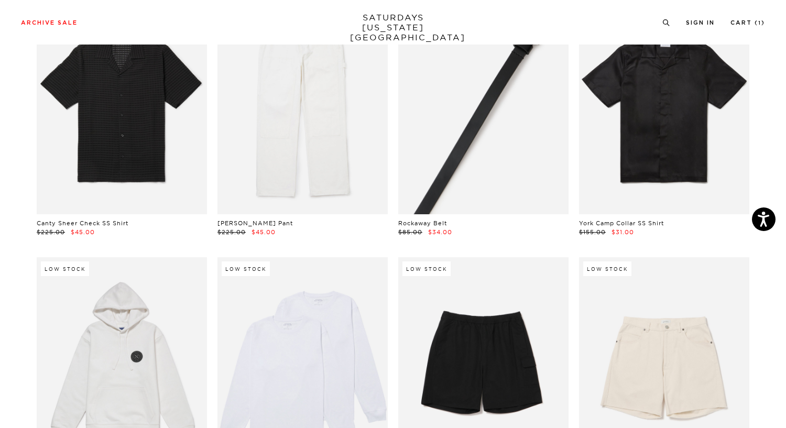
click at [492, 155] on link at bounding box center [483, 108] width 170 height 213
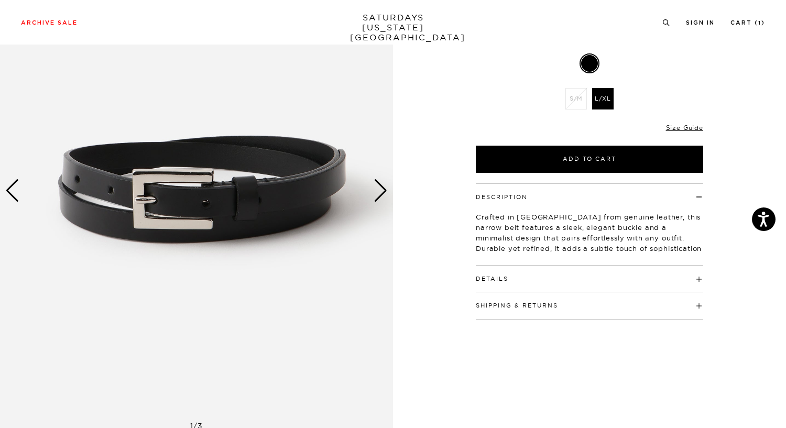
scroll to position [93, 5]
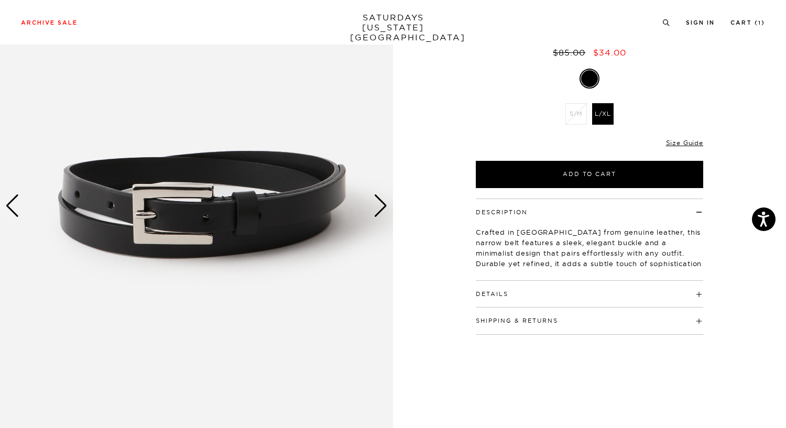
click at [375, 212] on div "Next slide" at bounding box center [380, 205] width 14 height 23
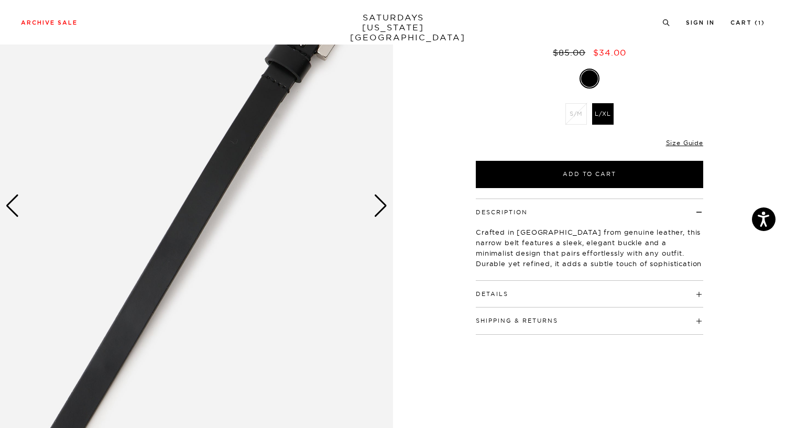
click at [375, 212] on div "Next slide" at bounding box center [380, 205] width 14 height 23
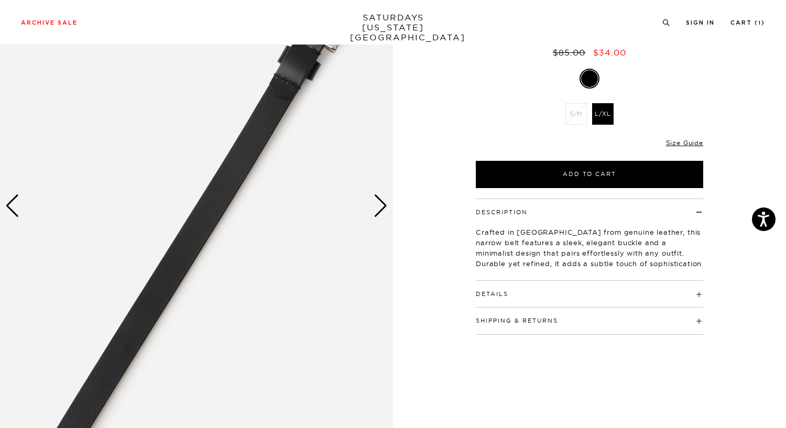
click at [375, 212] on div "Next slide" at bounding box center [380, 205] width 14 height 23
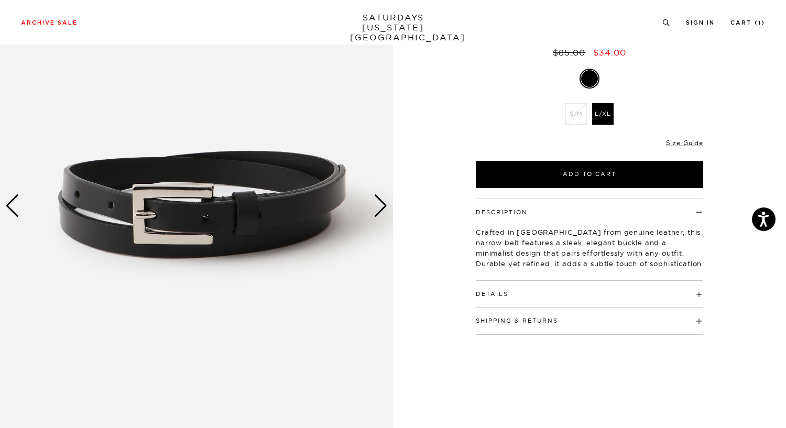
click at [375, 212] on div "Next slide" at bounding box center [380, 205] width 14 height 23
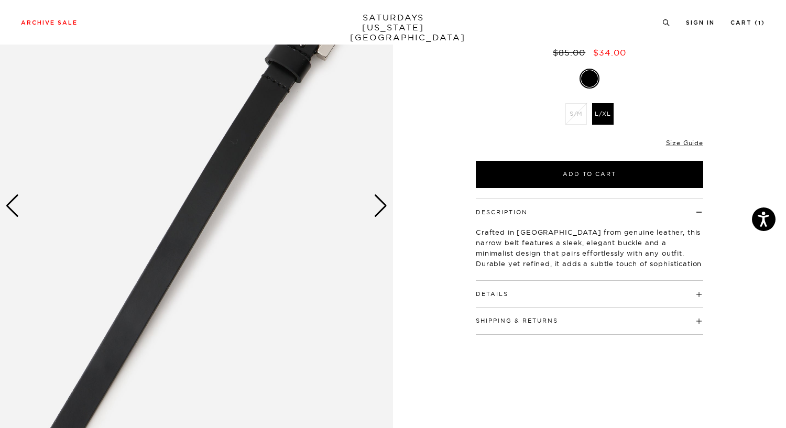
click at [375, 212] on div "Next slide" at bounding box center [380, 205] width 14 height 23
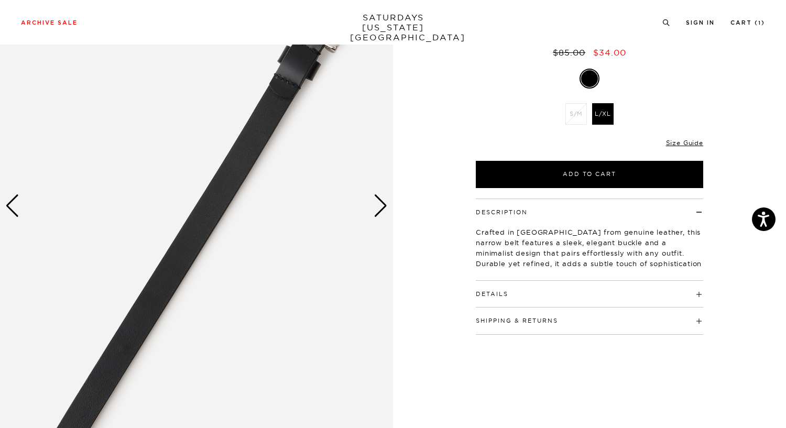
click at [375, 212] on div "Next slide" at bounding box center [380, 205] width 14 height 23
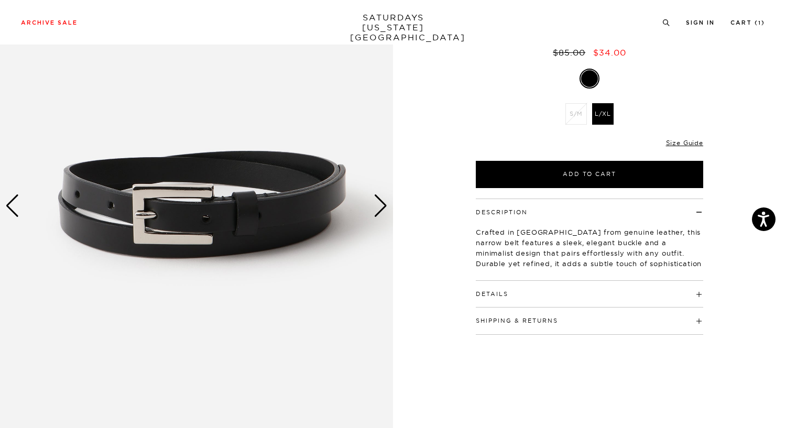
click at [375, 212] on div "Next slide" at bounding box center [380, 205] width 14 height 23
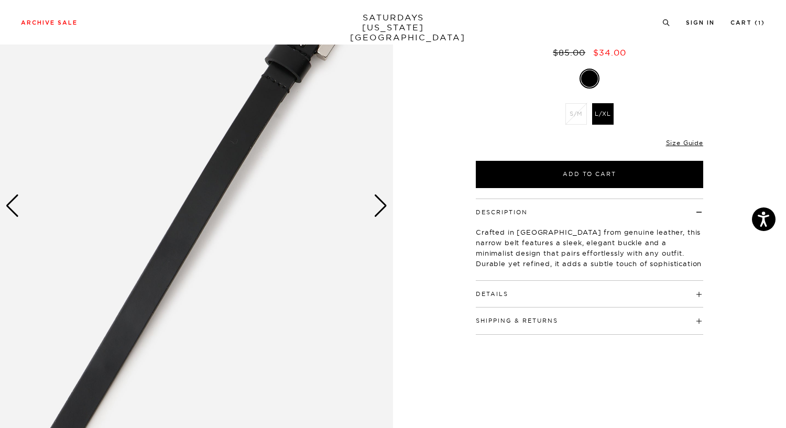
click at [375, 212] on div "Next slide" at bounding box center [380, 205] width 14 height 23
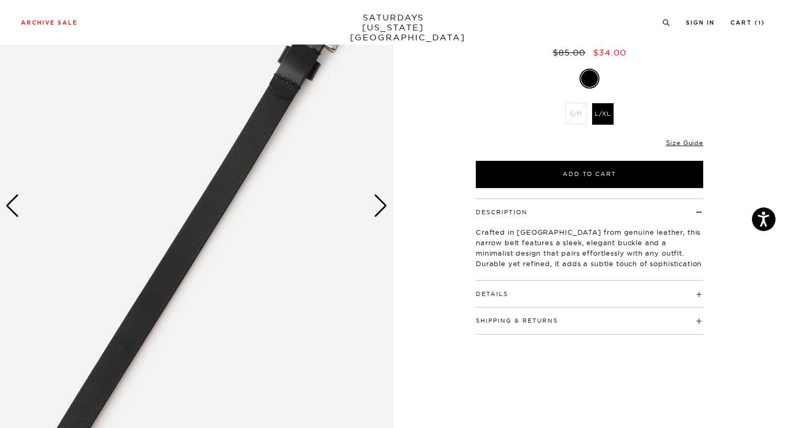
click at [375, 212] on div "Next slide" at bounding box center [380, 205] width 14 height 23
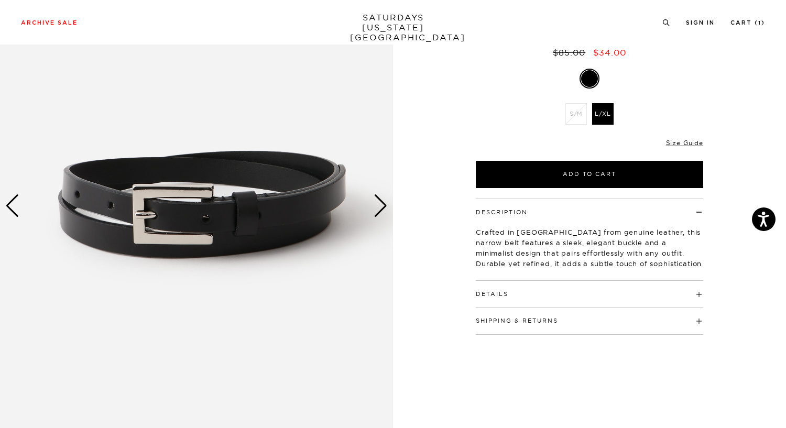
click at [375, 212] on div "Next slide" at bounding box center [380, 205] width 14 height 23
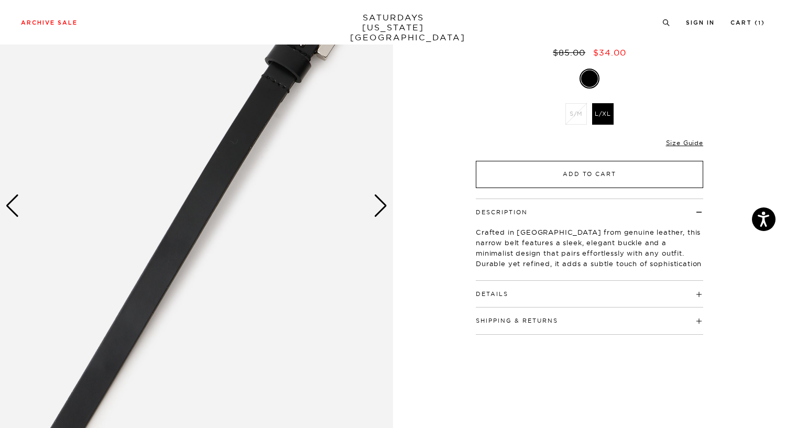
click at [588, 177] on button "Add to Cart" at bounding box center [589, 174] width 227 height 27
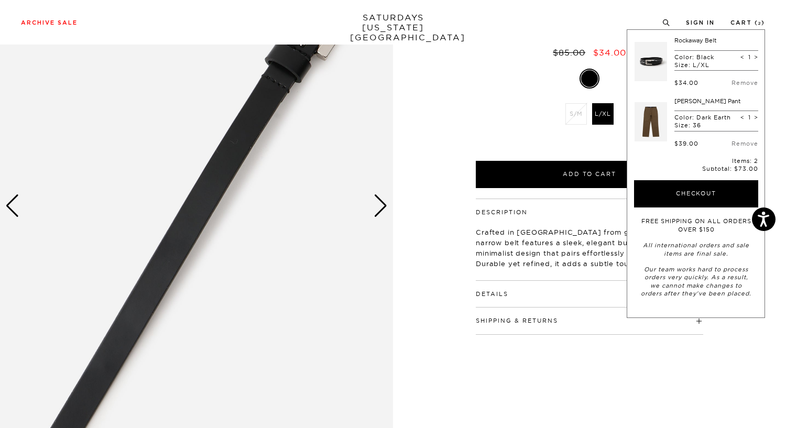
click at [604, 363] on div "Rockaway Belt Black $85.00 $34.00 Final sale Rockaway Belt Black $85.00 $34.00 …" at bounding box center [589, 205] width 262 height 491
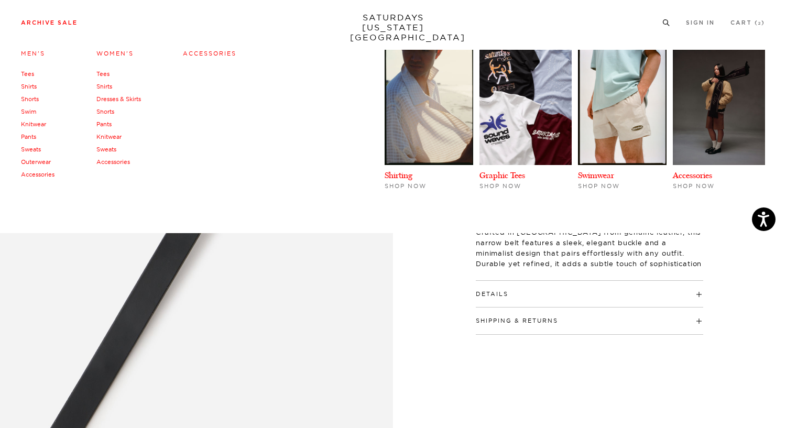
click at [71, 21] on link "Archive Sale" at bounding box center [49, 23] width 57 height 6
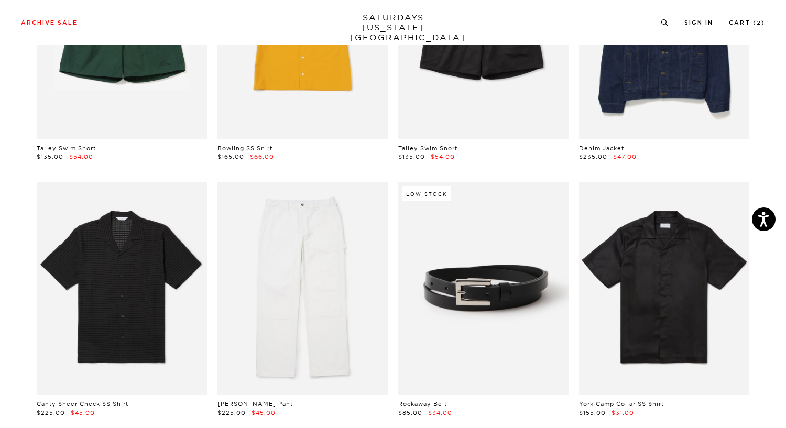
scroll to position [690, 0]
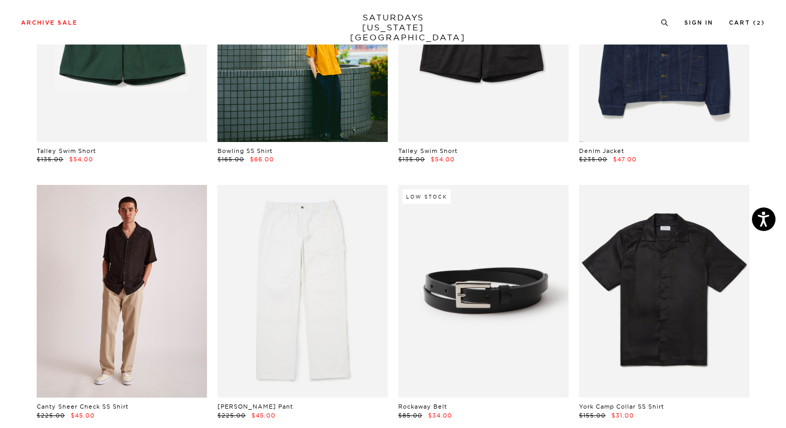
click at [176, 293] on link at bounding box center [122, 291] width 170 height 213
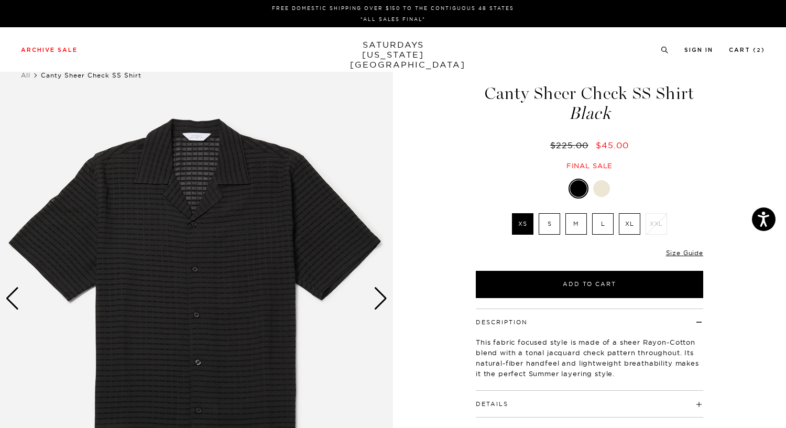
click at [292, 278] on img at bounding box center [196, 298] width 393 height 491
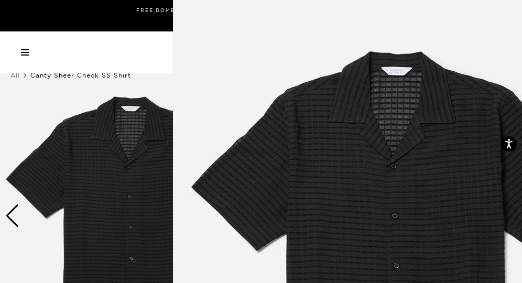
scroll to position [38, 0]
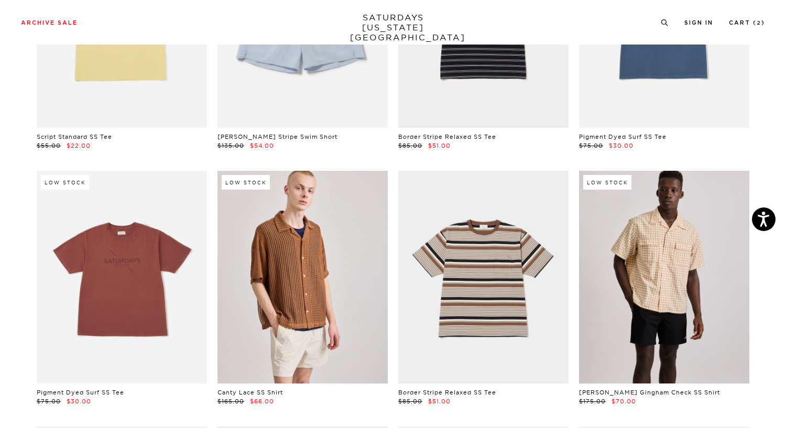
scroll to position [1993, 0]
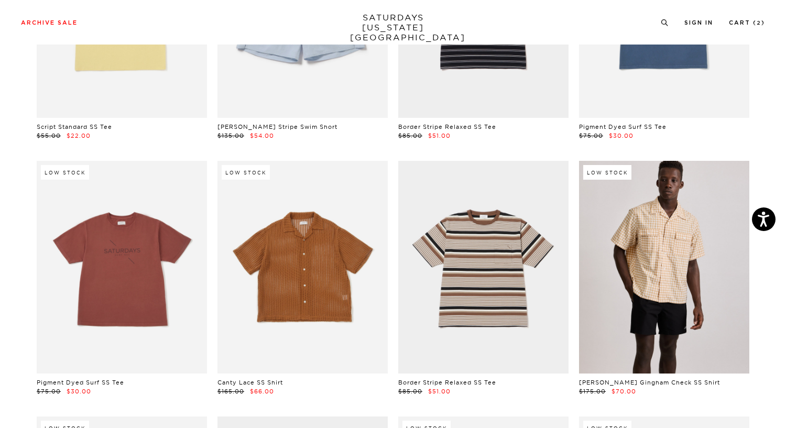
click at [338, 261] on link at bounding box center [302, 267] width 170 height 213
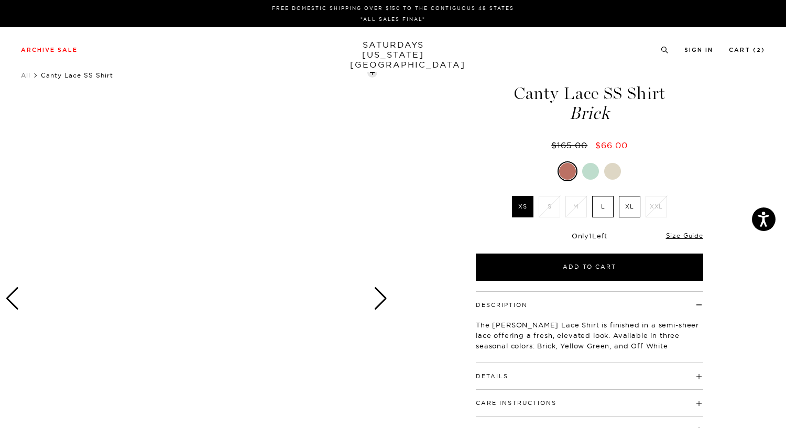
click at [565, 168] on div at bounding box center [567, 171] width 17 height 17
click at [594, 174] on div at bounding box center [590, 171] width 17 height 17
click at [614, 169] on div at bounding box center [612, 171] width 17 height 17
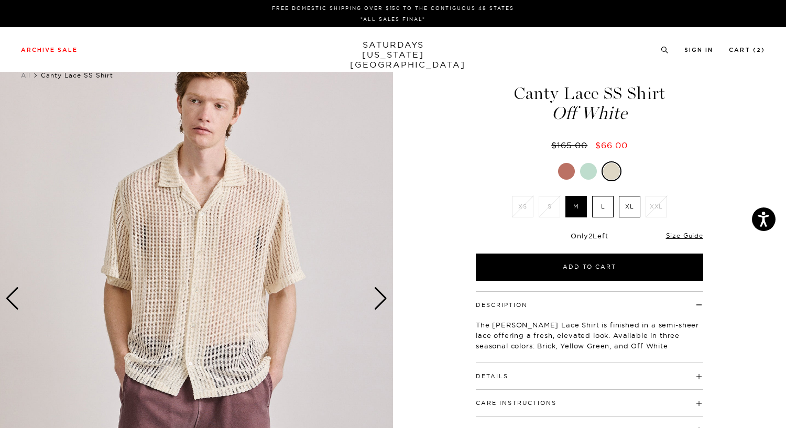
click at [557, 175] on div at bounding box center [589, 171] width 227 height 20
click at [565, 174] on div at bounding box center [566, 171] width 17 height 17
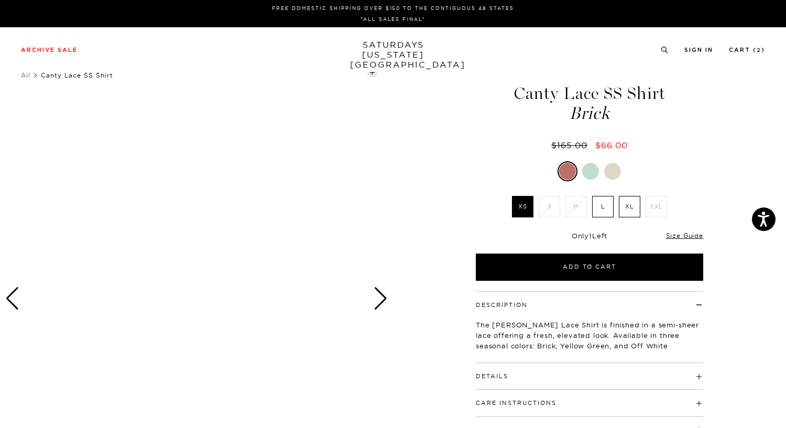
click at [590, 172] on div at bounding box center [590, 171] width 17 height 17
click at [566, 174] on div at bounding box center [566, 171] width 17 height 17
click at [599, 204] on label "L" at bounding box center [602, 206] width 21 height 21
click at [0, 0] on input "L" at bounding box center [0, 0] width 0 height 0
click at [380, 301] on div "Next slide" at bounding box center [380, 298] width 14 height 23
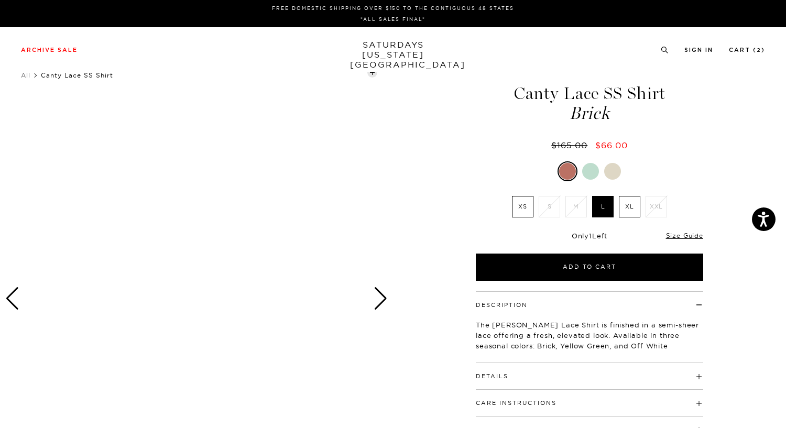
click at [380, 301] on div "Next slide" at bounding box center [380, 298] width 14 height 23
click at [613, 169] on div at bounding box center [612, 171] width 17 height 17
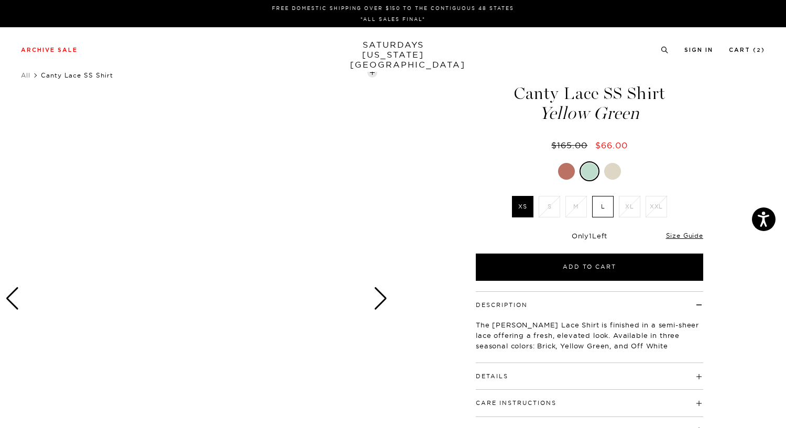
click at [523, 208] on label "XS" at bounding box center [522, 206] width 21 height 21
click at [0, 0] on input "XS" at bounding box center [0, 0] width 0 height 0
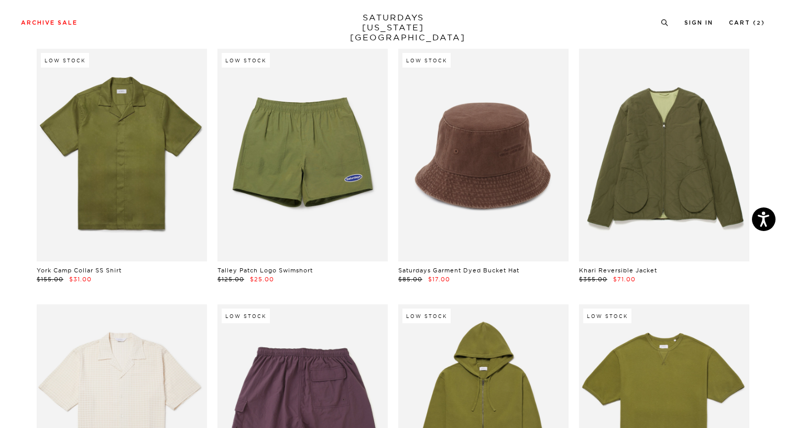
scroll to position [4894, 6]
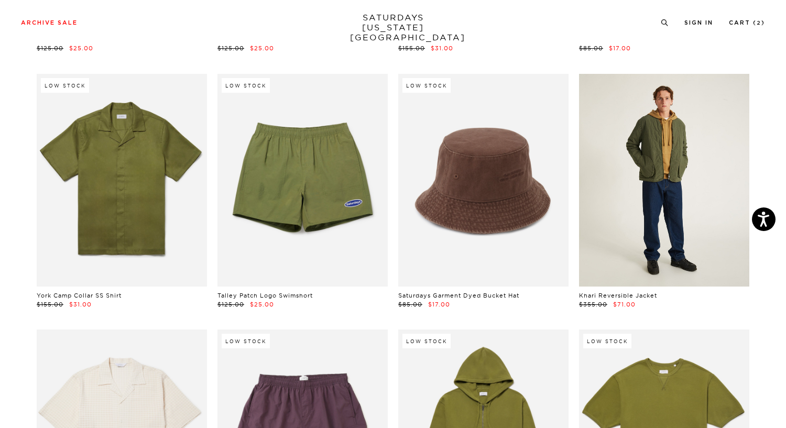
click at [629, 207] on link at bounding box center [664, 180] width 170 height 213
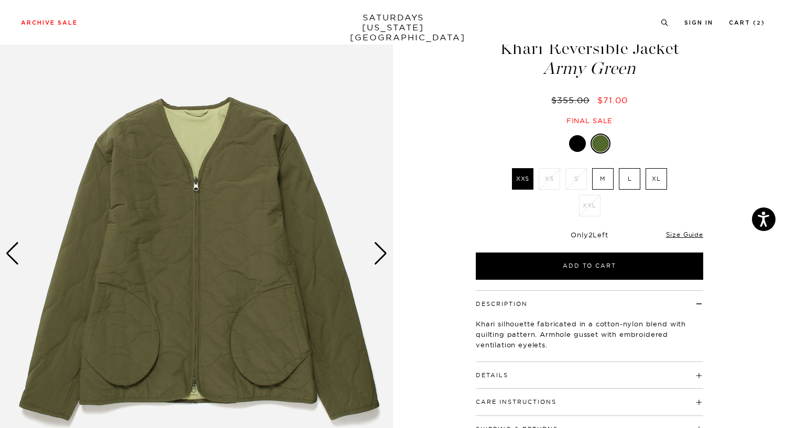
scroll to position [46, 0]
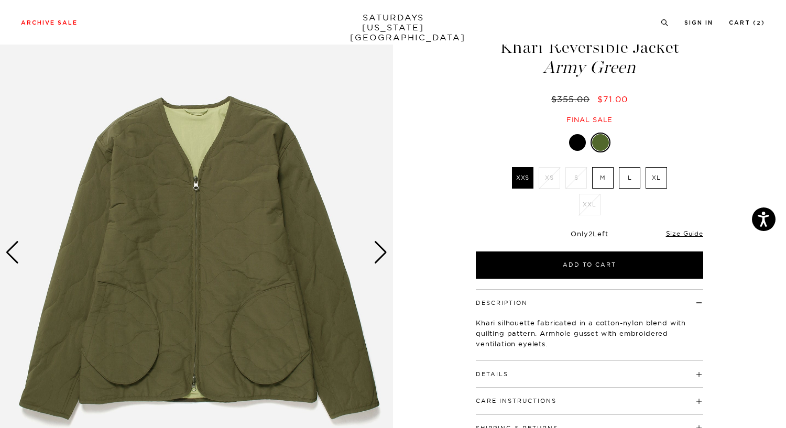
click at [625, 173] on label "L" at bounding box center [629, 177] width 21 height 21
click at [0, 0] on input "L" at bounding box center [0, 0] width 0 height 0
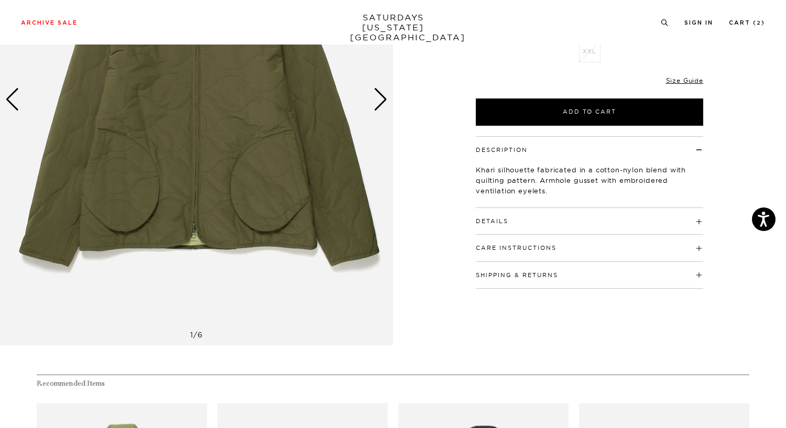
scroll to position [0, 5]
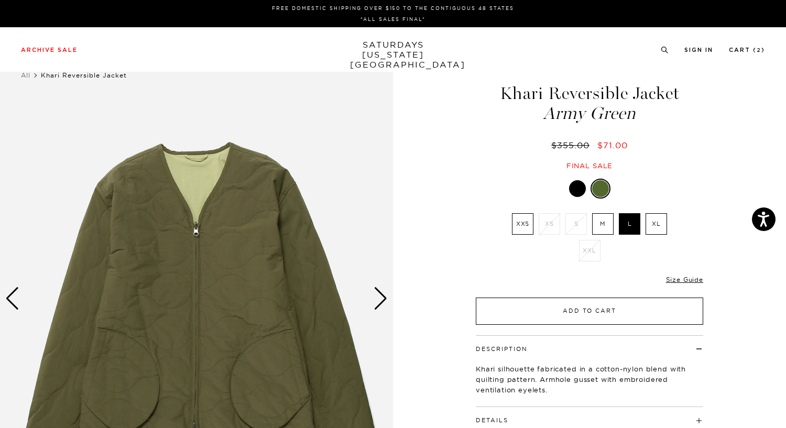
click at [610, 318] on button "Add to Cart" at bounding box center [589, 311] width 227 height 27
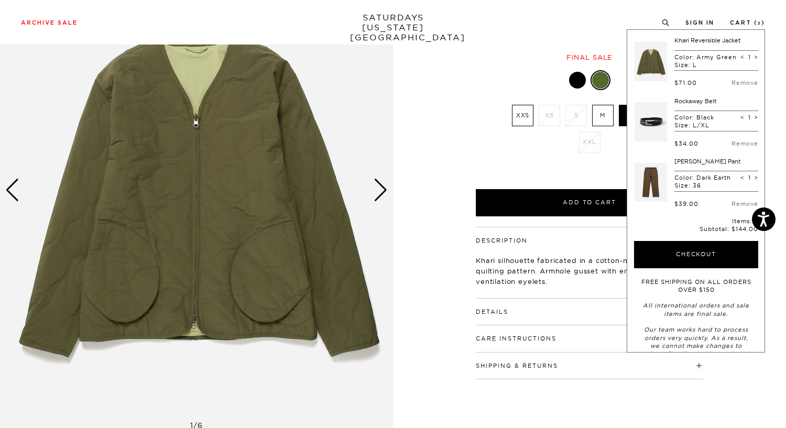
scroll to position [124, 4]
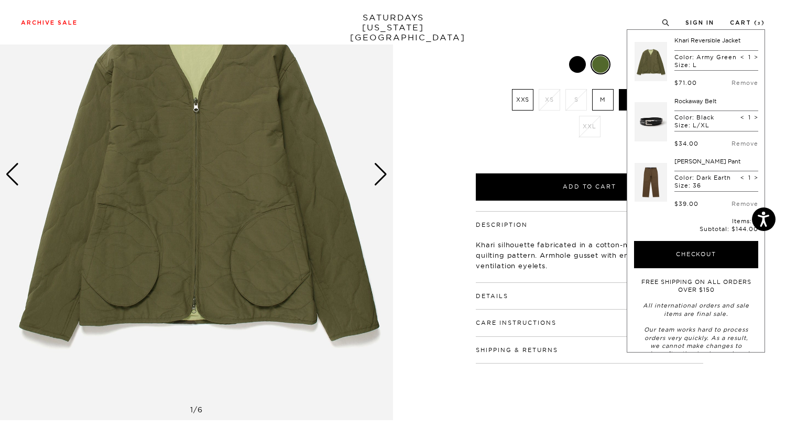
click at [376, 177] on div "Next slide" at bounding box center [380, 174] width 14 height 23
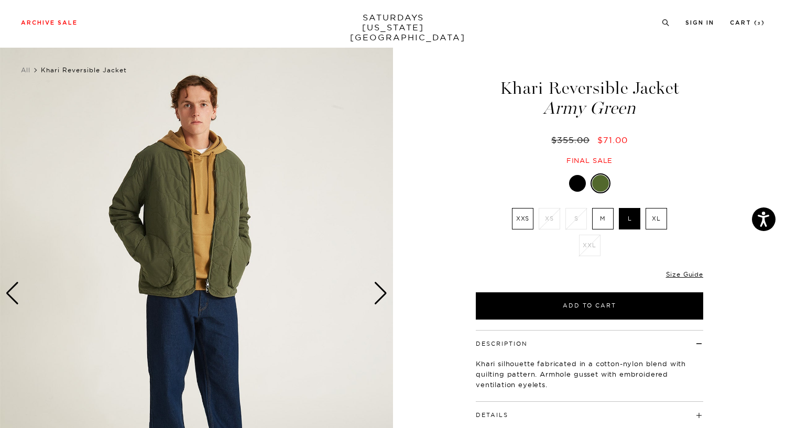
scroll to position [1, 4]
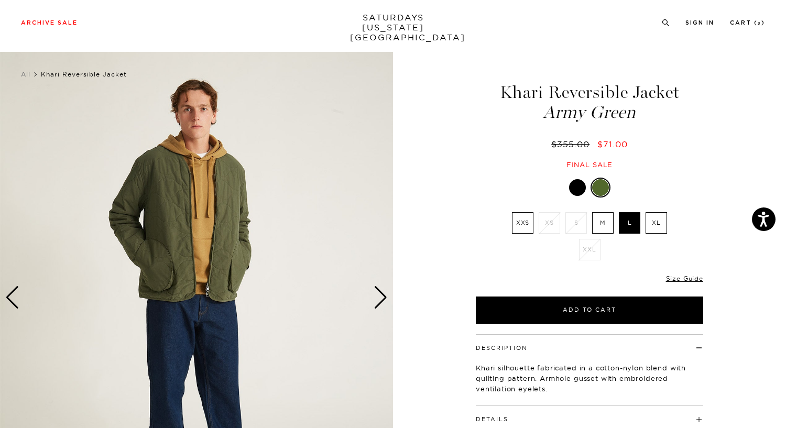
click at [373, 295] on div "Next slide" at bounding box center [380, 297] width 14 height 23
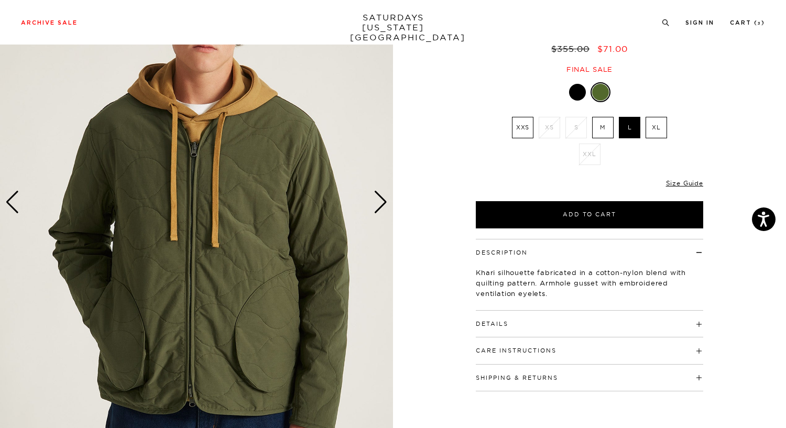
scroll to position [97, 4]
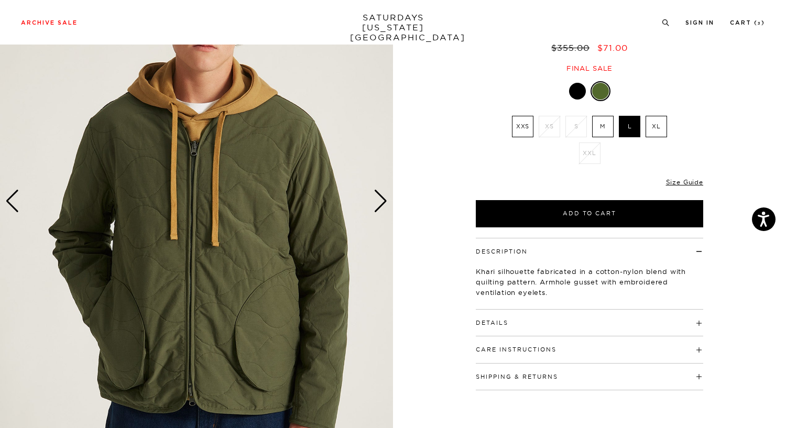
click at [370, 213] on img at bounding box center [196, 200] width 393 height 491
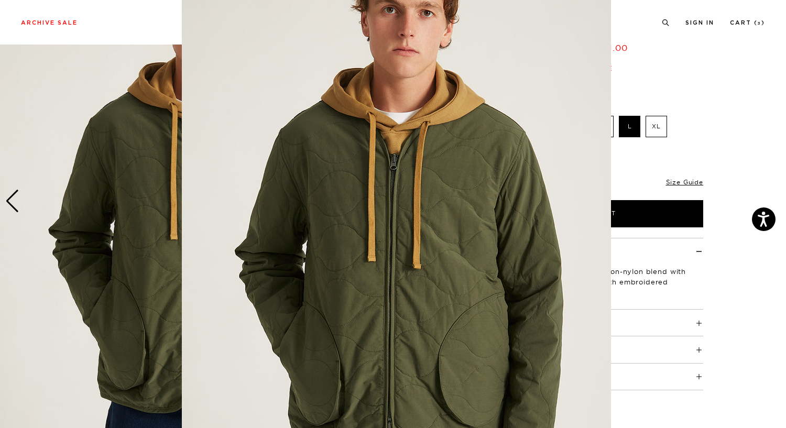
scroll to position [0, 0]
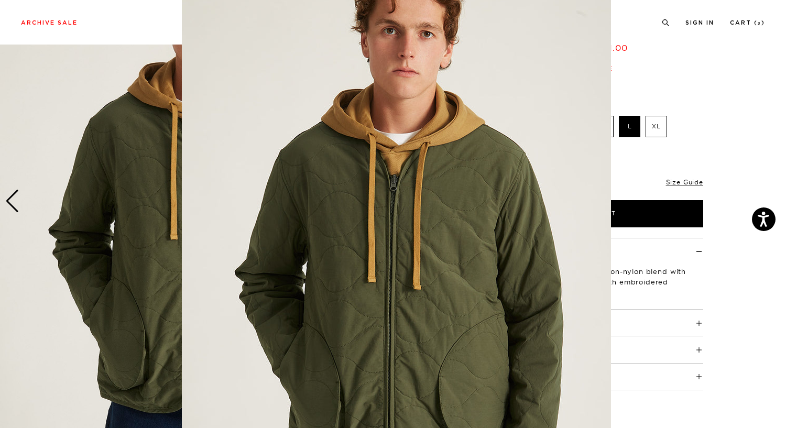
click at [372, 200] on img at bounding box center [396, 240] width 429 height 536
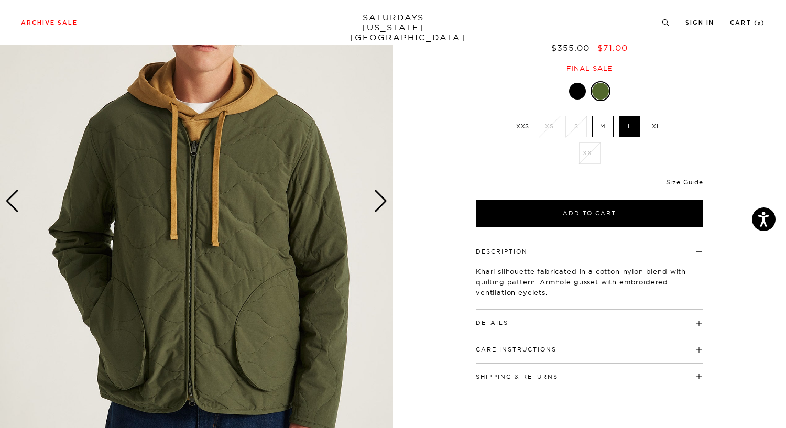
click at [373, 200] on div "Next slide" at bounding box center [380, 201] width 14 height 23
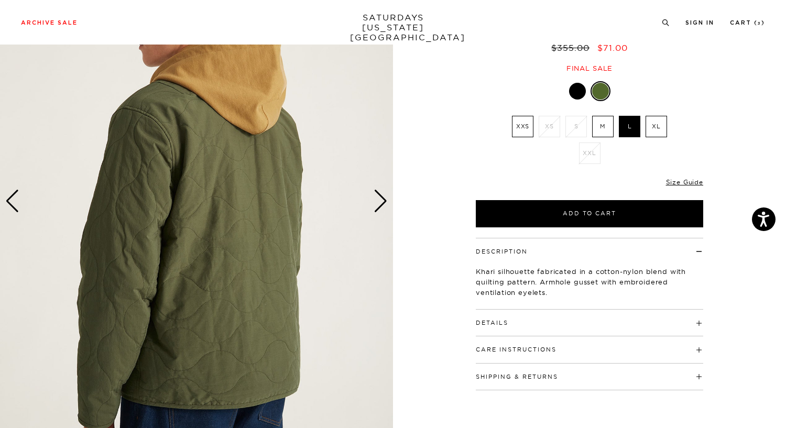
click at [373, 200] on div "Next slide" at bounding box center [380, 201] width 14 height 23
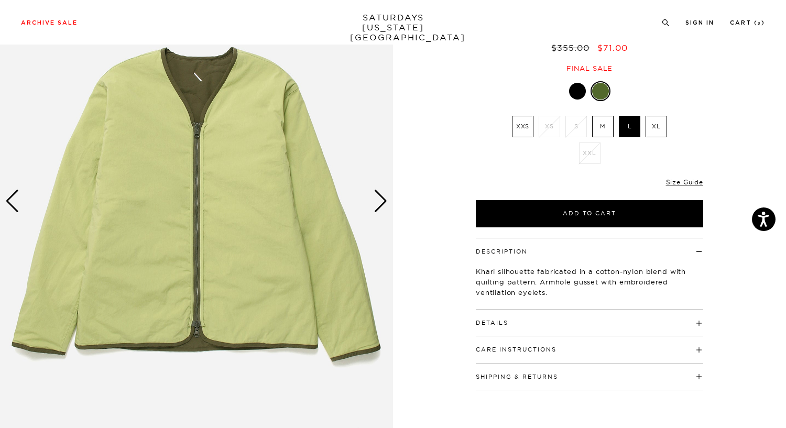
click at [373, 200] on div "Next slide" at bounding box center [380, 201] width 14 height 23
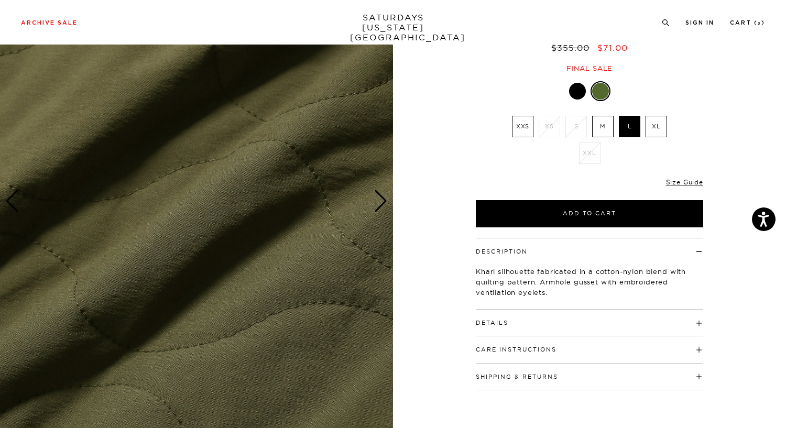
click at [373, 200] on div "Next slide" at bounding box center [380, 201] width 14 height 23
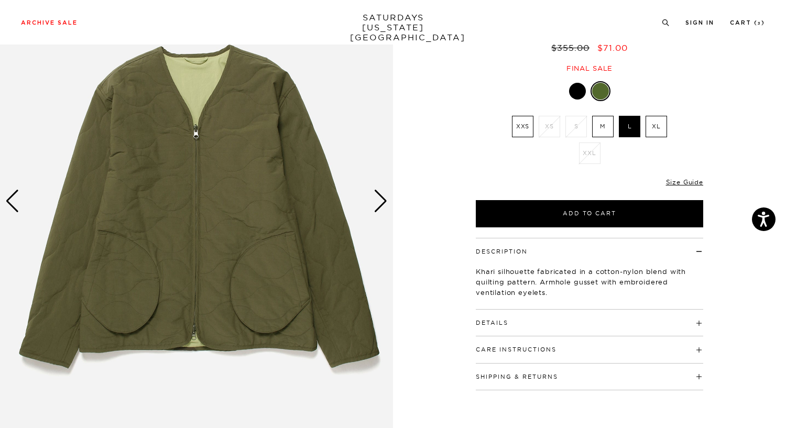
click at [373, 200] on div "Next slide" at bounding box center [380, 201] width 14 height 23
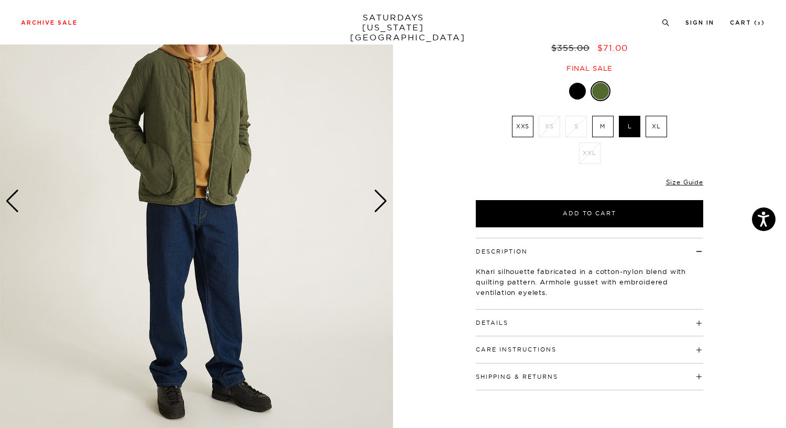
click at [749, 17] on div "Archive Sale Men's Tees Shirts Shorts Swim Knitwear Pants Sweats Women's" at bounding box center [393, 22] width 786 height 45
click at [749, 23] on link "Cart ( 3 )" at bounding box center [747, 23] width 35 height 6
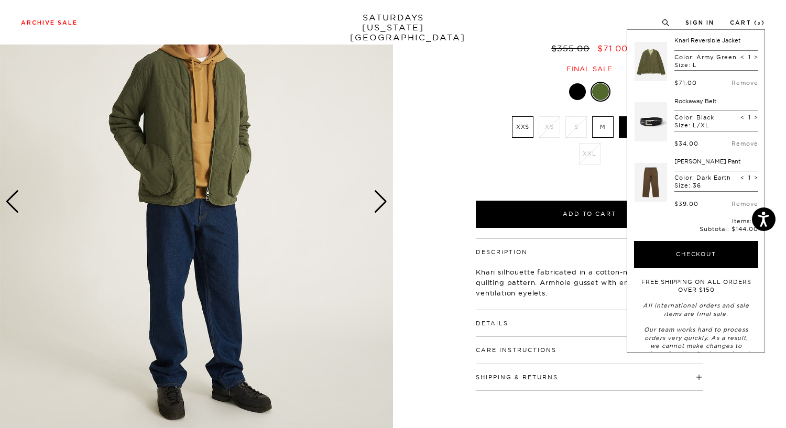
click at [471, 102] on div "Army Green XXS XS S M L XL XXL" at bounding box center [589, 155] width 262 height 146
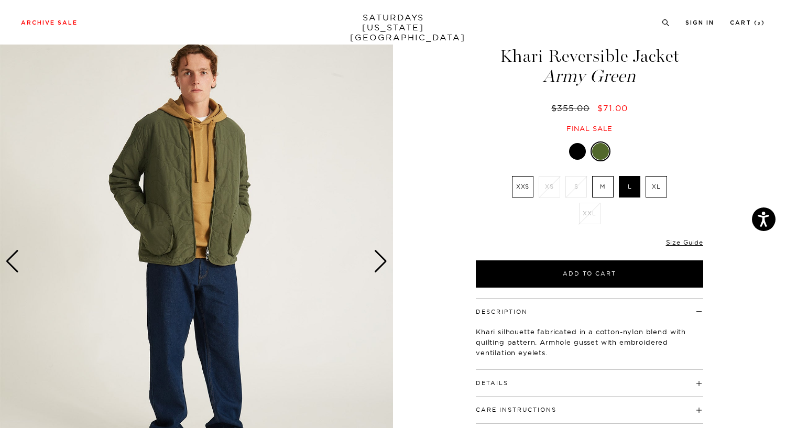
scroll to position [21, 4]
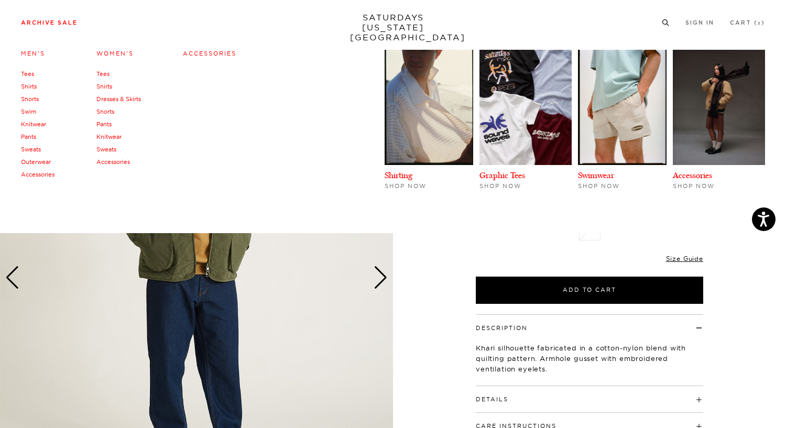
click at [30, 87] on link "Shirts" at bounding box center [29, 86] width 16 height 7
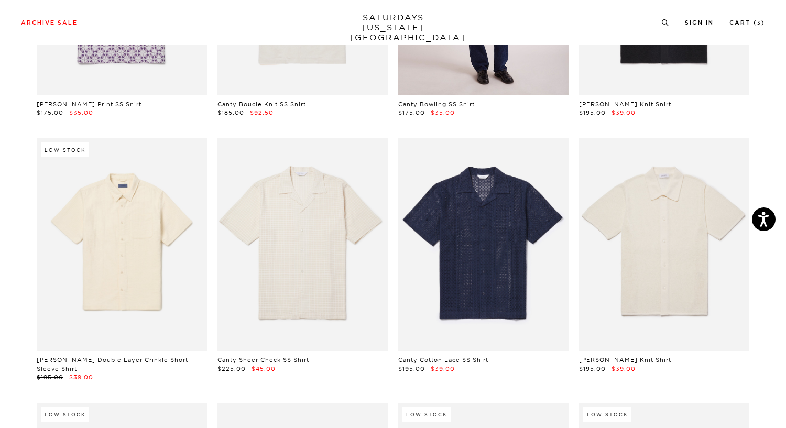
scroll to position [739, 4]
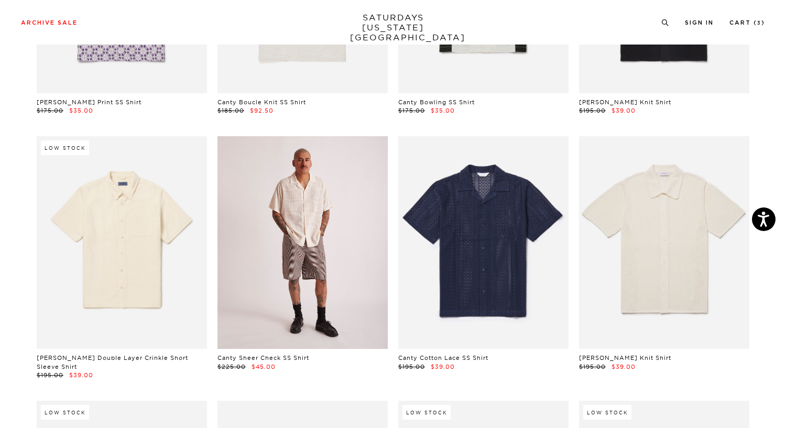
click at [334, 270] on link at bounding box center [302, 242] width 170 height 213
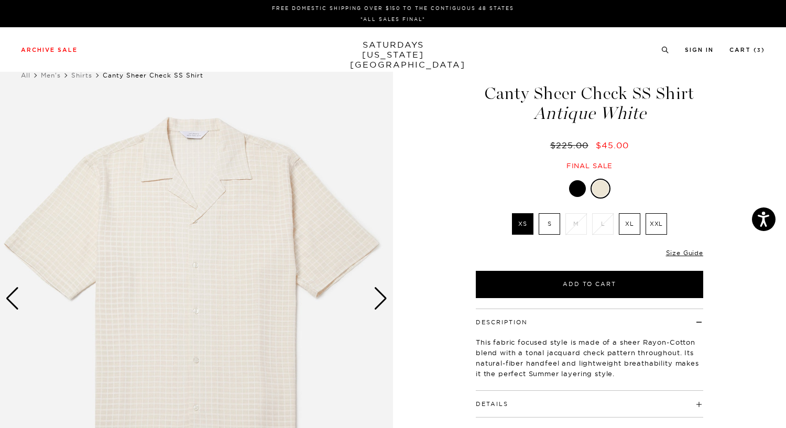
click at [581, 192] on div at bounding box center [577, 188] width 17 height 17
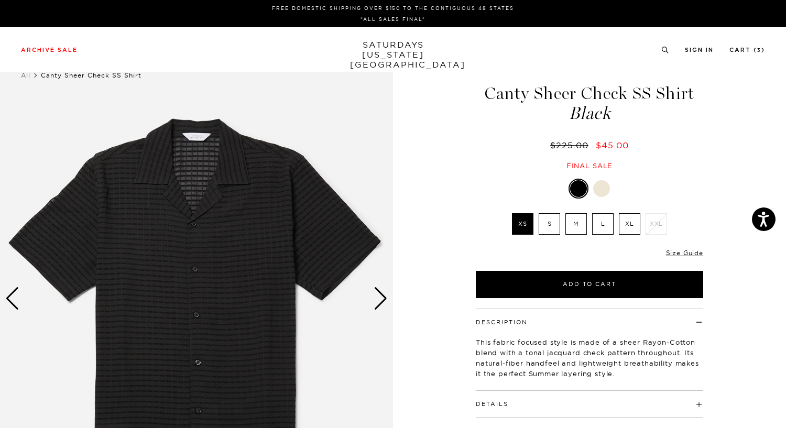
click at [600, 188] on div at bounding box center [601, 188] width 17 height 17
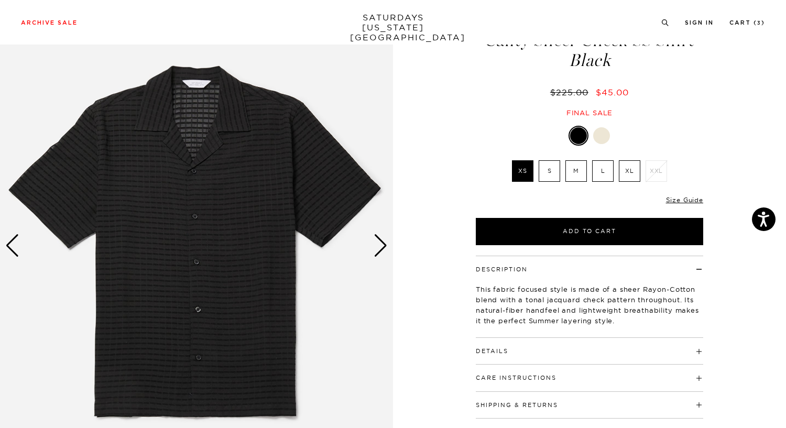
scroll to position [53, 0]
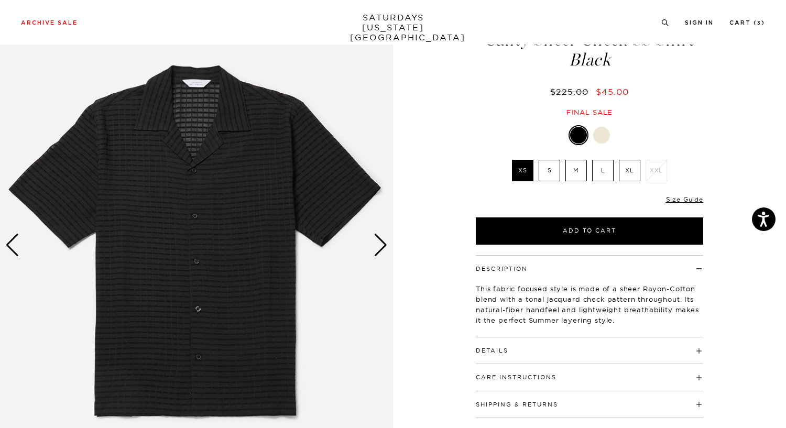
click at [253, 213] on img at bounding box center [196, 244] width 393 height 491
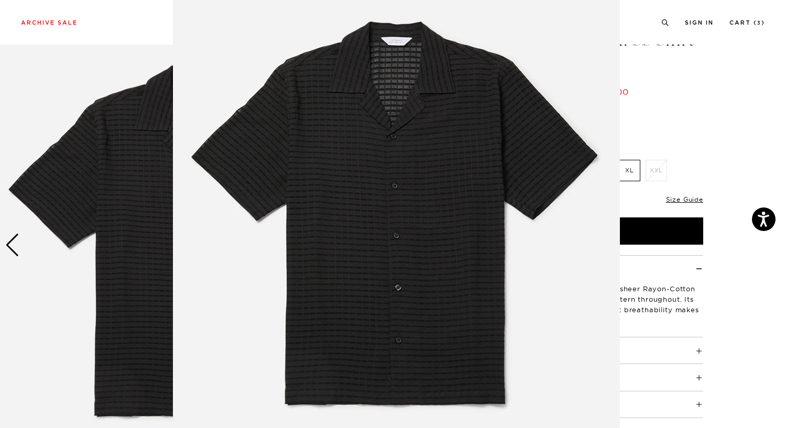
scroll to position [50, 0]
click at [357, 212] on img at bounding box center [396, 218] width 447 height 536
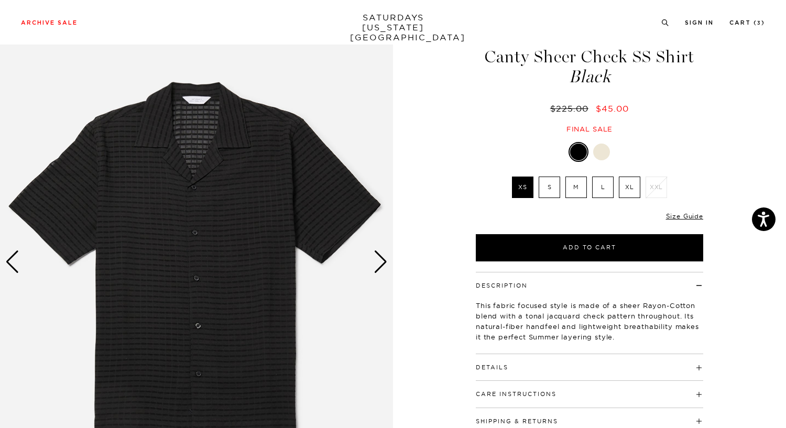
scroll to position [36, 0]
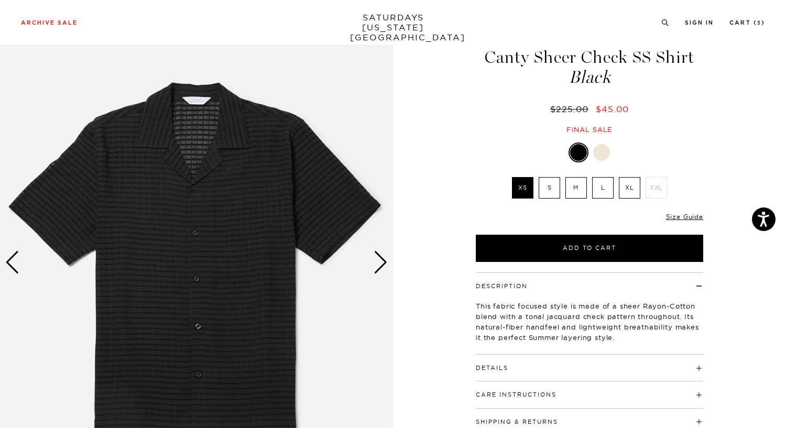
click at [378, 265] on div "Next slide" at bounding box center [380, 262] width 14 height 23
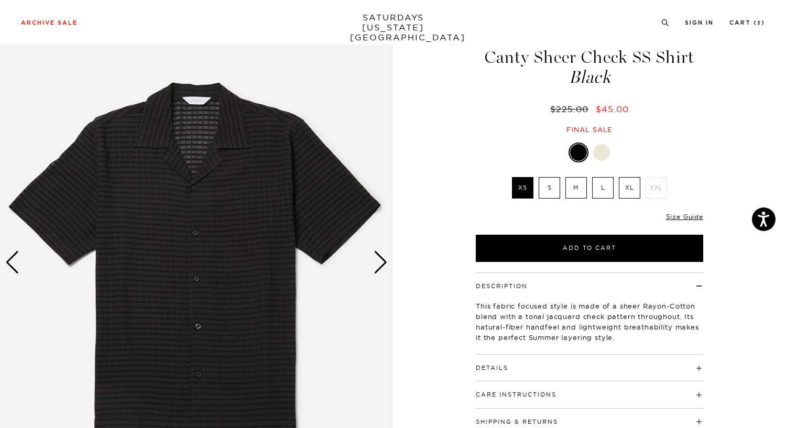
click at [378, 265] on div "Next slide" at bounding box center [380, 262] width 14 height 23
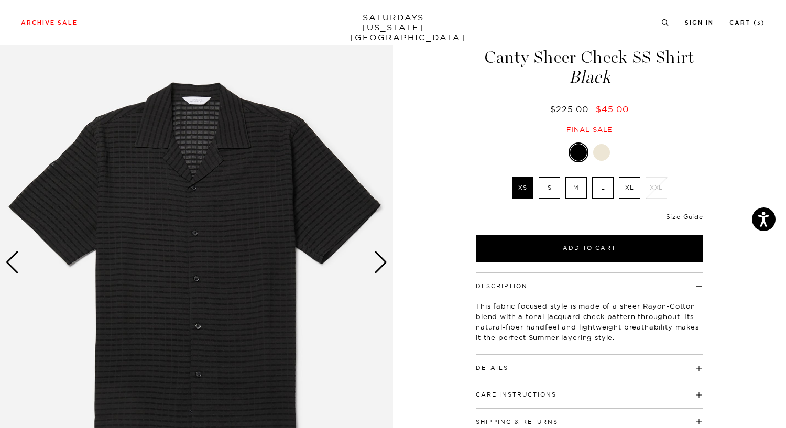
click at [378, 265] on div "Next slide" at bounding box center [380, 262] width 14 height 23
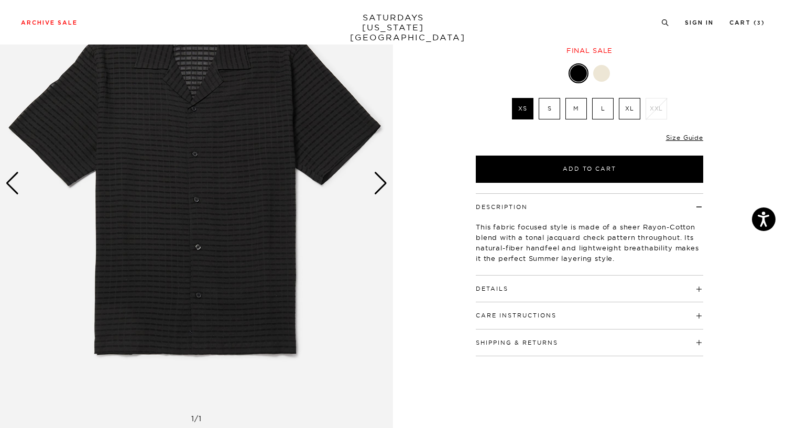
scroll to position [0, 0]
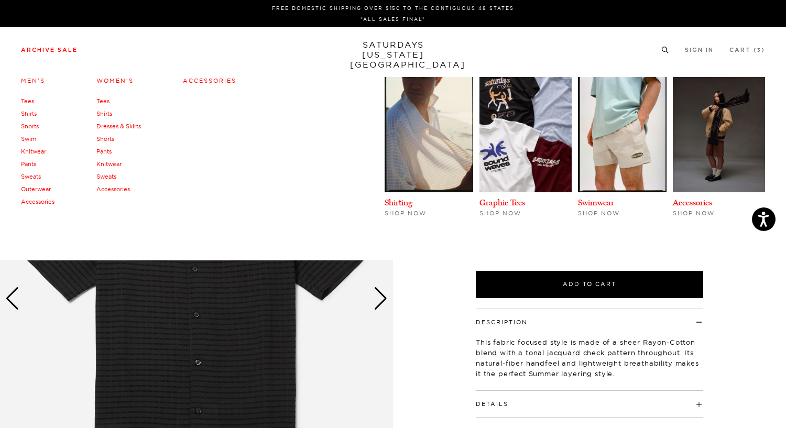
click at [26, 113] on link "Shirts" at bounding box center [29, 113] width 16 height 7
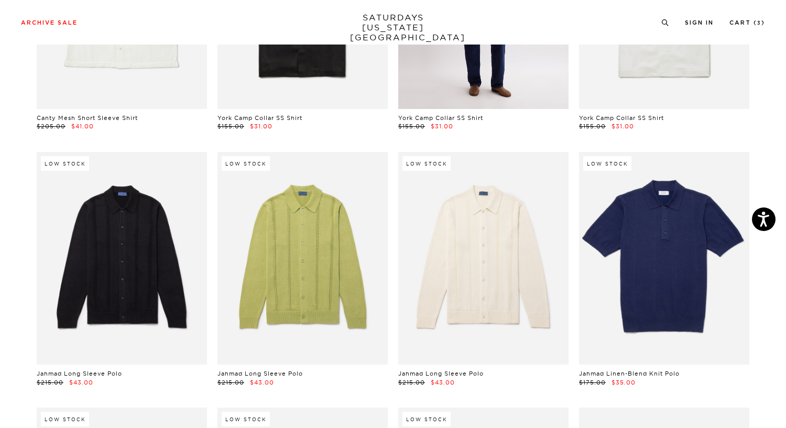
scroll to position [1263, 1]
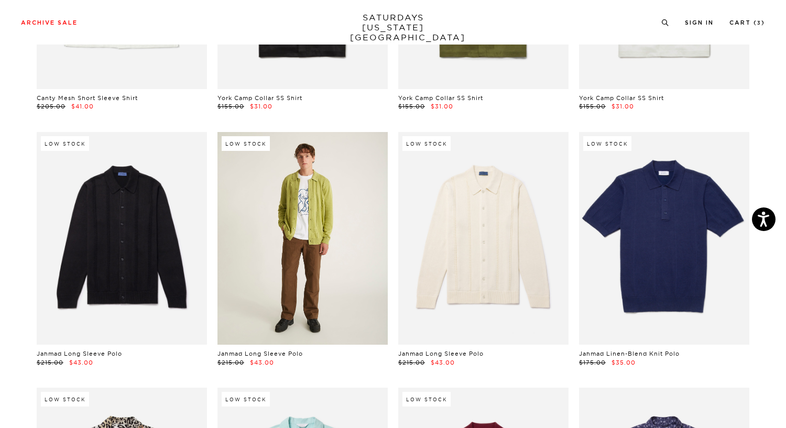
click at [343, 199] on link at bounding box center [302, 238] width 170 height 213
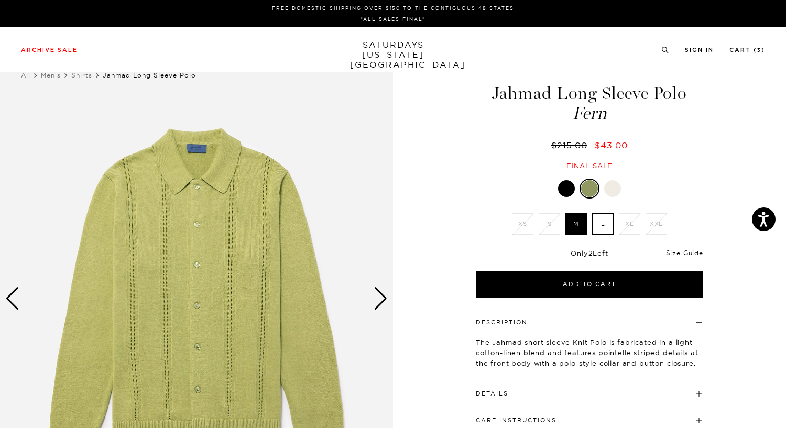
click at [595, 187] on div at bounding box center [589, 188] width 17 height 17
click at [572, 188] on div at bounding box center [566, 188] width 17 height 17
click at [750, 46] on li "Cart ( 3 )" at bounding box center [747, 49] width 36 height 9
click at [749, 50] on link "Cart ( 3 )" at bounding box center [747, 50] width 36 height 6
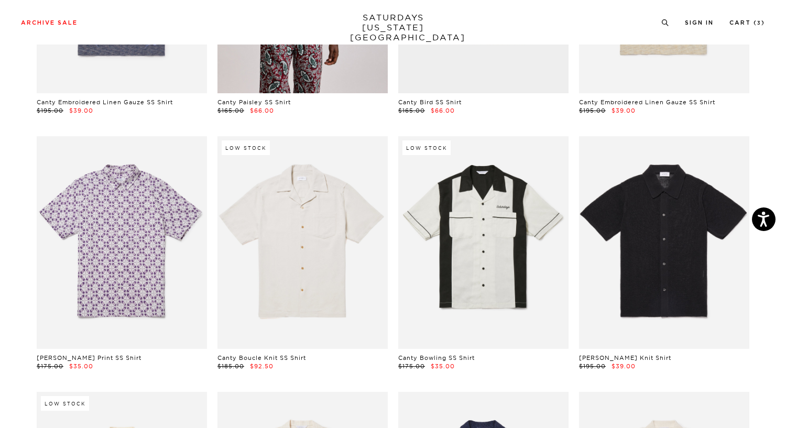
scroll to position [488, 0]
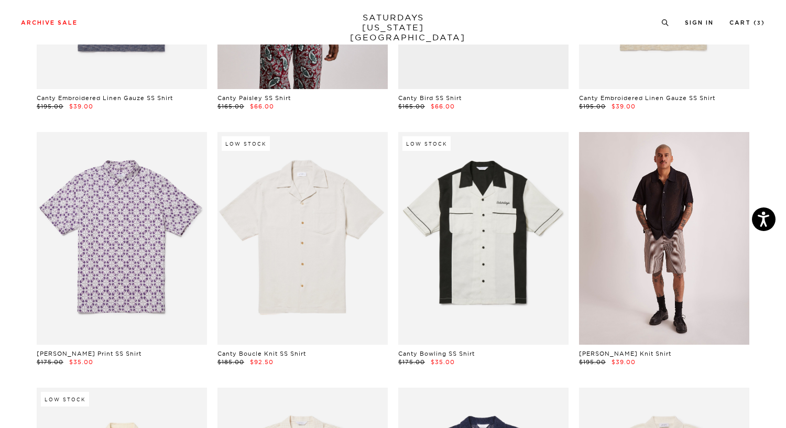
click at [660, 235] on link at bounding box center [664, 238] width 170 height 213
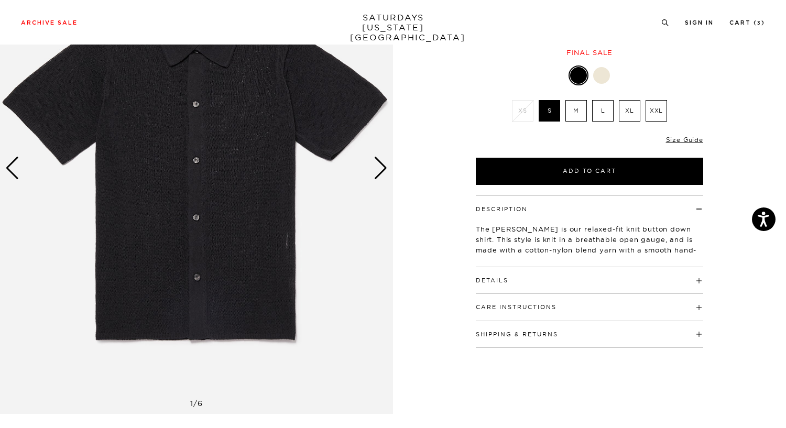
scroll to position [142, 0]
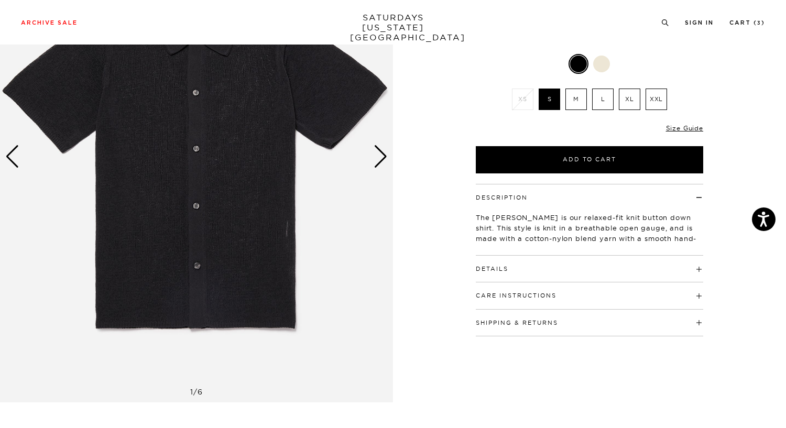
click at [377, 164] on div "Next slide" at bounding box center [380, 156] width 14 height 23
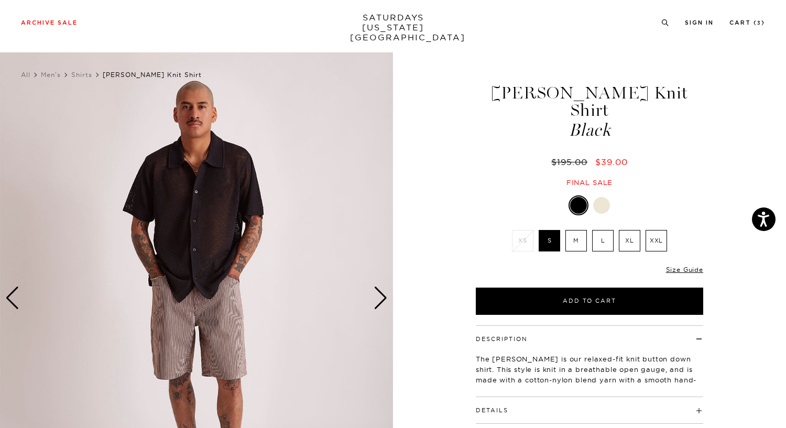
scroll to position [2, 0]
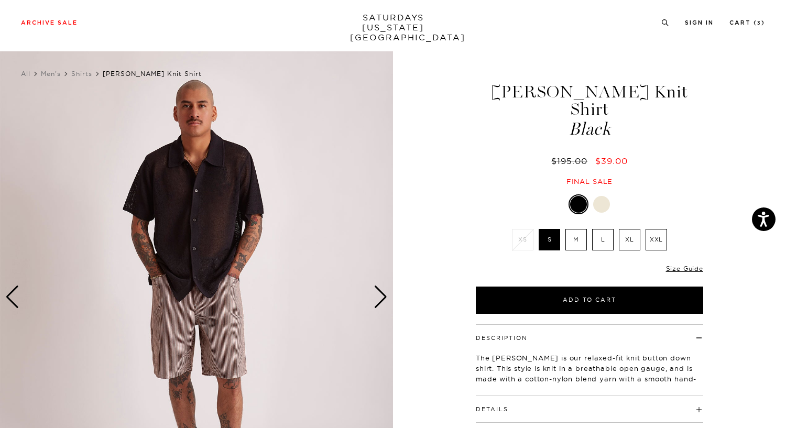
click at [381, 302] on div "Next slide" at bounding box center [380, 296] width 14 height 23
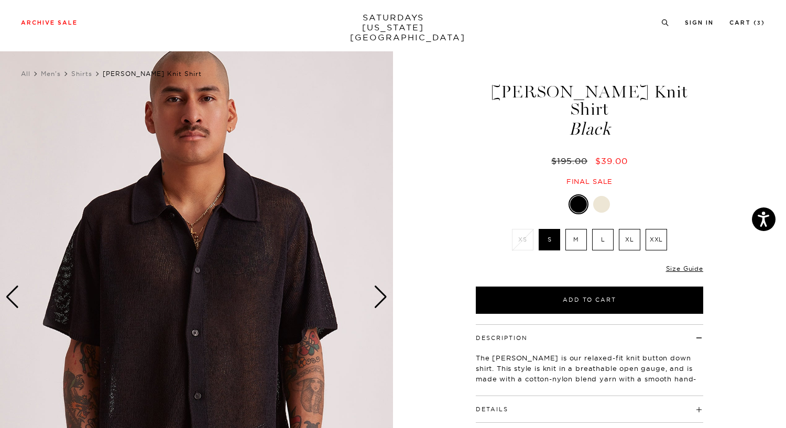
click at [381, 302] on div "Next slide" at bounding box center [380, 296] width 14 height 23
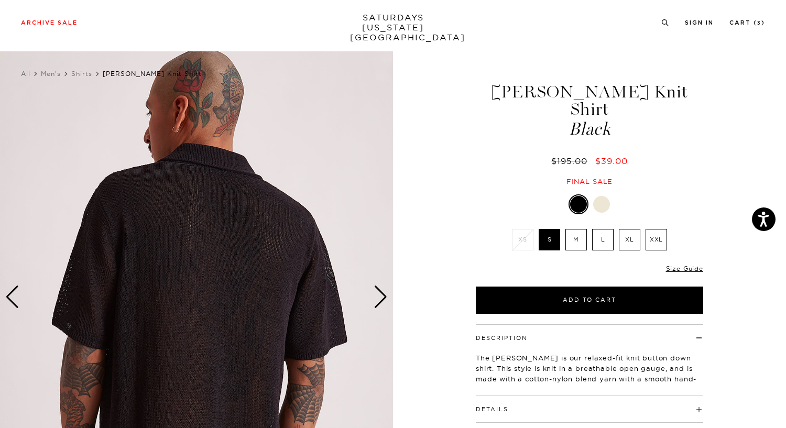
click at [381, 302] on div "Next slide" at bounding box center [380, 296] width 14 height 23
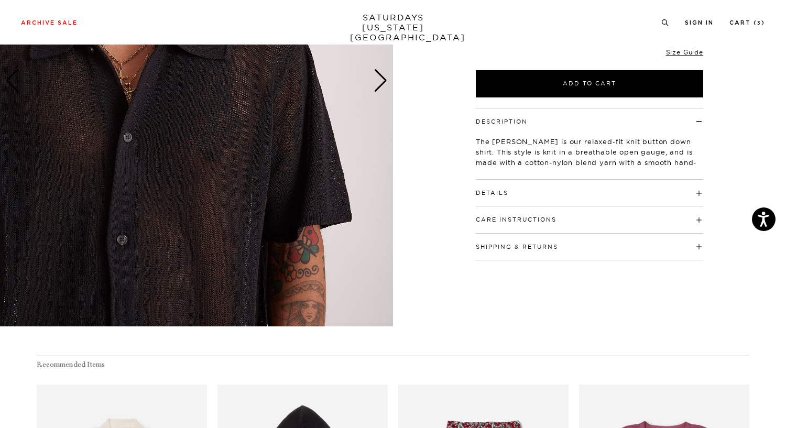
scroll to position [218, 0]
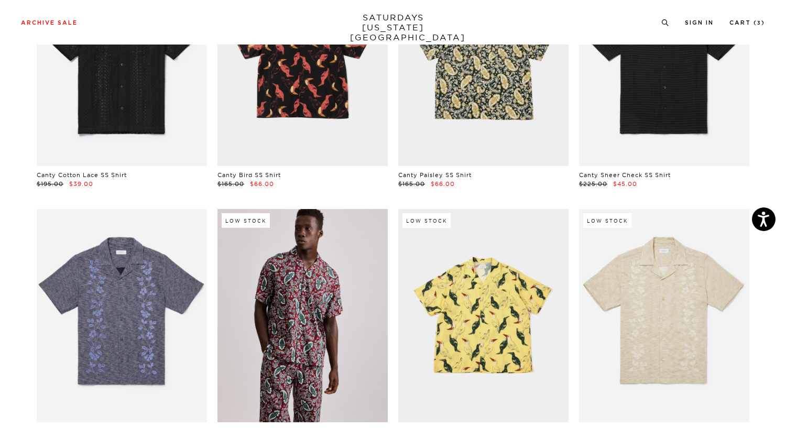
scroll to position [0, 2]
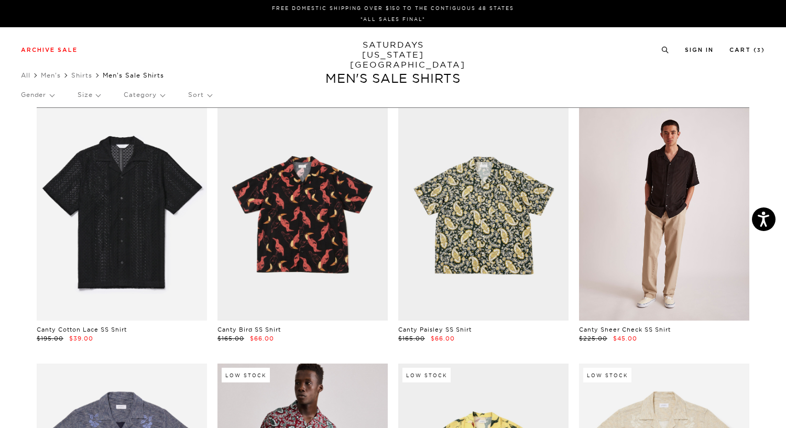
click at [656, 248] on link at bounding box center [664, 214] width 170 height 213
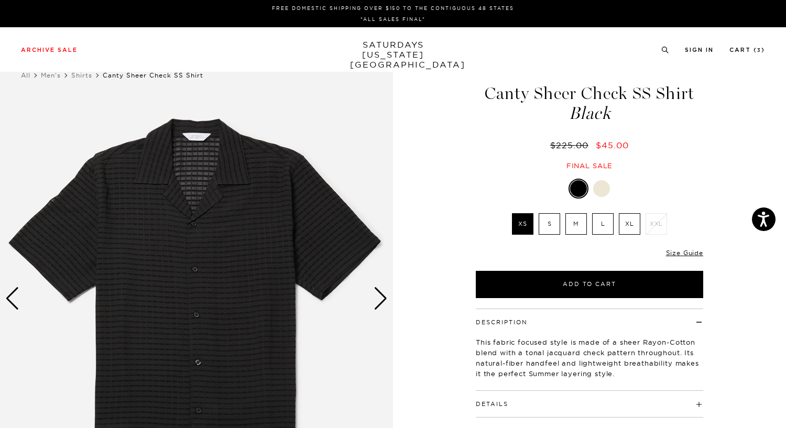
click at [379, 299] on div "Next slide" at bounding box center [380, 298] width 14 height 23
click at [501, 401] on button "Details" at bounding box center [492, 404] width 32 height 6
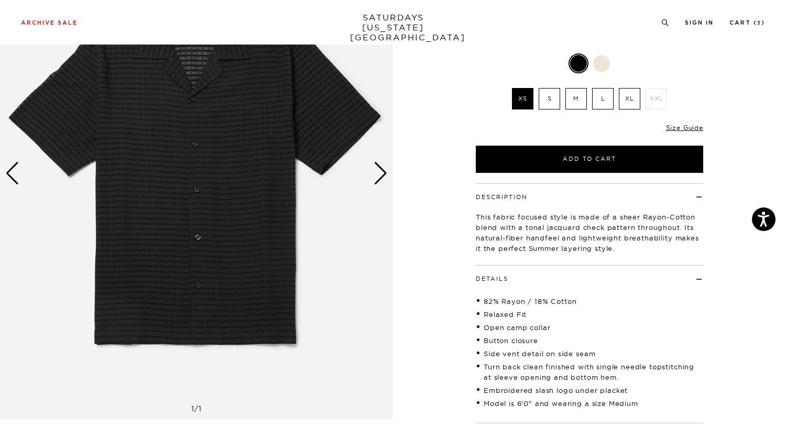
scroll to position [127, 0]
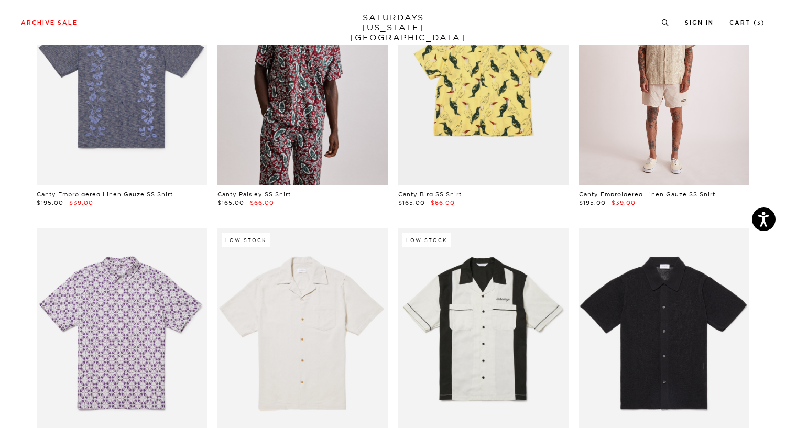
scroll to position [395, 1]
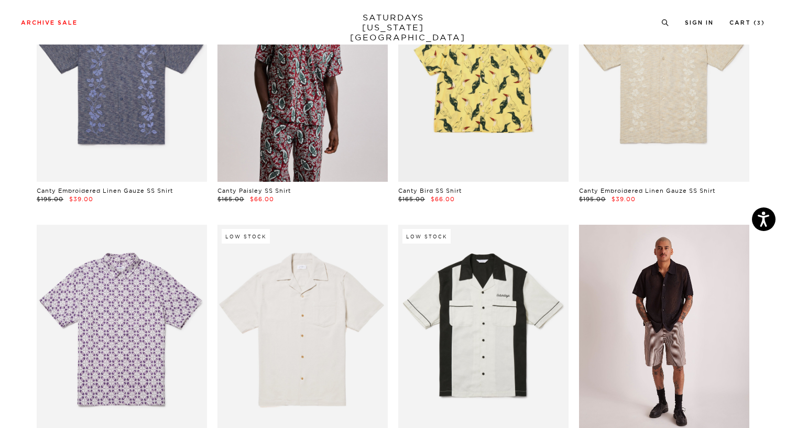
click at [662, 318] on link at bounding box center [664, 331] width 170 height 213
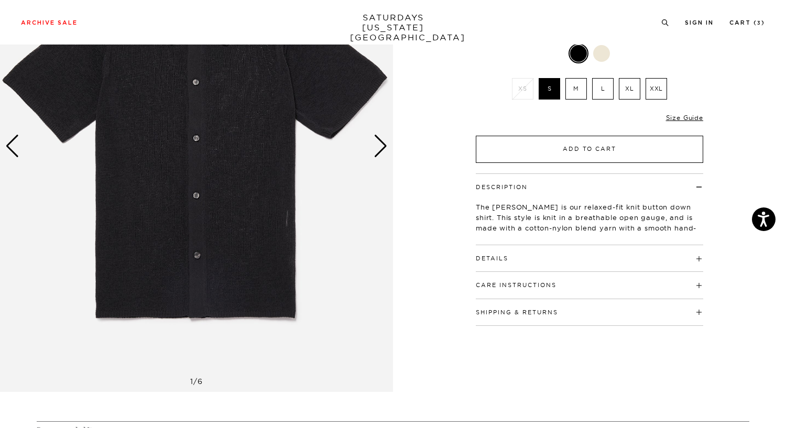
scroll to position [156, 0]
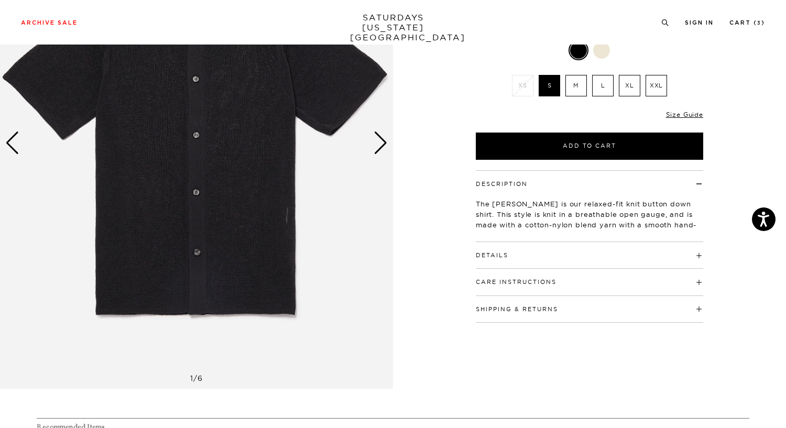
click at [555, 242] on h4 "Details" at bounding box center [589, 250] width 227 height 17
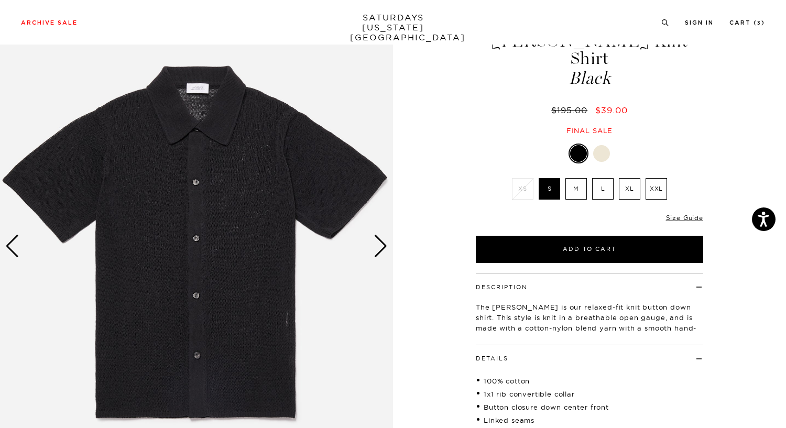
scroll to position [46, 0]
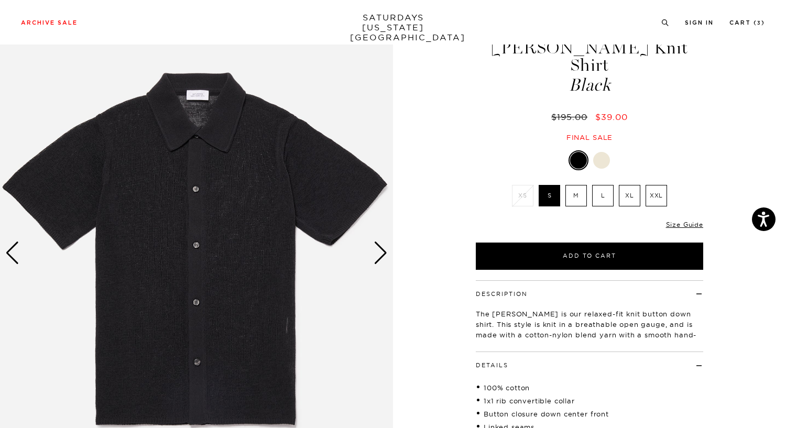
click at [371, 253] on img at bounding box center [196, 252] width 393 height 491
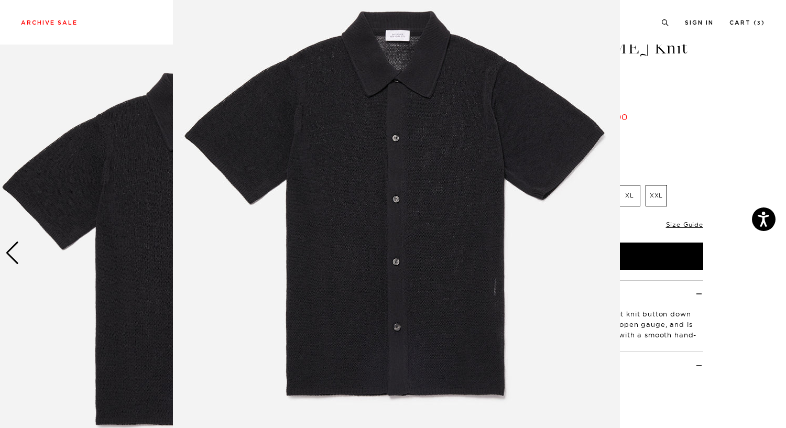
scroll to position [60, 0]
click at [388, 254] on img at bounding box center [396, 208] width 447 height 536
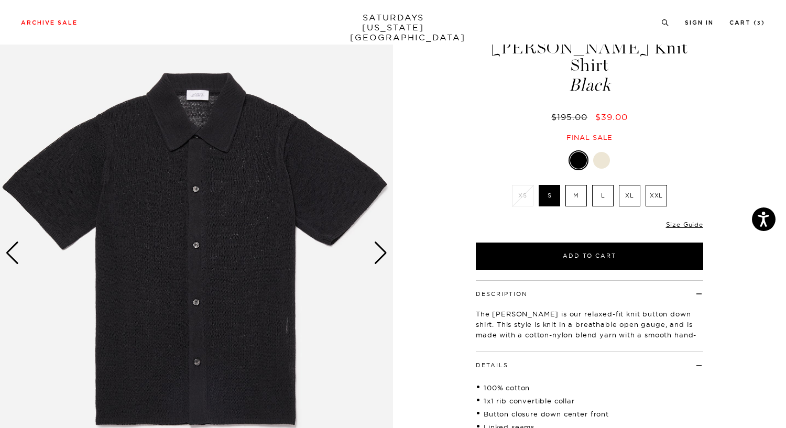
click at [303, 255] on img at bounding box center [196, 252] width 393 height 491
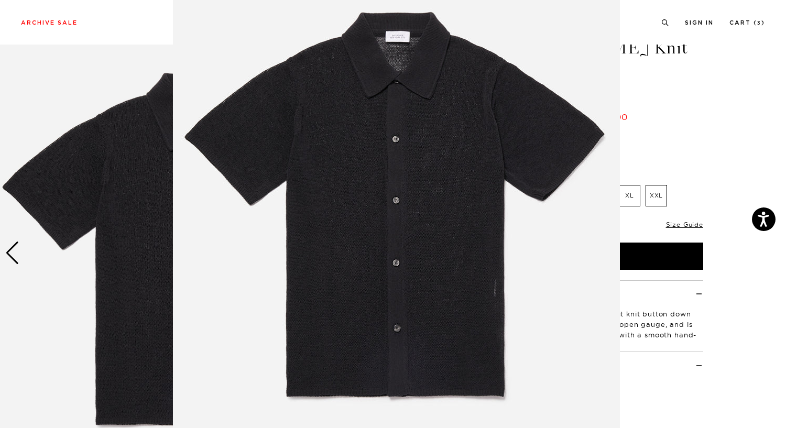
scroll to position [59, 0]
click at [441, 248] on img at bounding box center [396, 209] width 447 height 536
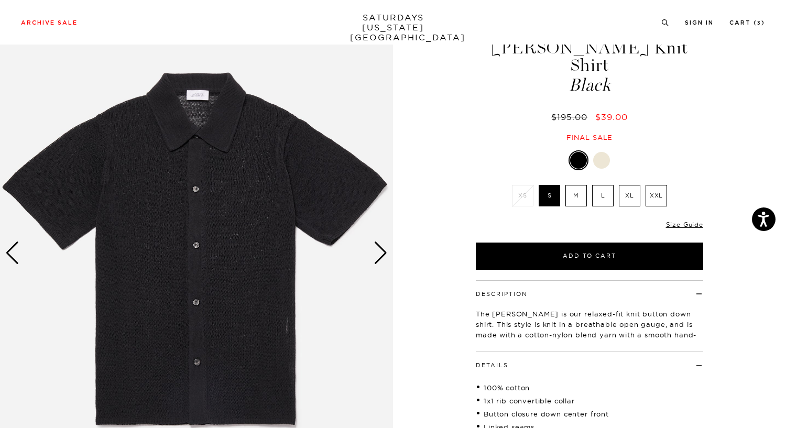
scroll to position [46, 3]
click at [373, 248] on div "Next slide" at bounding box center [380, 252] width 14 height 23
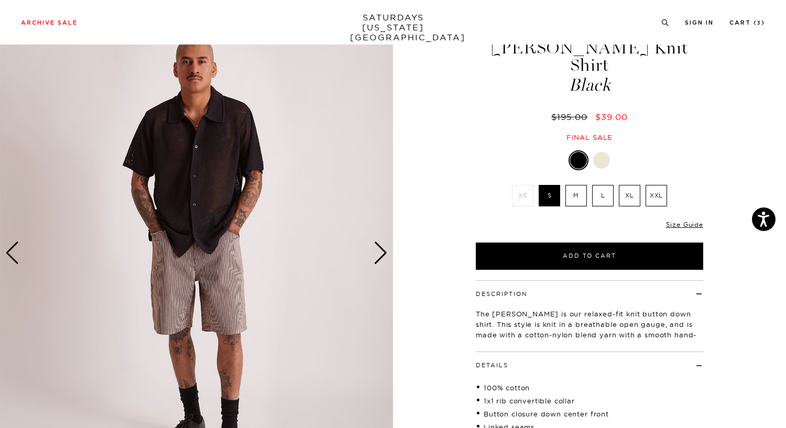
click at [373, 248] on div "Next slide" at bounding box center [380, 252] width 14 height 23
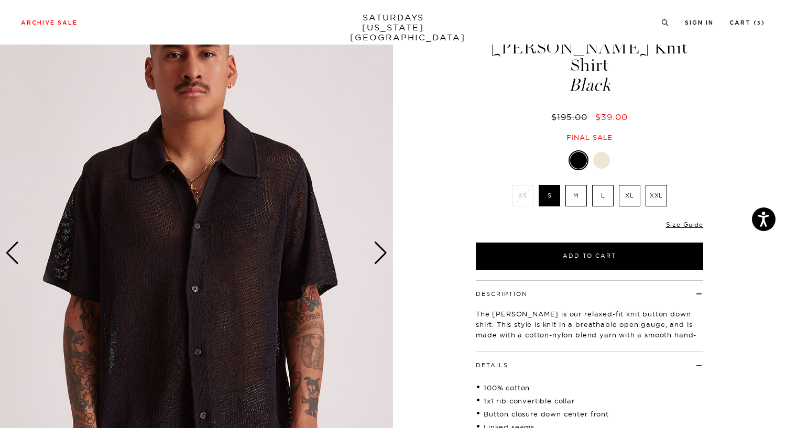
click at [373, 248] on div "Next slide" at bounding box center [380, 252] width 14 height 23
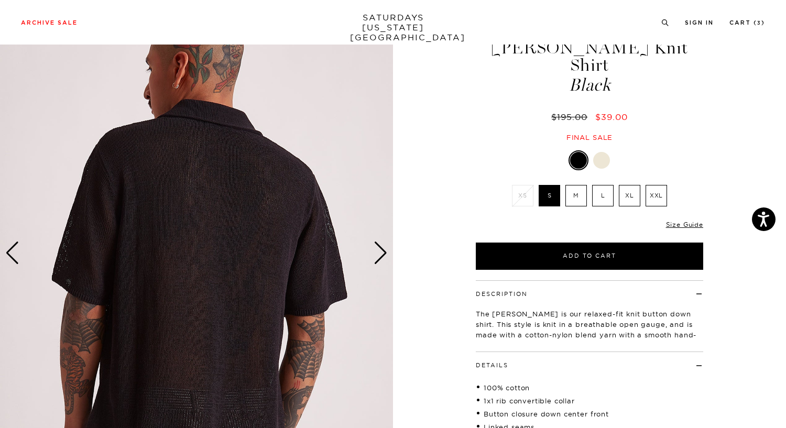
click at [373, 249] on div "Next slide" at bounding box center [380, 252] width 14 height 23
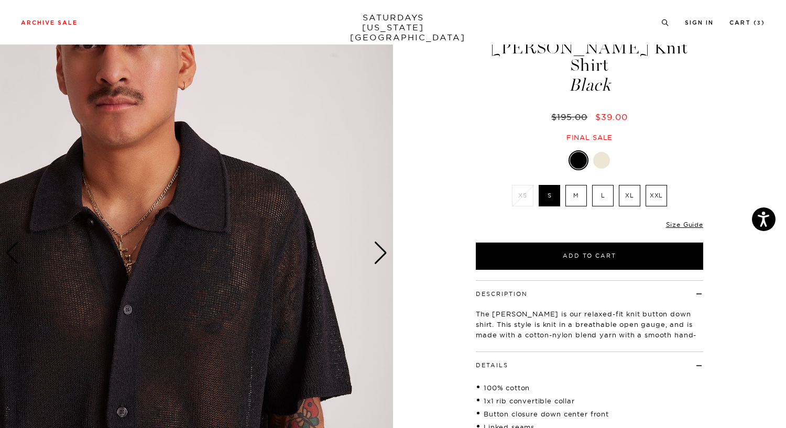
click at [373, 249] on div "Next slide" at bounding box center [380, 252] width 14 height 23
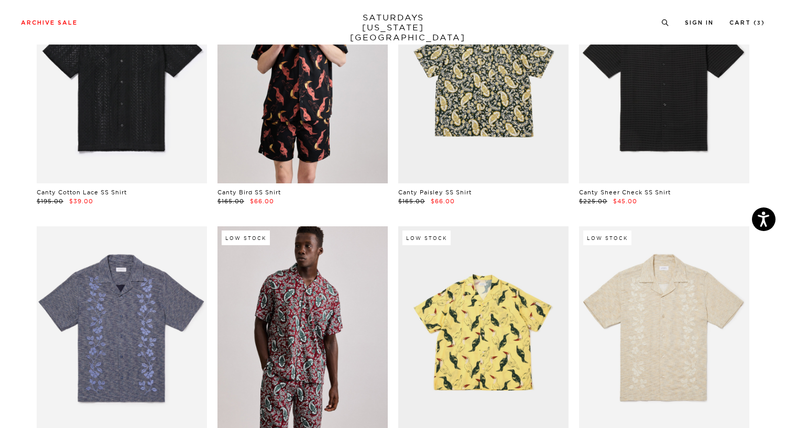
scroll to position [0, 1]
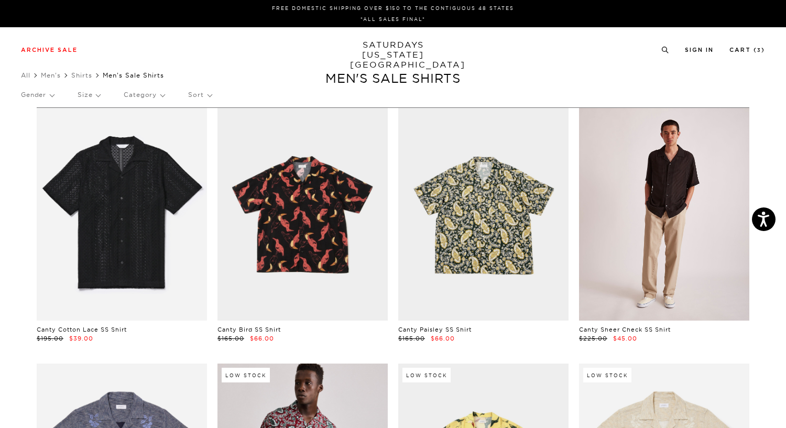
click at [643, 228] on link at bounding box center [664, 214] width 170 height 213
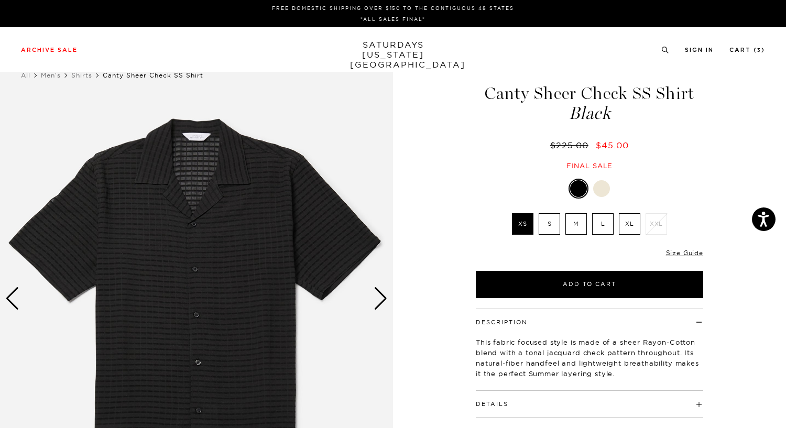
click at [381, 294] on div "Next slide" at bounding box center [380, 298] width 14 height 23
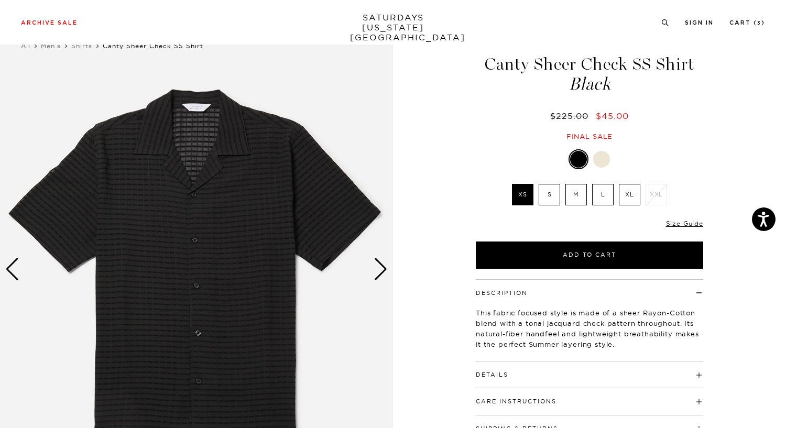
scroll to position [29, 3]
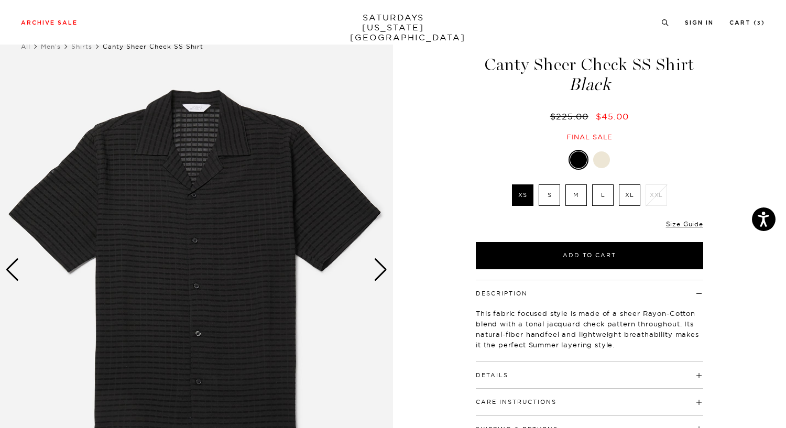
click at [378, 271] on div "Next slide" at bounding box center [380, 269] width 14 height 23
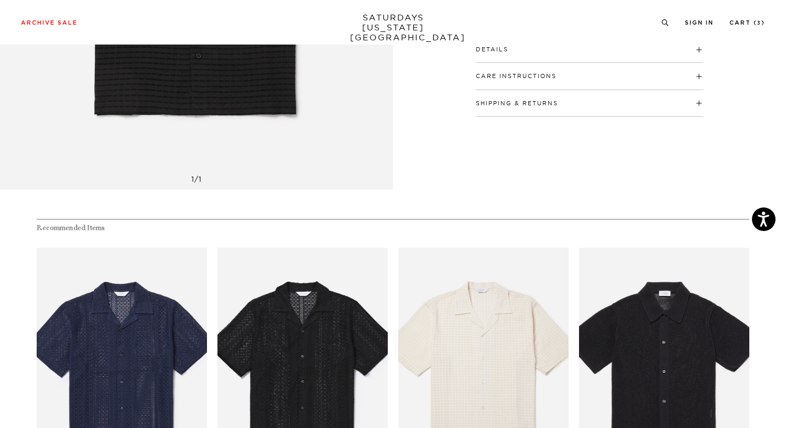
scroll to position [0, 3]
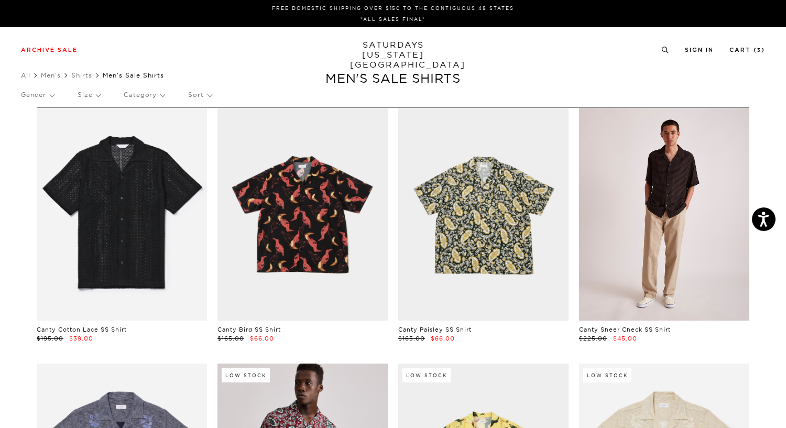
click at [700, 212] on link at bounding box center [664, 214] width 170 height 213
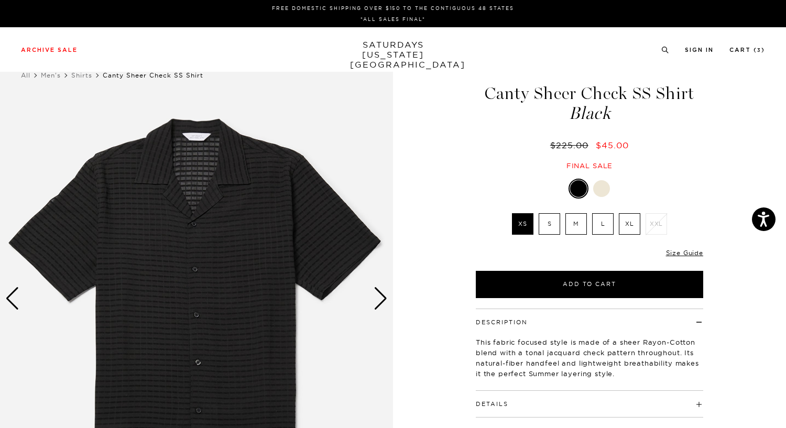
click at [375, 303] on div "Next slide" at bounding box center [380, 298] width 14 height 23
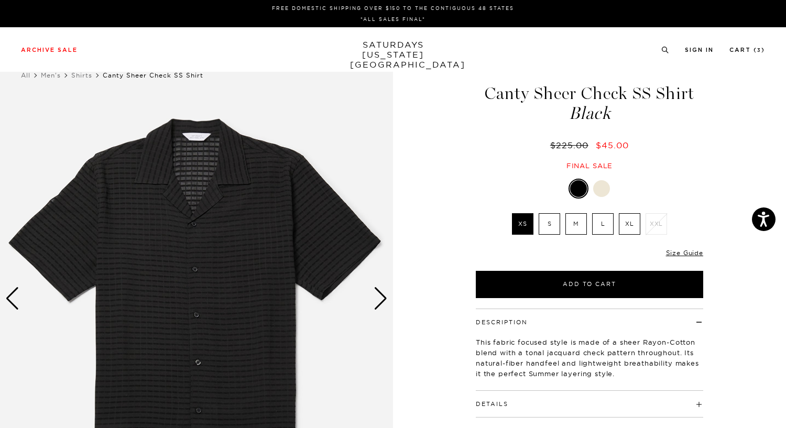
click at [375, 303] on div "Next slide" at bounding box center [380, 298] width 14 height 23
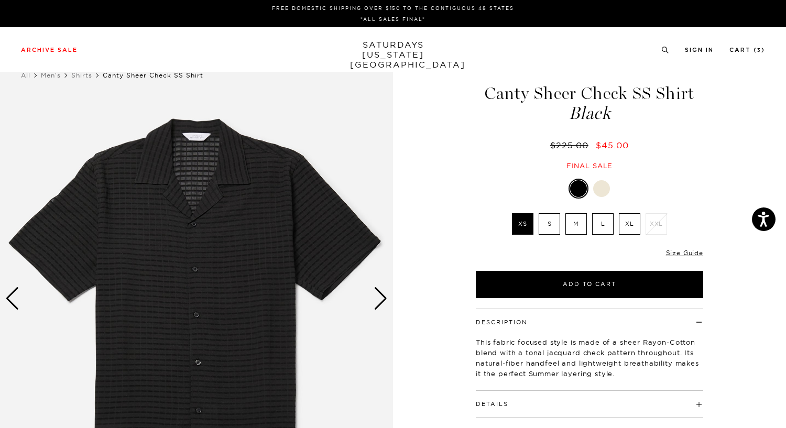
click at [375, 303] on div "Next slide" at bounding box center [380, 298] width 14 height 23
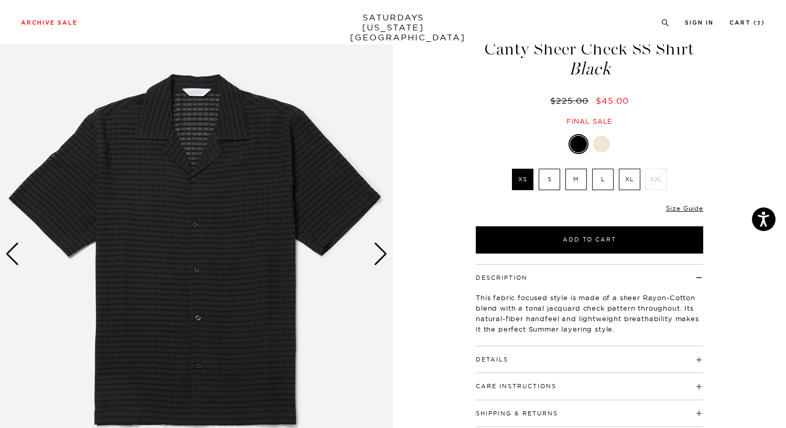
scroll to position [36, 0]
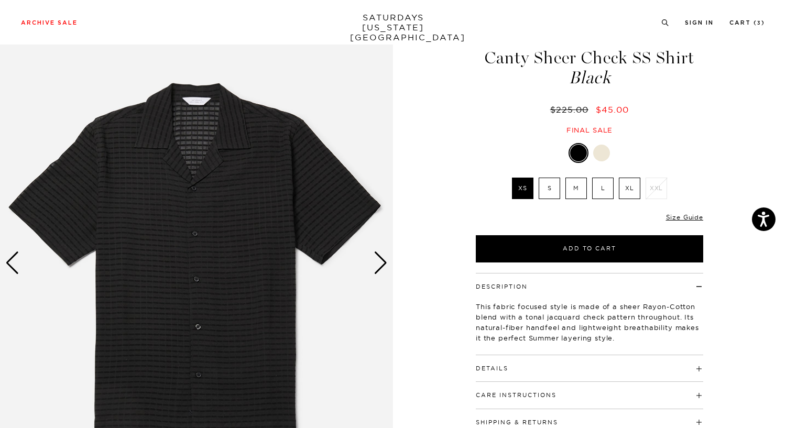
click at [601, 187] on label "L" at bounding box center [602, 188] width 21 height 21
click at [0, 0] on input "L" at bounding box center [0, 0] width 0 height 0
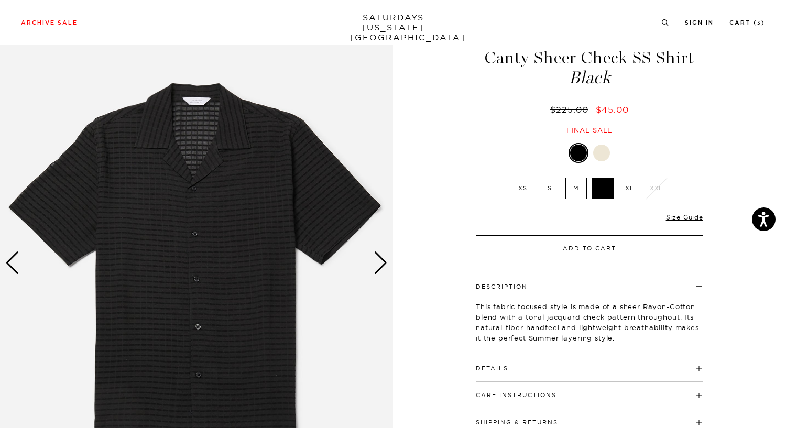
click at [610, 243] on button "Add to Cart" at bounding box center [589, 248] width 227 height 27
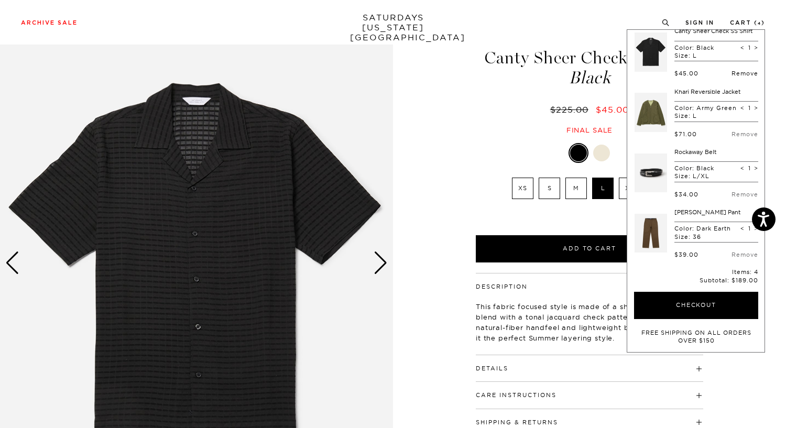
scroll to position [0, 0]
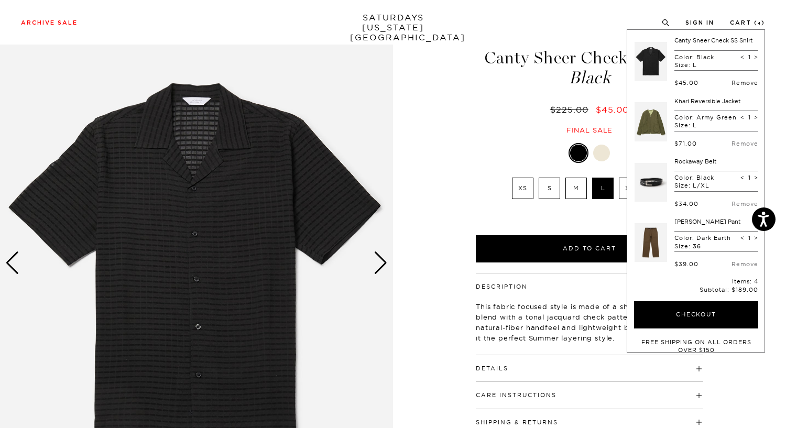
click at [742, 86] on link "Remove" at bounding box center [744, 82] width 27 height 7
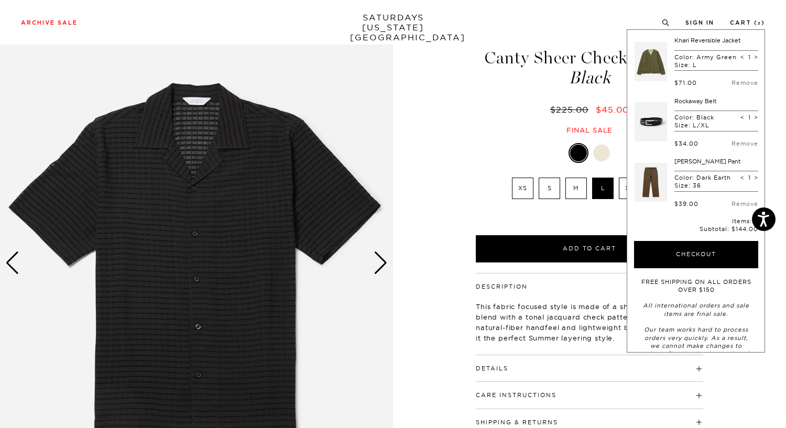
scroll to position [35, 0]
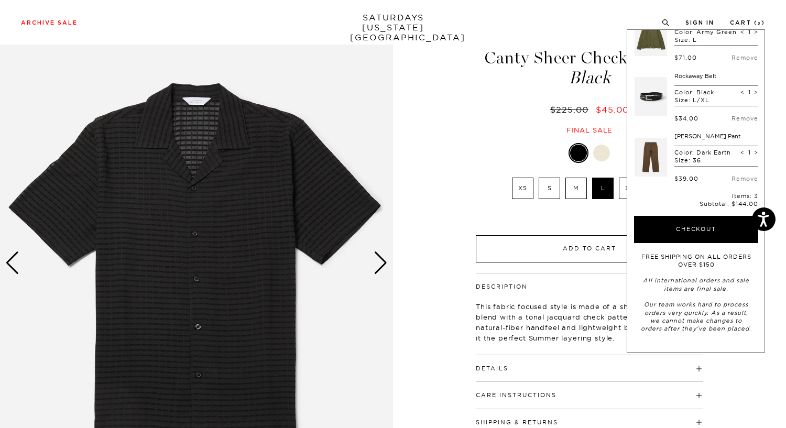
click at [602, 255] on button "Add to Cart" at bounding box center [589, 248] width 227 height 27
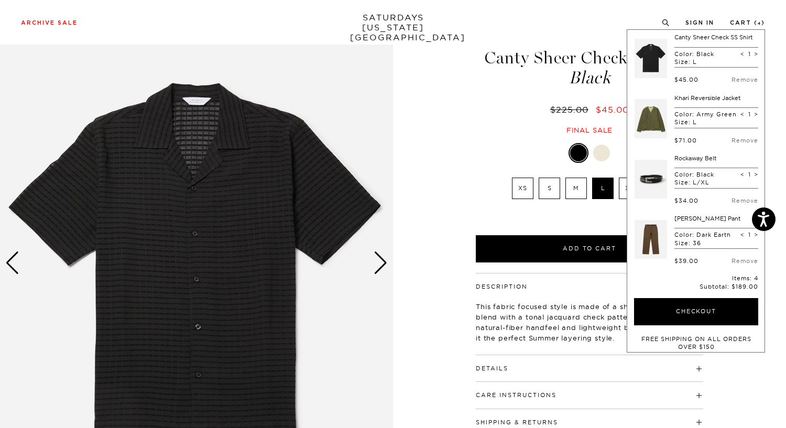
scroll to position [0, 0]
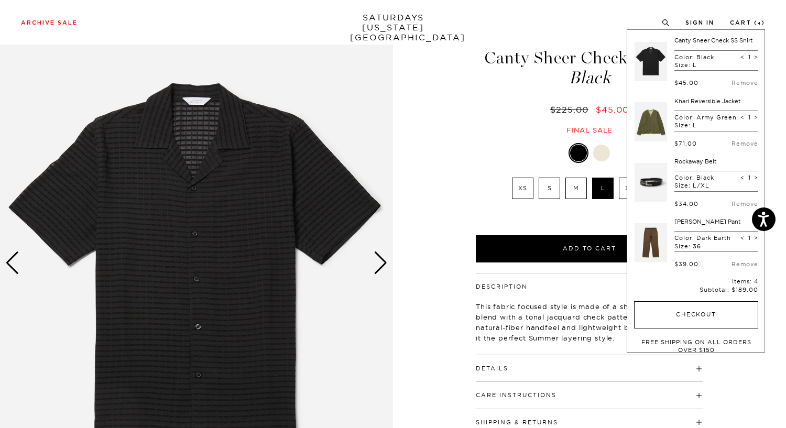
click at [702, 328] on button "Checkout" at bounding box center [696, 314] width 124 height 27
